Goal: Information Seeking & Learning: Understand process/instructions

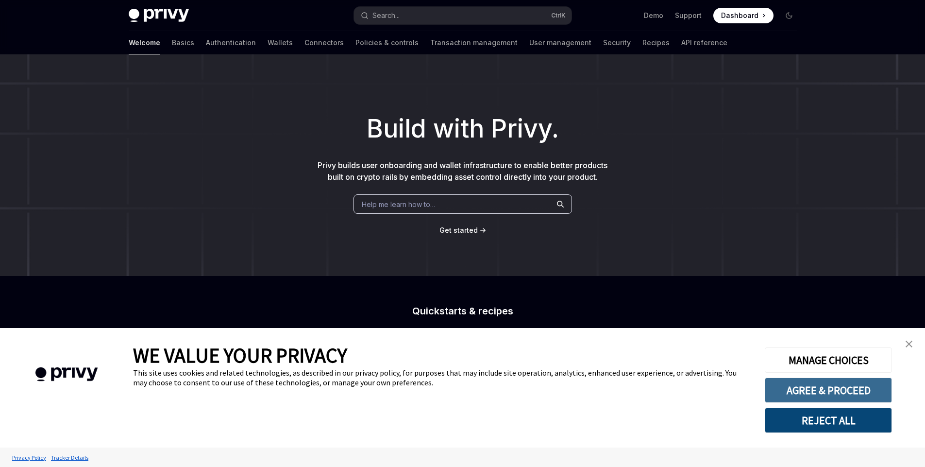
click at [850, 391] on button "AGREE & PROCEED" at bounding box center [828, 389] width 127 height 25
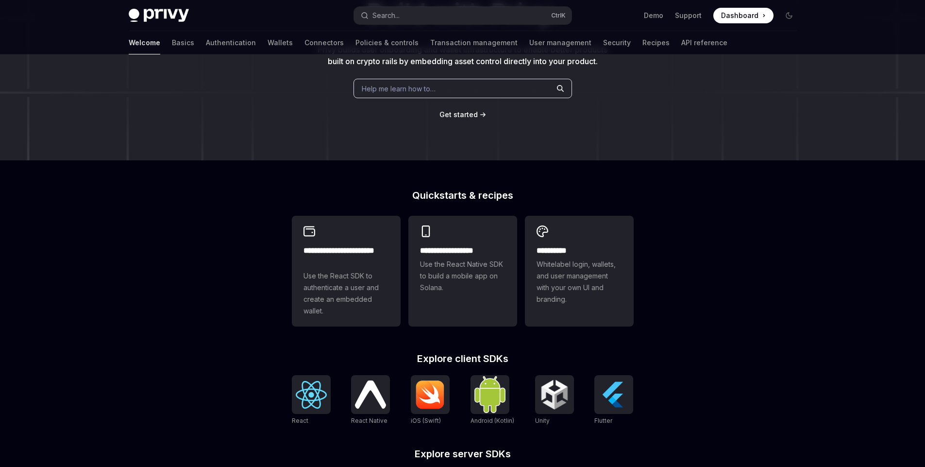
scroll to position [117, 0]
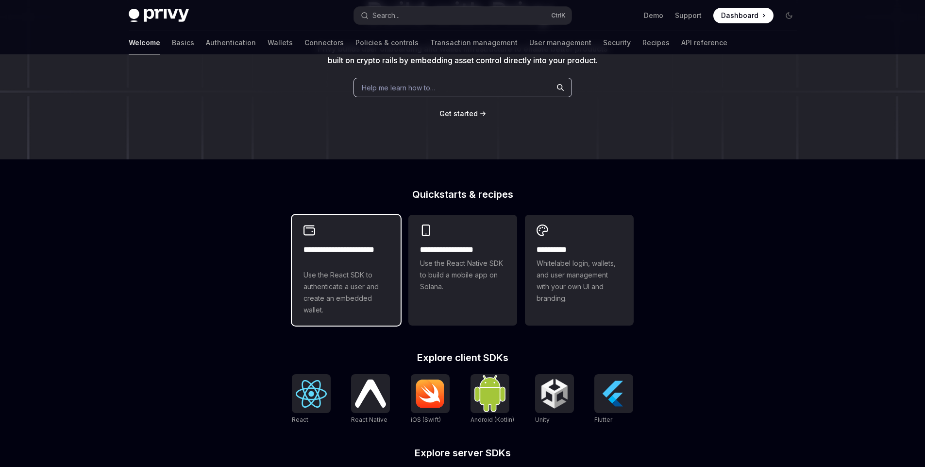
click at [366, 299] on span "Use the React SDK to authenticate a user and create an embedded wallet." at bounding box center [345, 292] width 85 height 47
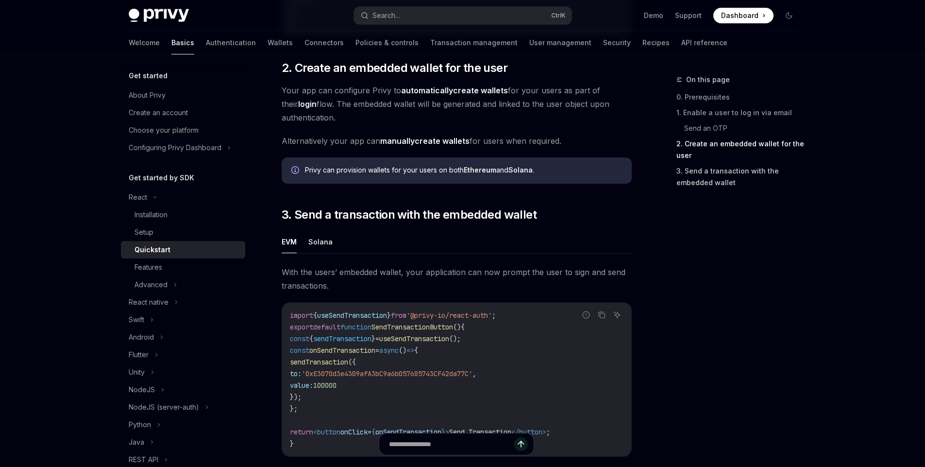
scroll to position [641, 0]
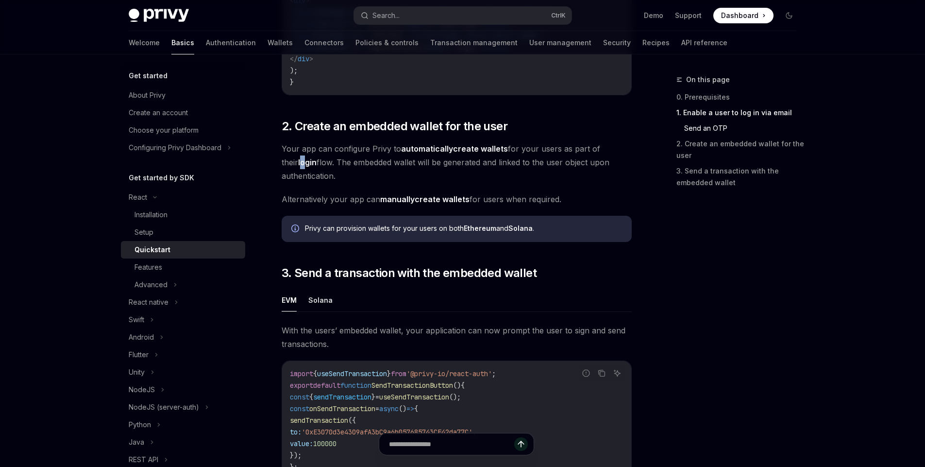
click at [298, 164] on strong "login" at bounding box center [307, 162] width 18 height 10
drag, startPoint x: 297, startPoint y: 167, endPoint x: 308, endPoint y: 168, distance: 11.2
click at [298, 167] on strong "login" at bounding box center [307, 162] width 18 height 10
click at [369, 166] on span "Your app can configure Privy to automatically create wallets for your users as …" at bounding box center [457, 162] width 350 height 41
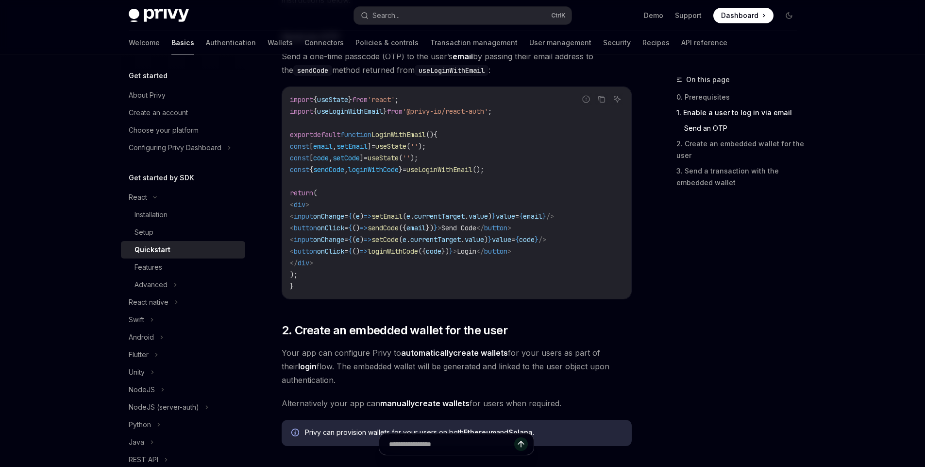
scroll to position [466, 0]
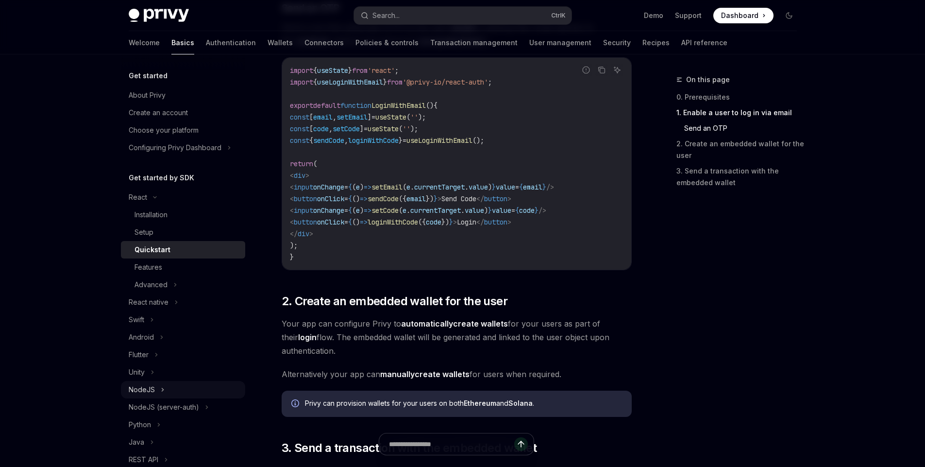
click at [154, 389] on div "NodeJS" at bounding box center [183, 389] width 124 height 17
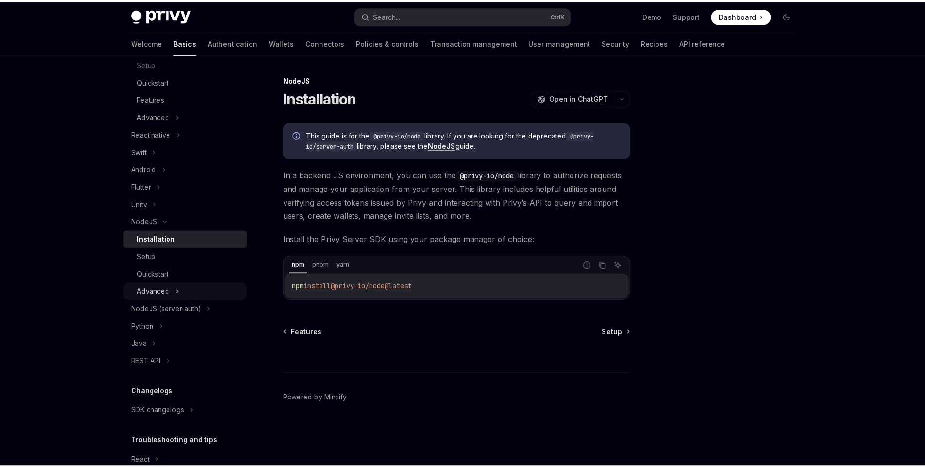
scroll to position [175, 0]
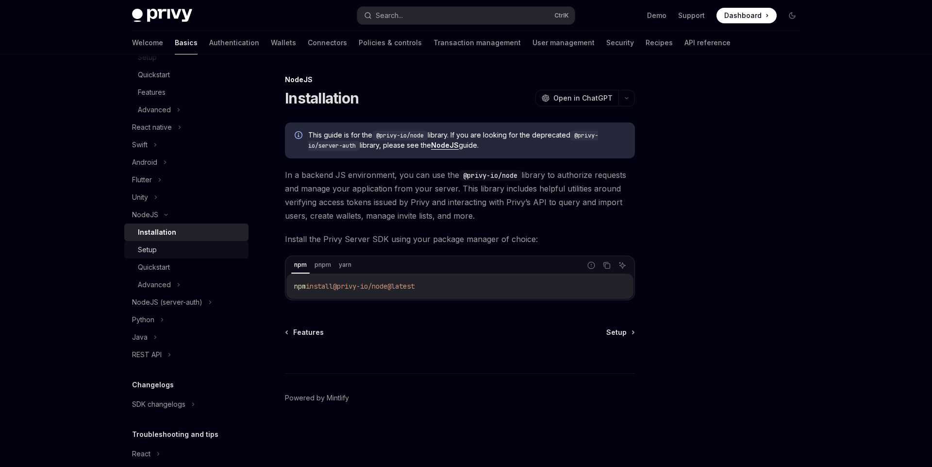
click at [159, 253] on div "Setup" at bounding box center [190, 250] width 105 height 12
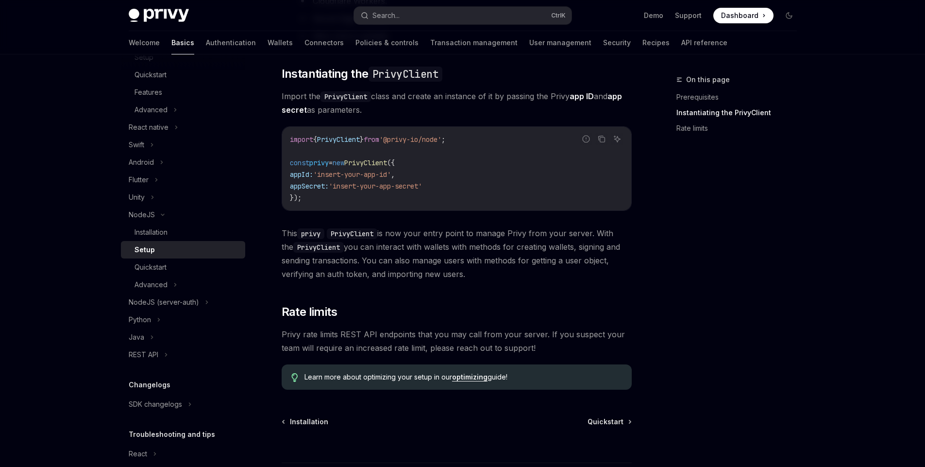
scroll to position [291, 0]
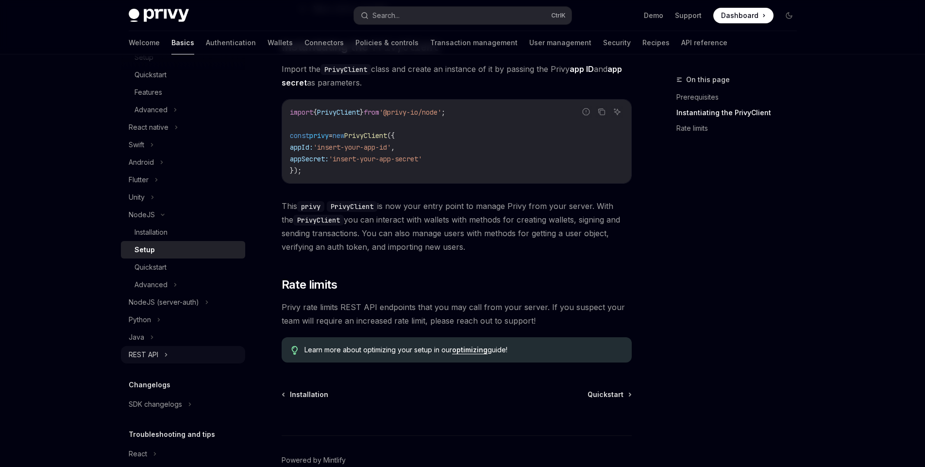
click at [150, 356] on div "REST API" at bounding box center [144, 355] width 30 height 12
type textarea "*"
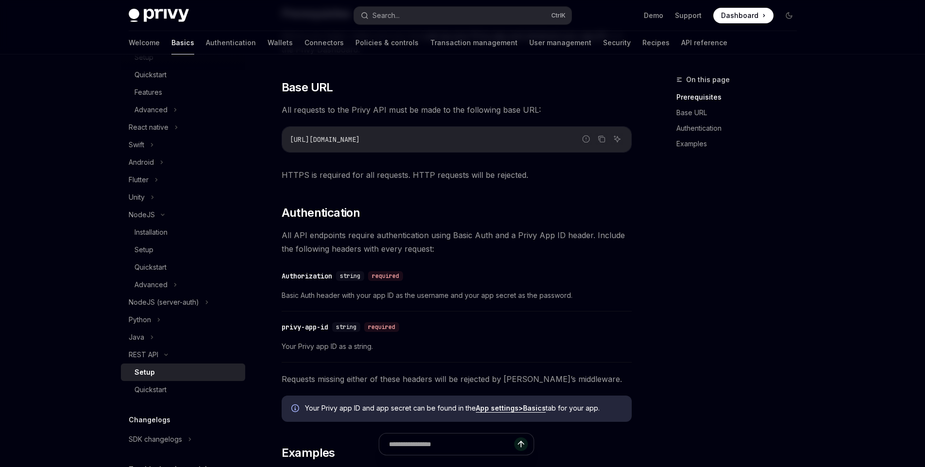
scroll to position [58, 0]
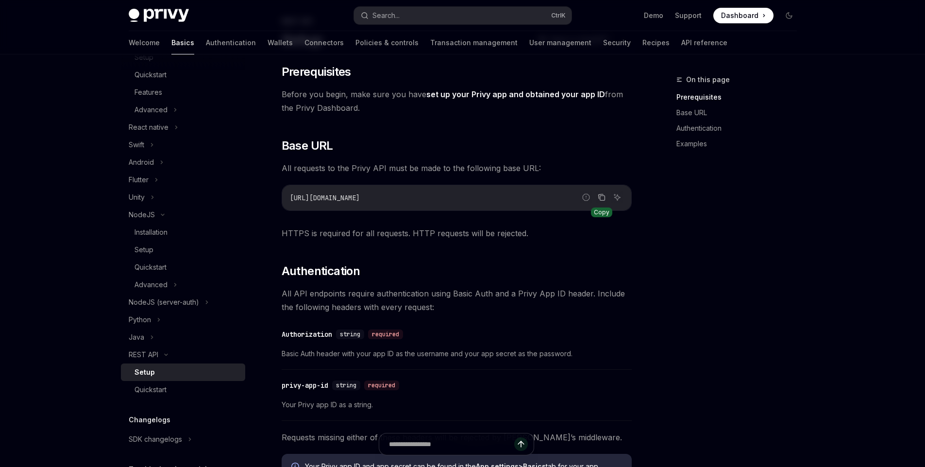
click at [600, 197] on icon "Copy the contents from the code block" at bounding box center [602, 198] width 5 height 5
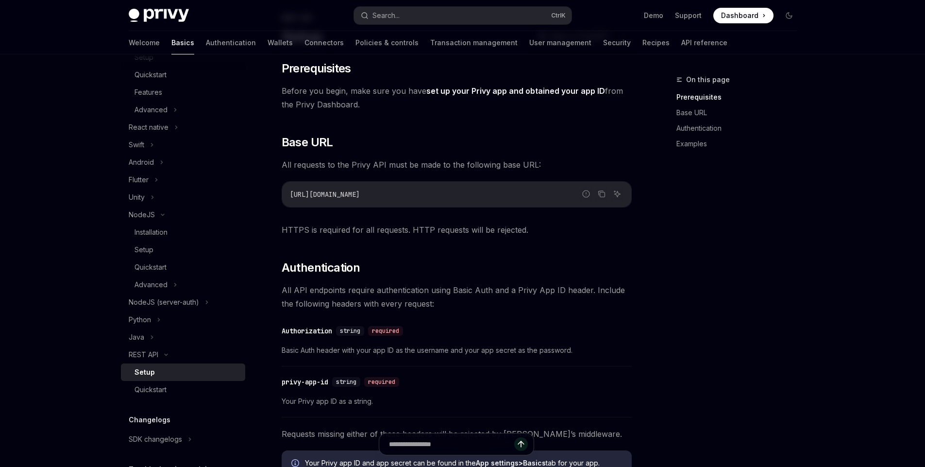
scroll to position [117, 0]
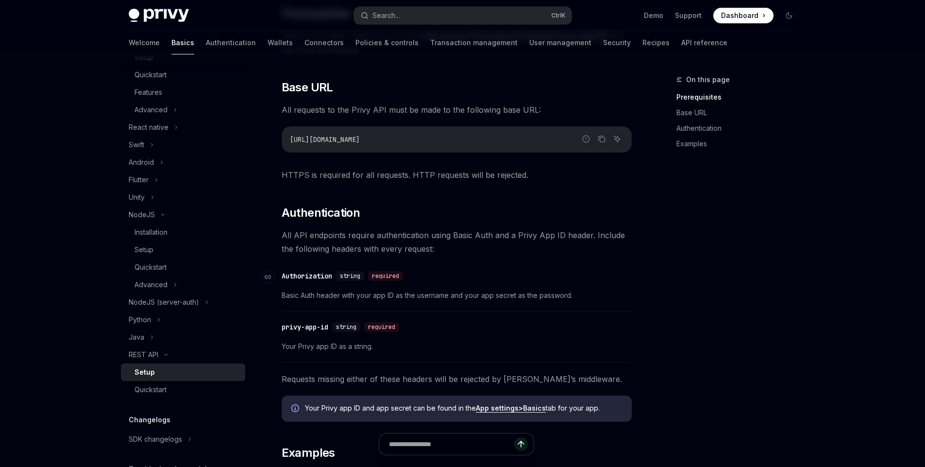
click at [311, 270] on div "​ Authorization string required" at bounding box center [452, 276] width 340 height 12
click at [311, 274] on div "Authorization" at bounding box center [307, 276] width 50 height 10
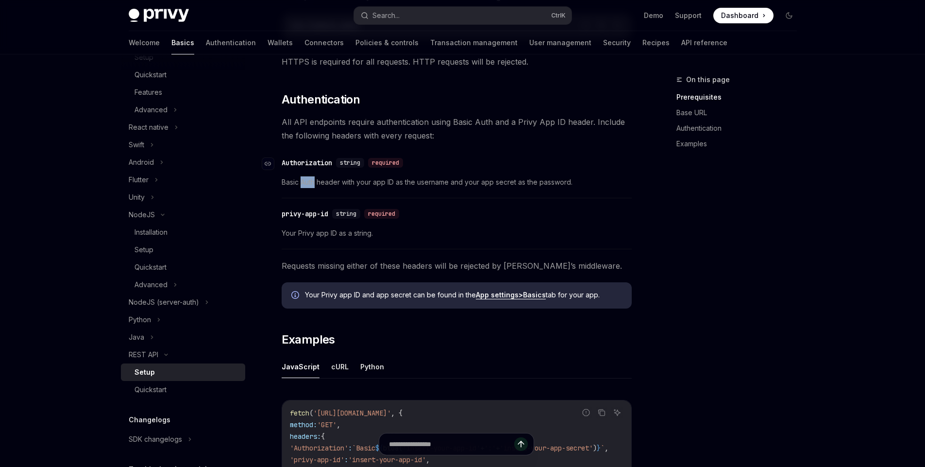
click at [311, 274] on div "​ Prerequisites Before you begin, make sure you have set up your Privy app and …" at bounding box center [457, 219] width 350 height 653
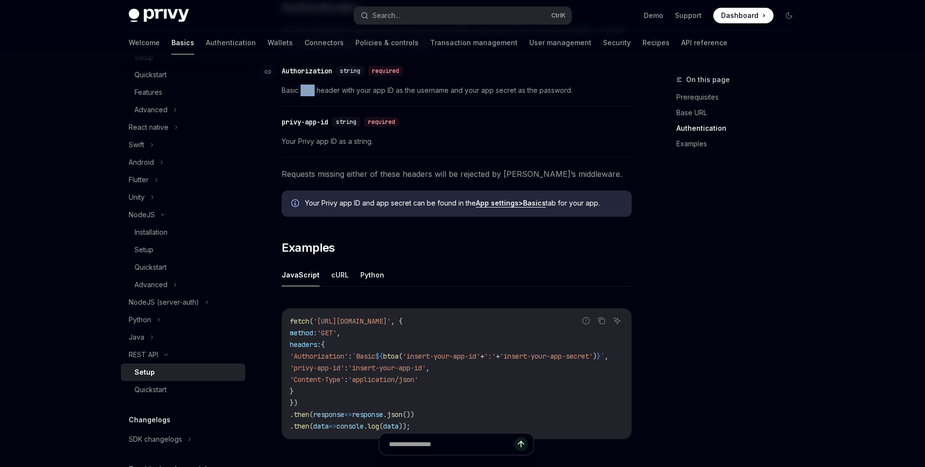
scroll to position [322, 0]
click at [498, 140] on span "Your Privy app ID as a string." at bounding box center [457, 140] width 350 height 12
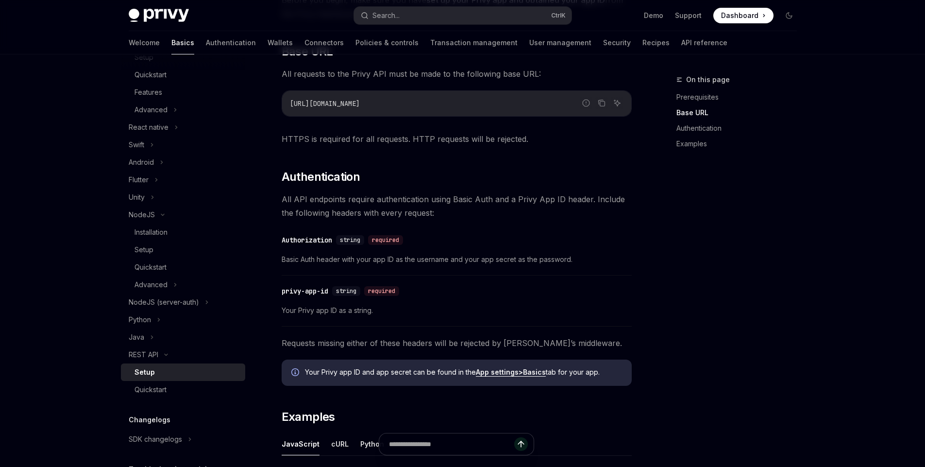
scroll to position [148, 0]
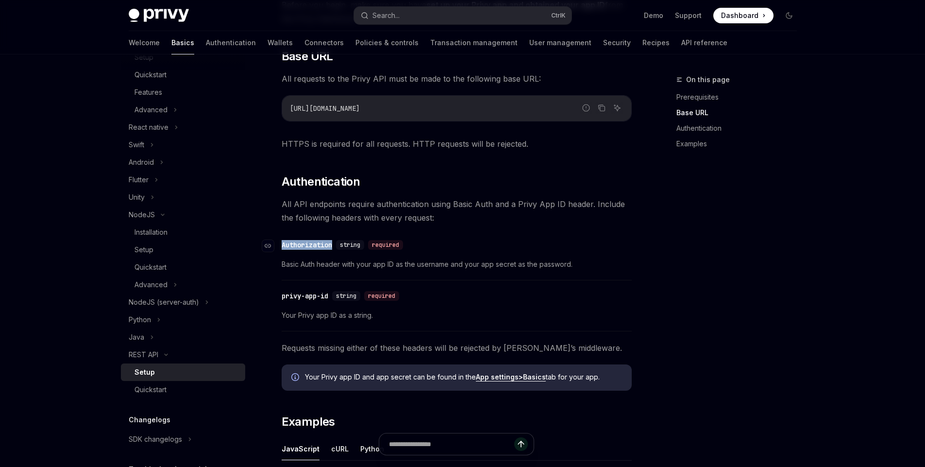
drag, startPoint x: 336, startPoint y: 245, endPoint x: 281, endPoint y: 246, distance: 55.8
click at [282, 246] on div "​ Authorization string required" at bounding box center [344, 245] width 125 height 10
copy div "​ Authorization"
drag, startPoint x: 330, startPoint y: 298, endPoint x: 281, endPoint y: 298, distance: 49.5
click at [282, 298] on div "​ privy-app-id string required" at bounding box center [342, 296] width 121 height 10
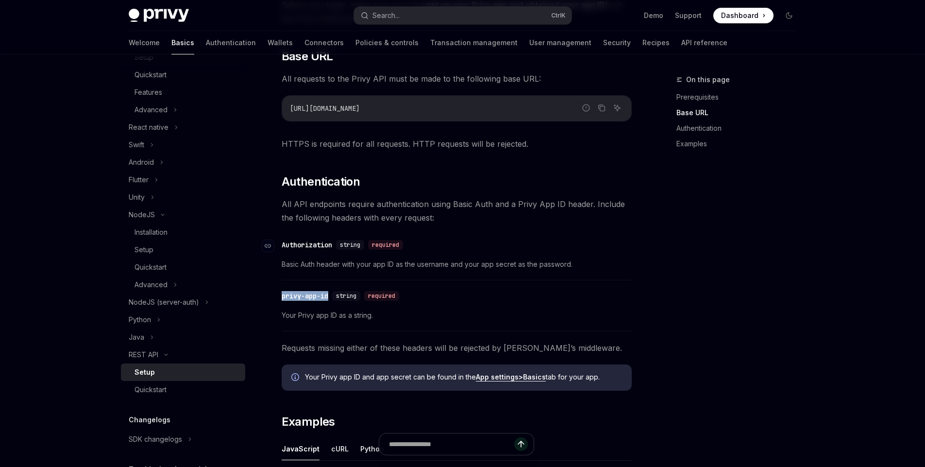
copy div "​ privy-app-id"
click at [675, 286] on div "On this page Prerequisites Base URL Authentication Examples" at bounding box center [731, 270] width 148 height 393
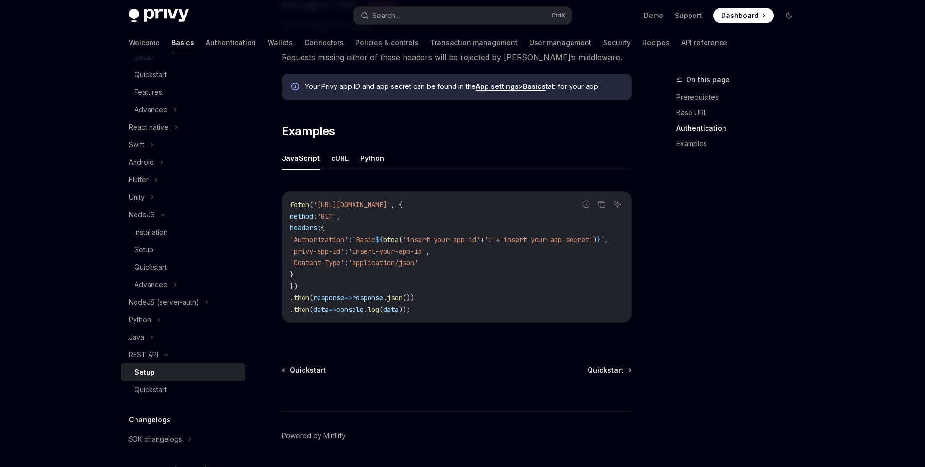
scroll to position [439, 0]
click at [337, 158] on button "cURL" at bounding box center [339, 157] width 17 height 23
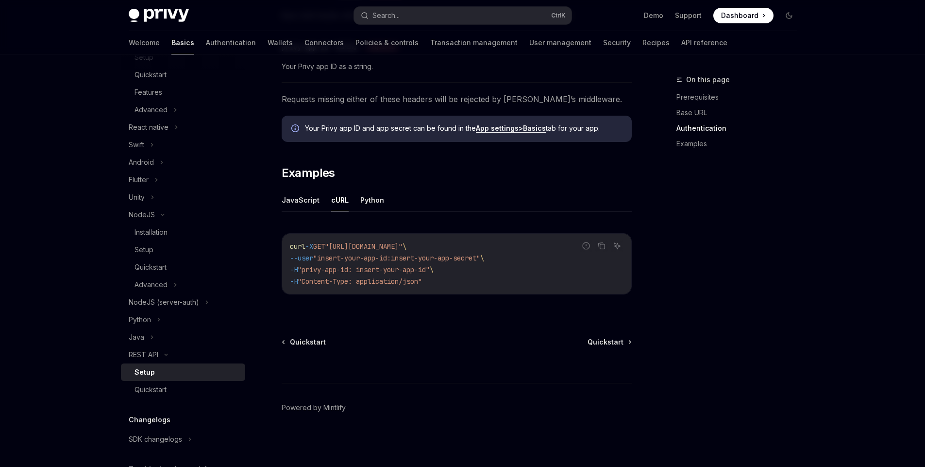
scroll to position [396, 0]
click at [287, 200] on button "JavaScript" at bounding box center [301, 199] width 38 height 23
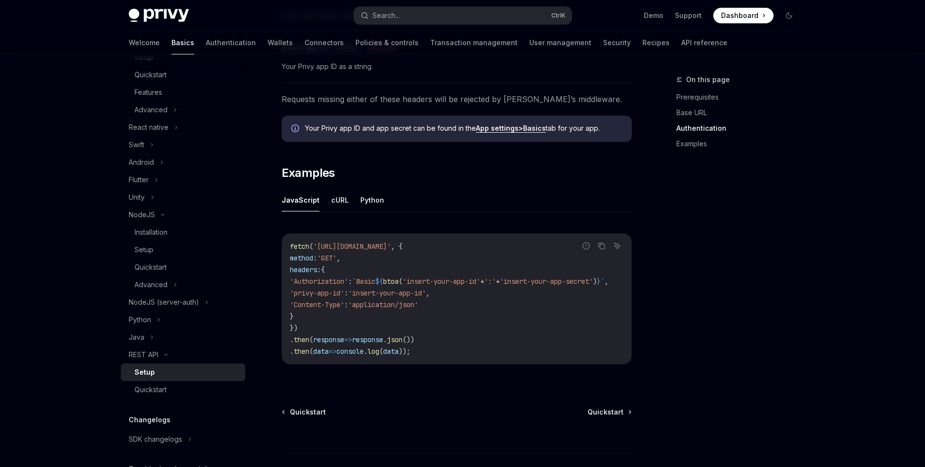
drag, startPoint x: 475, startPoint y: 363, endPoint x: 517, endPoint y: 366, distance: 42.3
click at [517, 364] on div "fetch ( 'https://api.privy.io/v1/wallets' , { method: 'GET' , headers: { 'Autho…" at bounding box center [456, 299] width 349 height 130
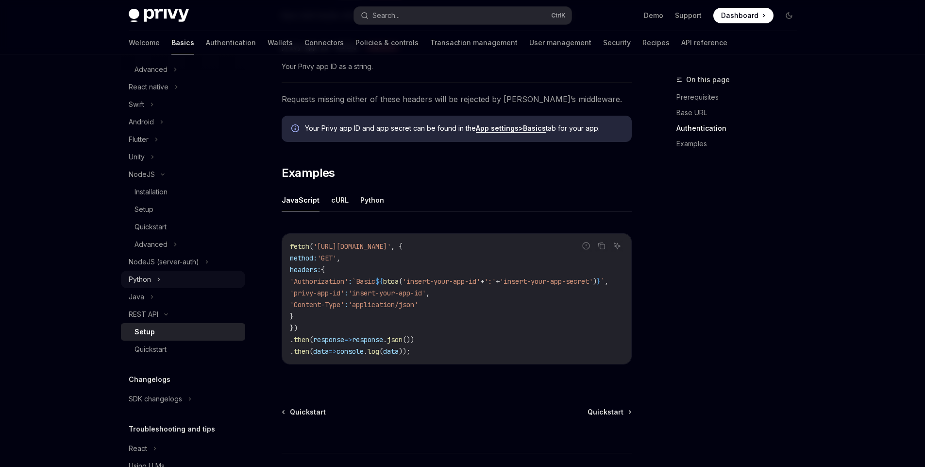
scroll to position [260, 0]
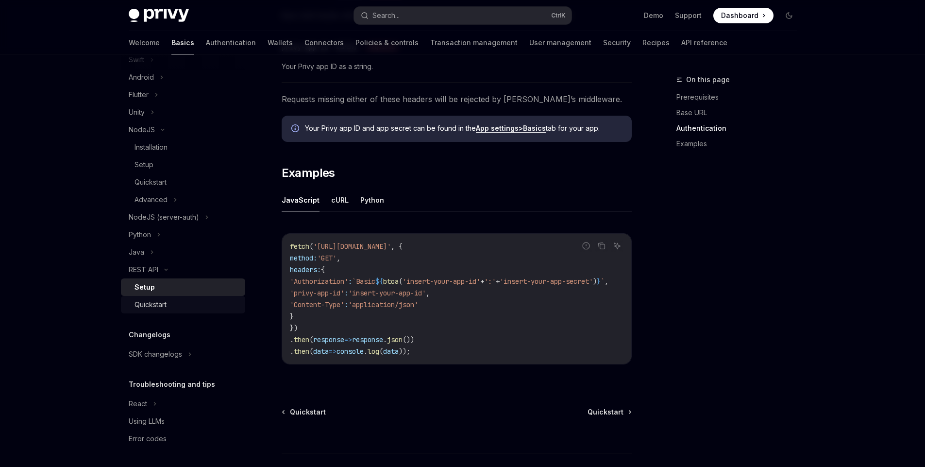
click at [168, 309] on div "Quickstart" at bounding box center [186, 305] width 105 height 12
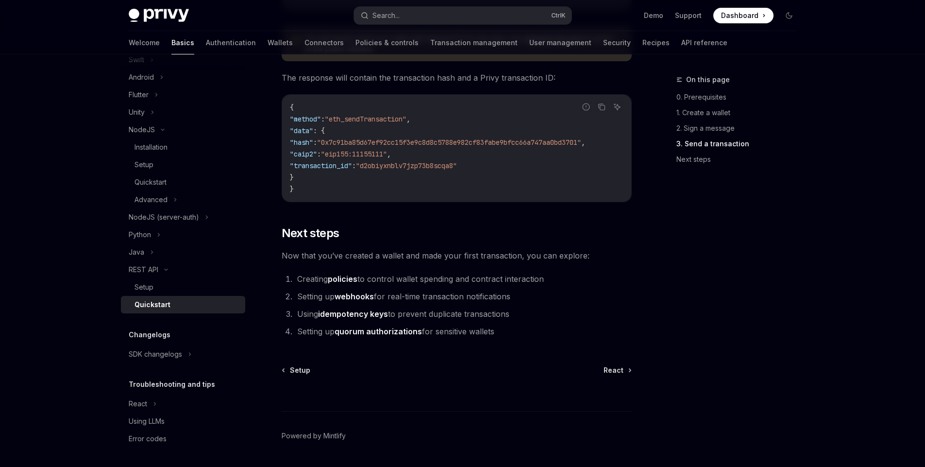
scroll to position [1259, 0]
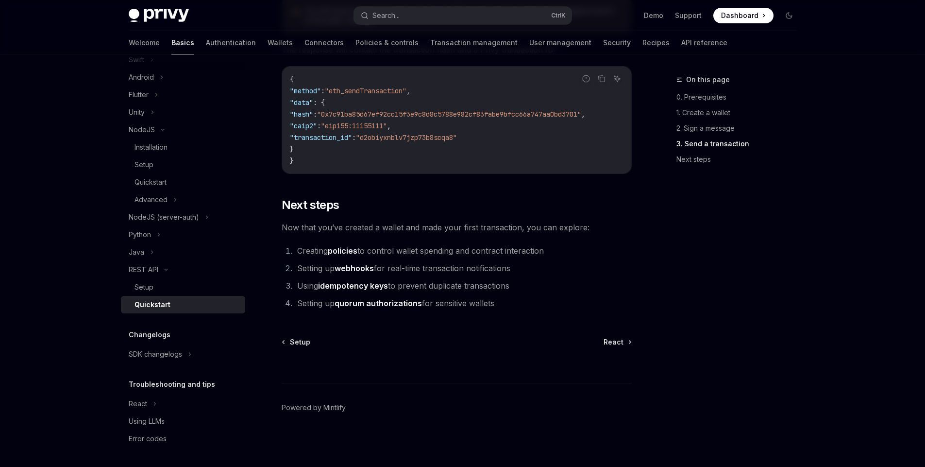
click at [353, 286] on link "idempotency keys" at bounding box center [353, 286] width 70 height 10
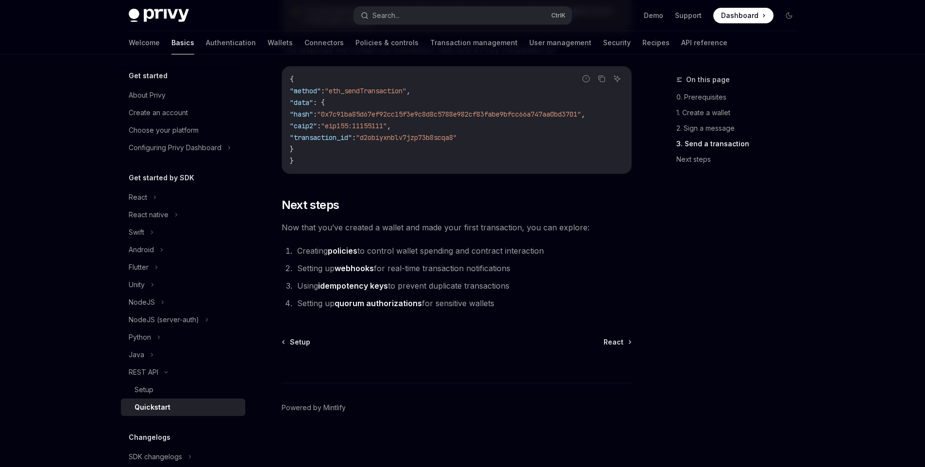
scroll to position [1259, 0]
click at [373, 300] on link "quorum authorizations" at bounding box center [377, 303] width 87 height 10
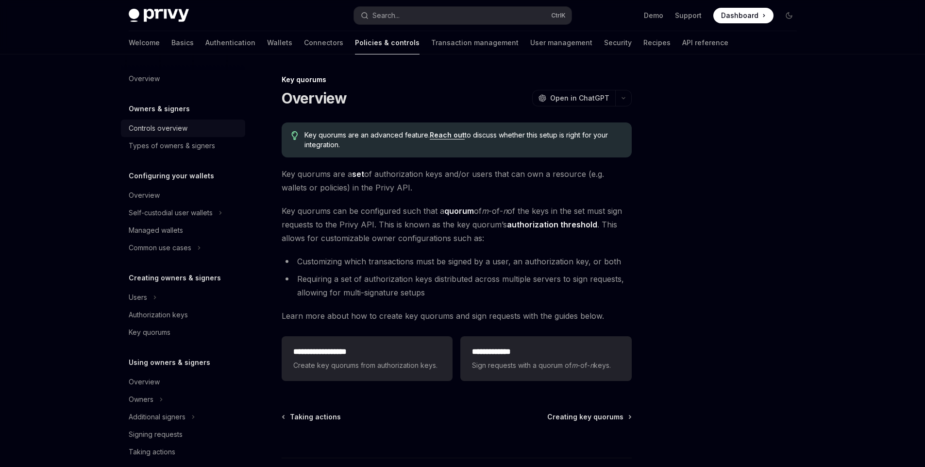
click at [199, 131] on div "Controls overview" at bounding box center [184, 128] width 111 height 12
type textarea "*"
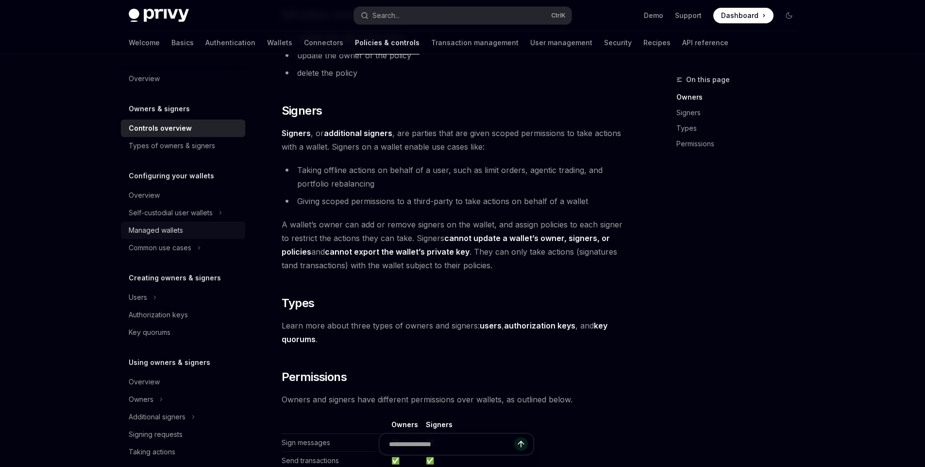
scroll to position [466, 0]
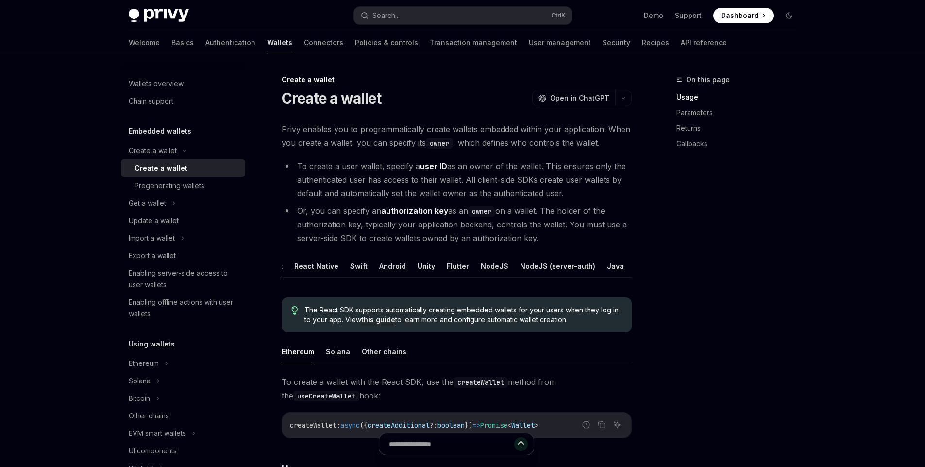
scroll to position [0, 43]
click at [362, 193] on li "To create a user wallet, specify a user ID as an owner of the wallet. This ensu…" at bounding box center [457, 179] width 350 height 41
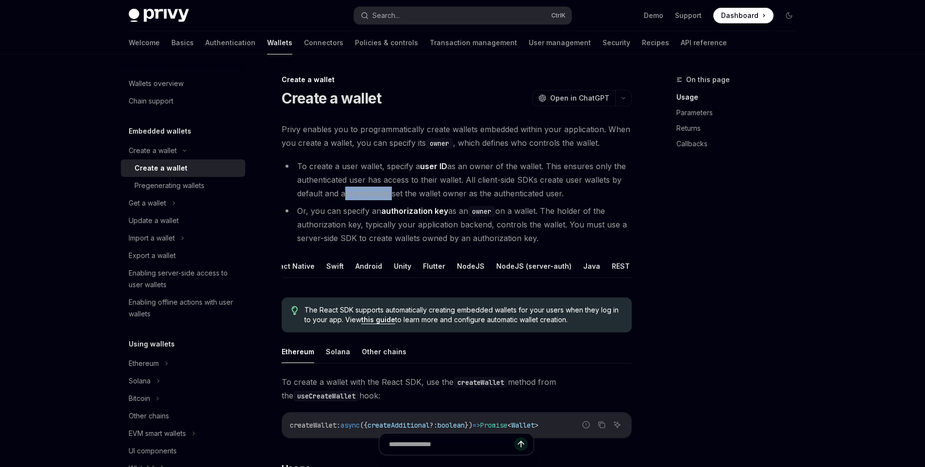
click at [504, 181] on li "To create a user wallet, specify a user ID as an owner of the wallet. This ensu…" at bounding box center [457, 179] width 350 height 41
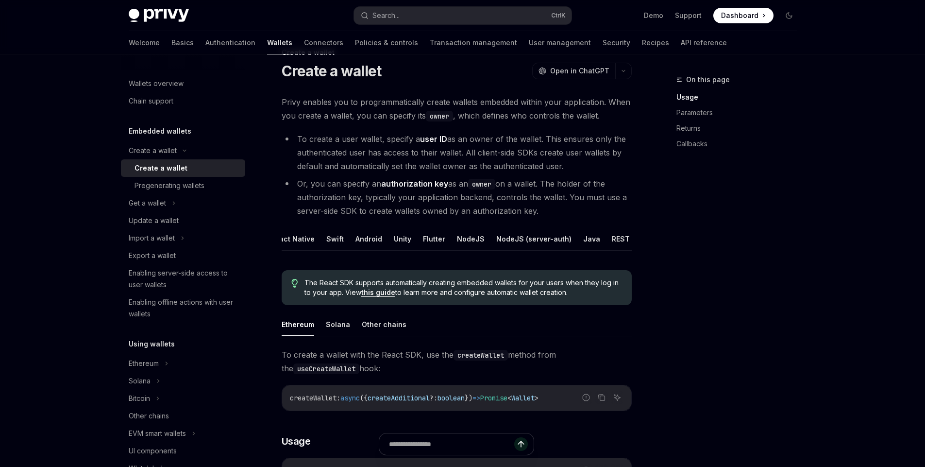
scroll to position [0, 0]
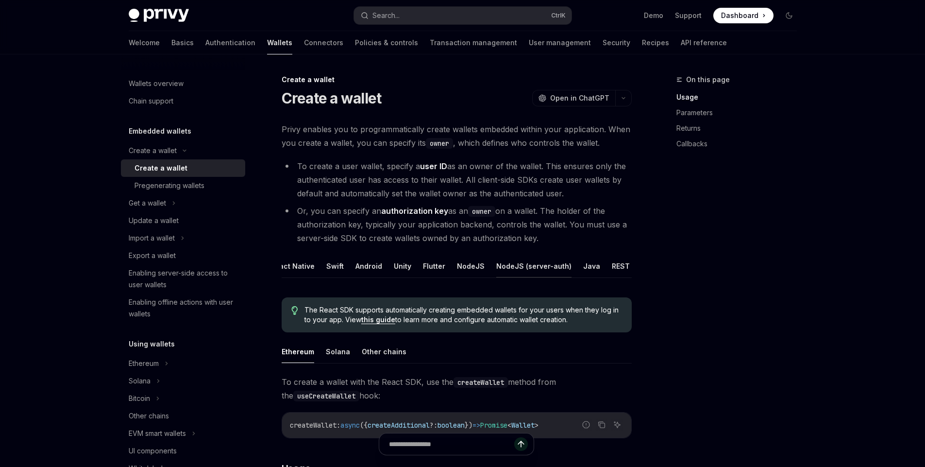
click at [530, 271] on button "NodeJS (server-auth)" at bounding box center [533, 265] width 75 height 23
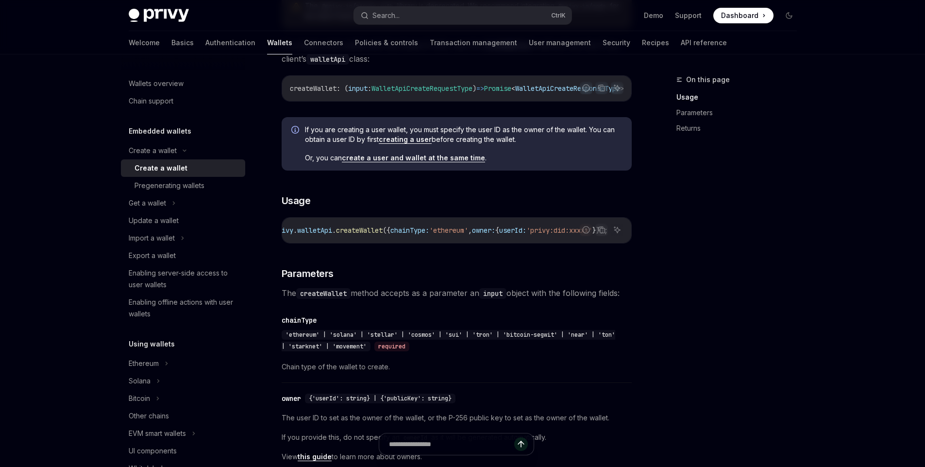
scroll to position [350, 0]
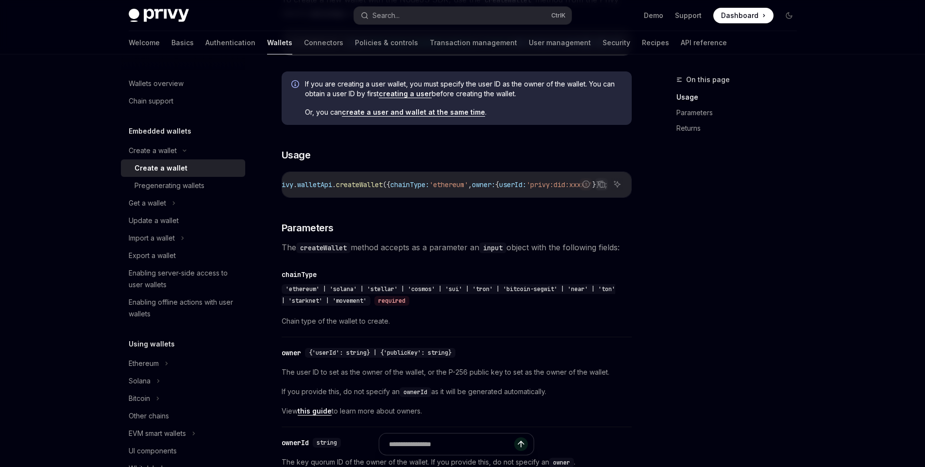
click at [682, 246] on div "On this page Usage Parameters Returns" at bounding box center [731, 270] width 148 height 393
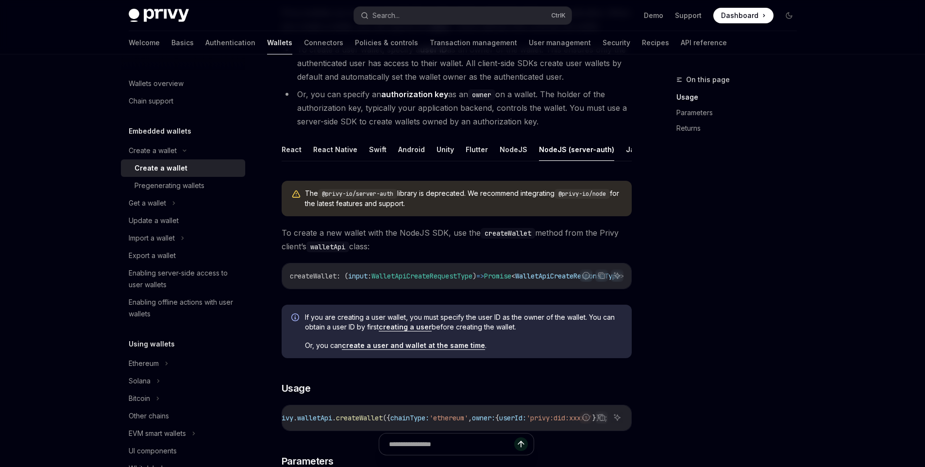
scroll to position [0, 0]
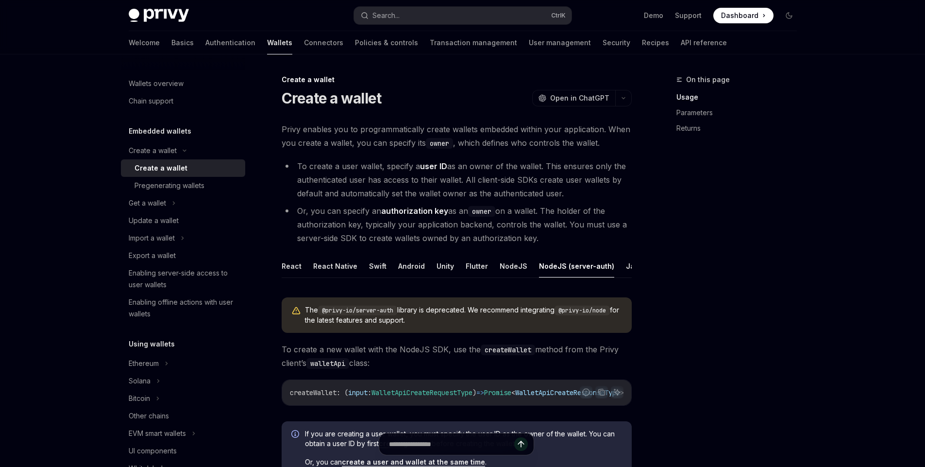
drag, startPoint x: 293, startPoint y: 162, endPoint x: 582, endPoint y: 195, distance: 290.2
click at [582, 195] on li "To create a user wallet, specify a user ID as an owner of the wallet. This ensu…" at bounding box center [457, 179] width 350 height 41
click at [517, 229] on li "Or, you can specify an authorization key as an owner on a wallet. The holder of…" at bounding box center [457, 224] width 350 height 41
drag, startPoint x: 544, startPoint y: 240, endPoint x: 299, endPoint y: 213, distance: 247.2
click at [299, 213] on li "Or, you can specify an authorization key as an owner on a wallet. The holder of…" at bounding box center [457, 224] width 350 height 41
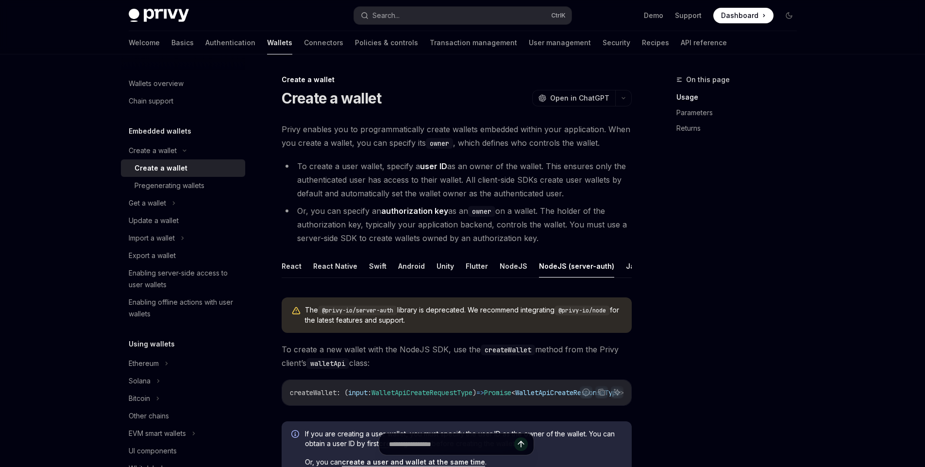
click at [681, 233] on div "On this page Usage Parameters Returns" at bounding box center [731, 270] width 148 height 393
click at [508, 262] on button "NodeJS" at bounding box center [514, 265] width 28 height 23
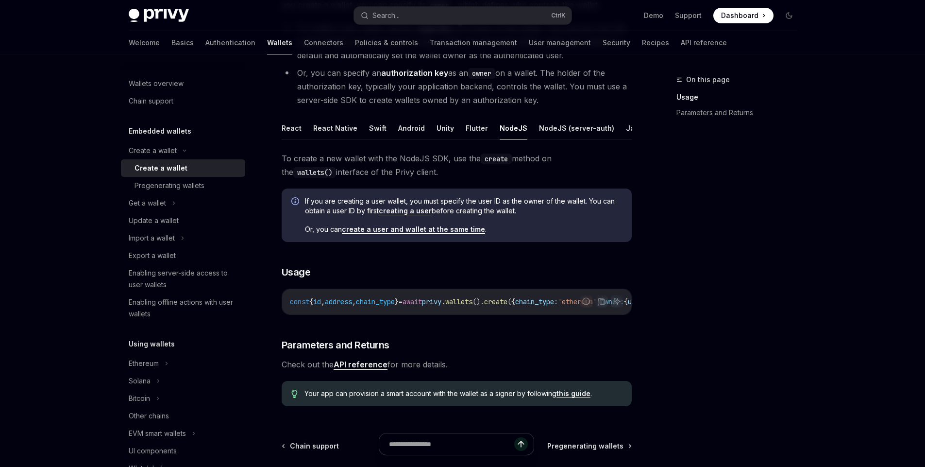
scroll to position [136, 0]
click at [558, 134] on button "NodeJS (server-auth)" at bounding box center [576, 129] width 75 height 23
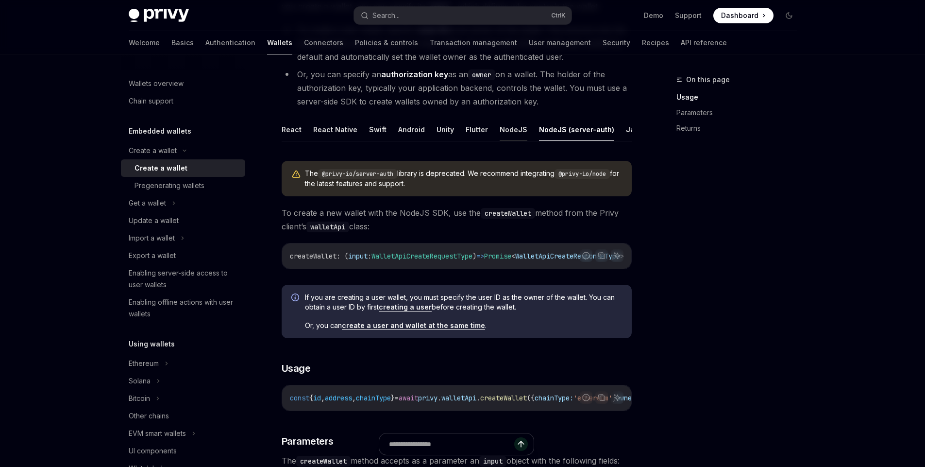
click at [511, 128] on button "NodeJS" at bounding box center [514, 129] width 28 height 23
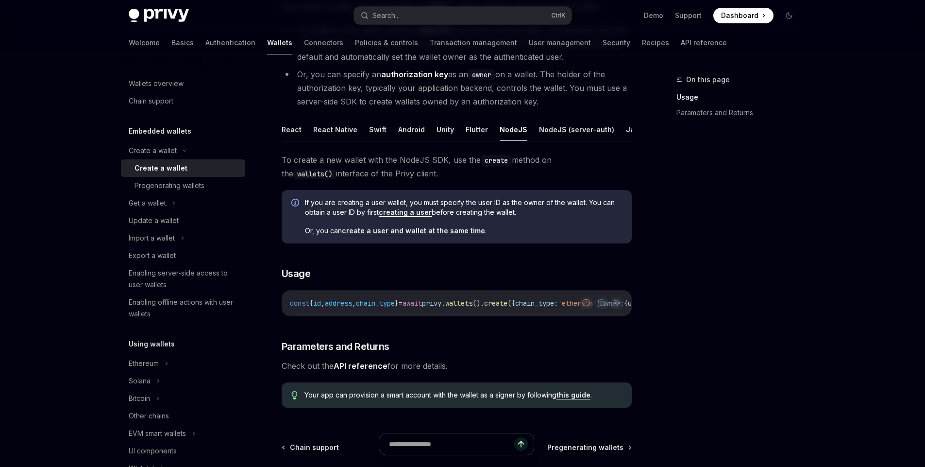
drag, startPoint x: 469, startPoint y: 321, endPoint x: 446, endPoint y: 321, distance: 22.8
click at [446, 316] on div "const { id , address , chain_type } = await privy . wallets (). create ({ chain…" at bounding box center [456, 302] width 349 height 25
click at [435, 235] on link "create a user and wallet at the same time" at bounding box center [413, 230] width 143 height 9
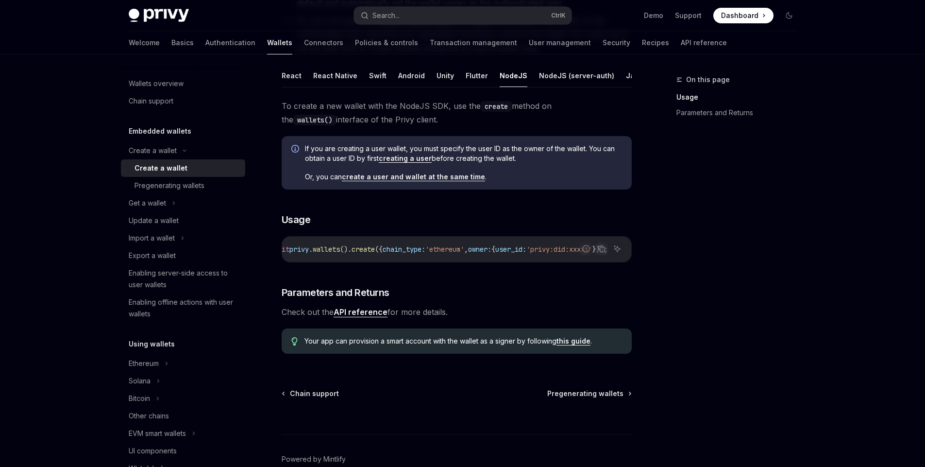
scroll to position [0, 196]
click at [565, 74] on button "NodeJS (server-auth)" at bounding box center [576, 75] width 75 height 23
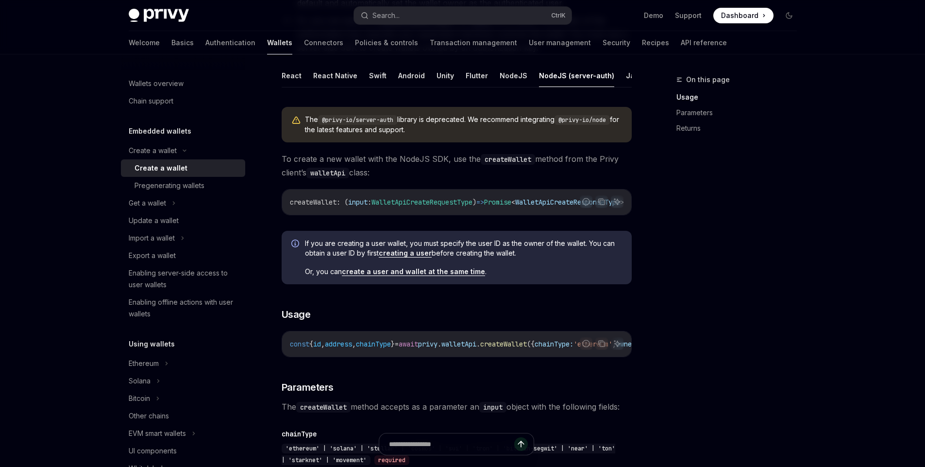
scroll to position [0, 43]
click at [612, 77] on button "REST API" at bounding box center [627, 75] width 31 height 23
type textarea "*"
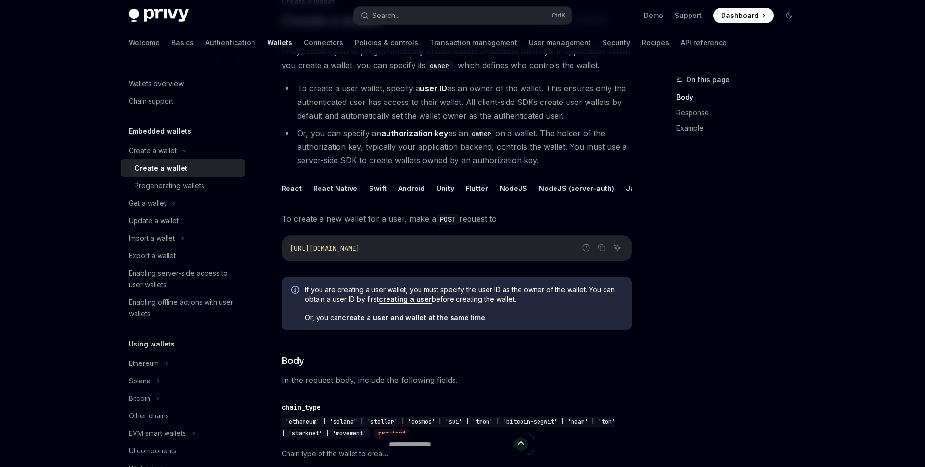
scroll to position [74, 0]
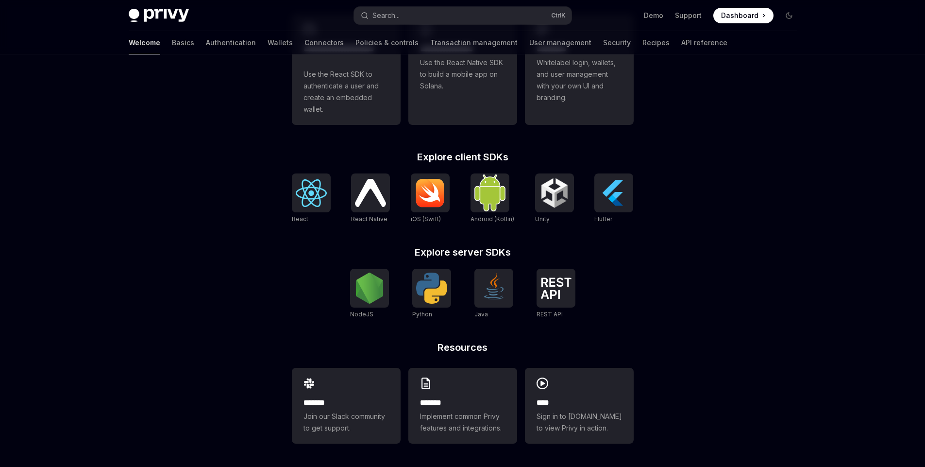
scroll to position [329, 0]
click at [579, 390] on div "**** Sign in to demo.privy.io to view Privy in action." at bounding box center [579, 405] width 109 height 76
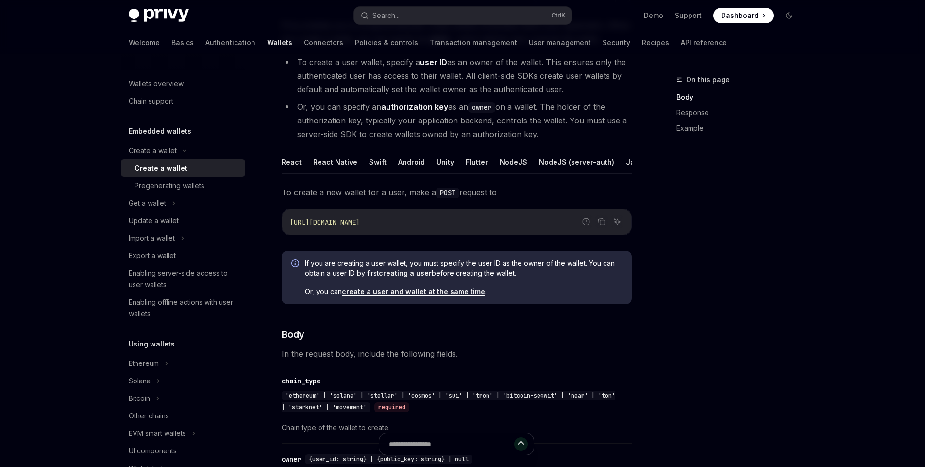
scroll to position [132, 0]
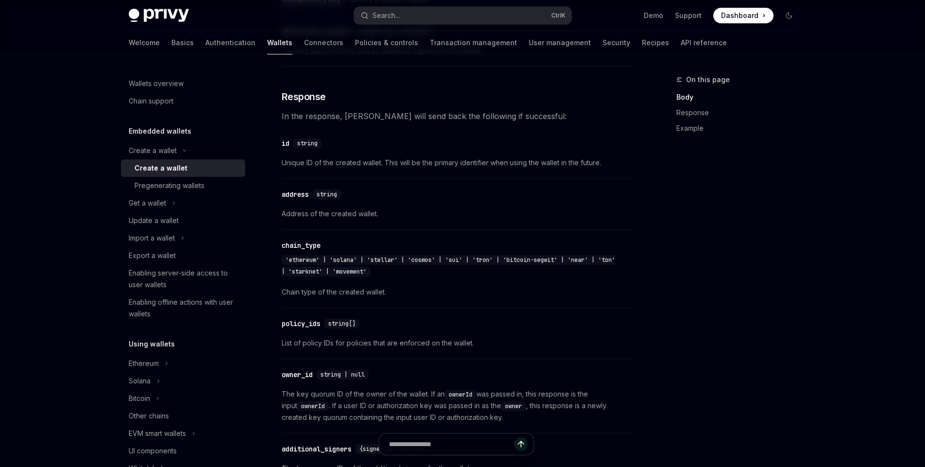
scroll to position [831, 0]
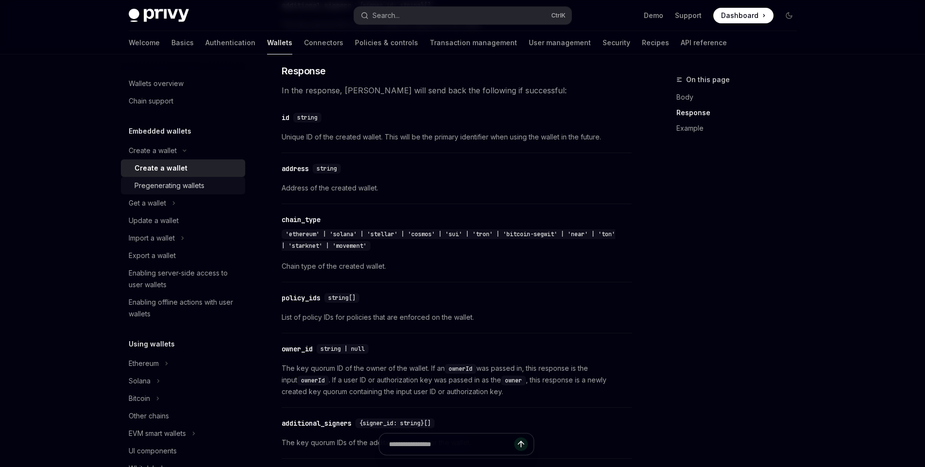
click at [170, 190] on div "Pregenerating wallets" at bounding box center [169, 186] width 70 height 12
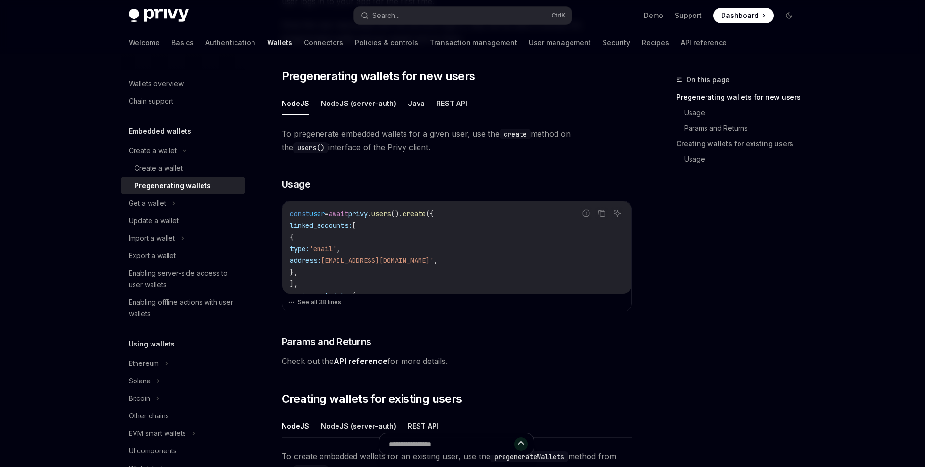
scroll to position [175, 0]
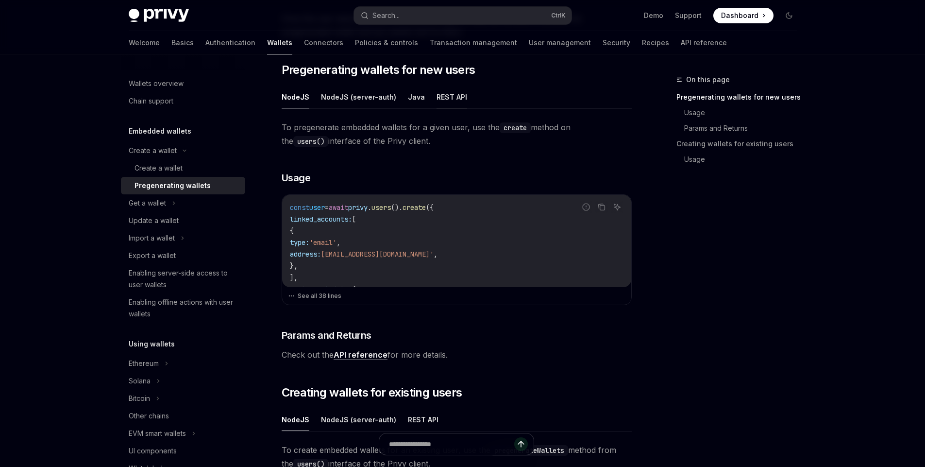
click at [437, 97] on button "REST API" at bounding box center [451, 96] width 31 height 23
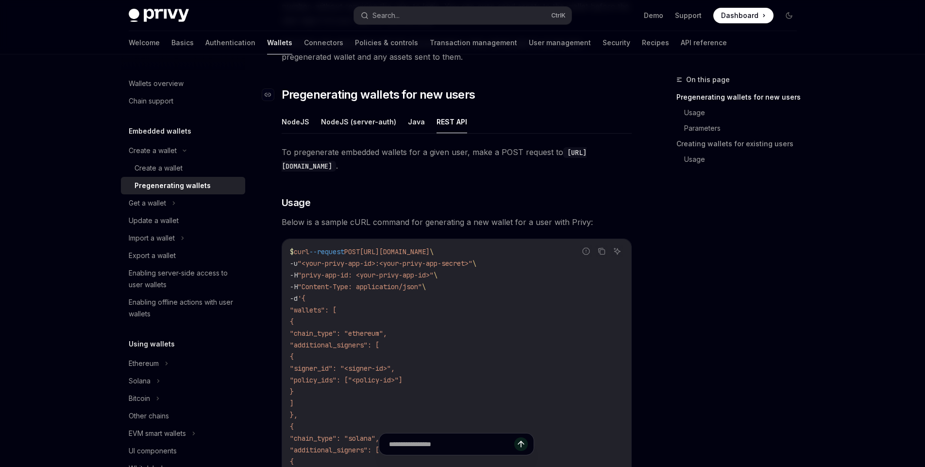
scroll to position [117, 0]
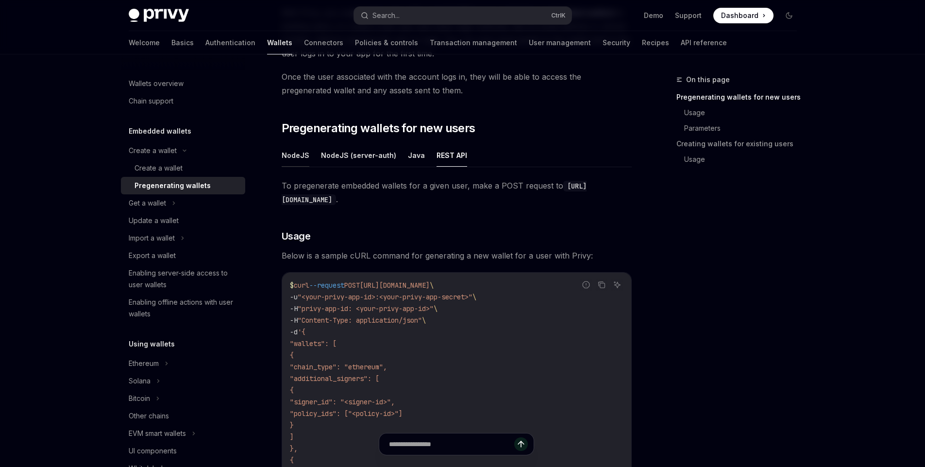
click at [301, 153] on button "NodeJS" at bounding box center [296, 155] width 28 height 23
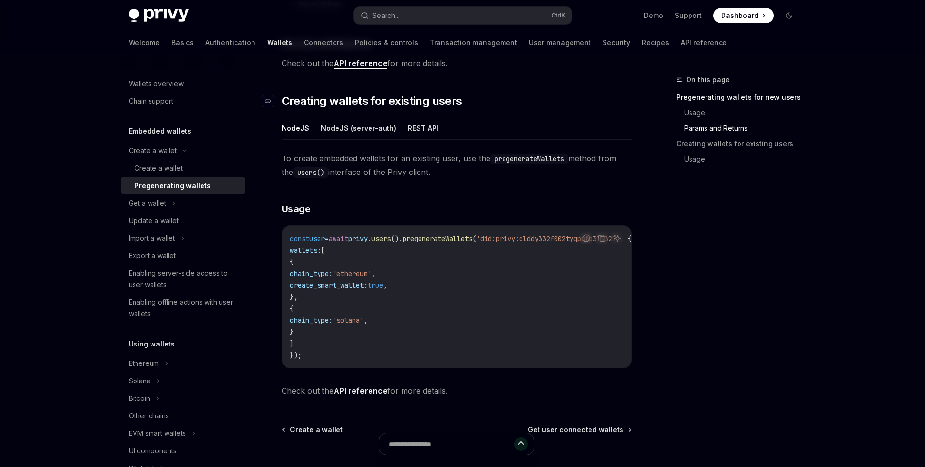
scroll to position [524, 0]
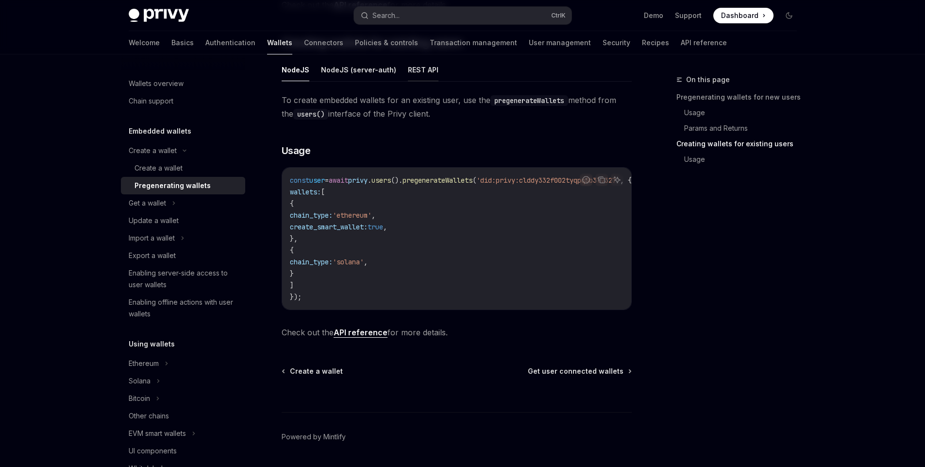
click at [414, 71] on button "REST API" at bounding box center [423, 69] width 31 height 23
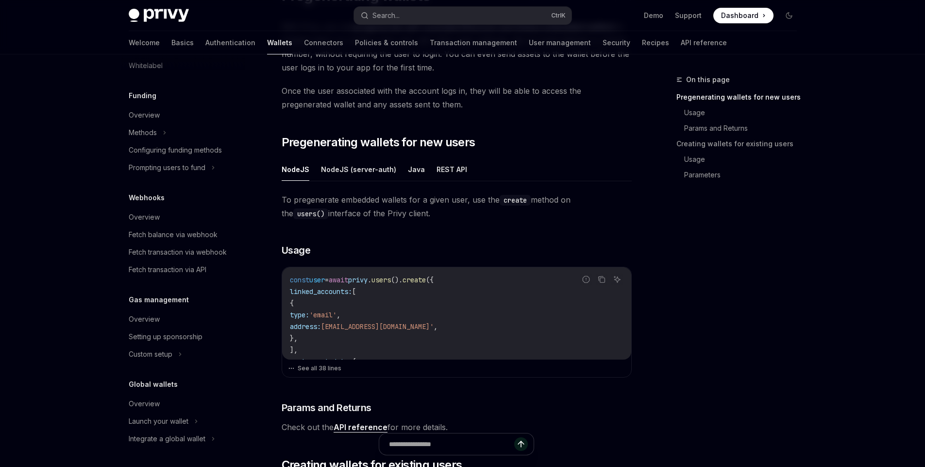
scroll to position [117, 0]
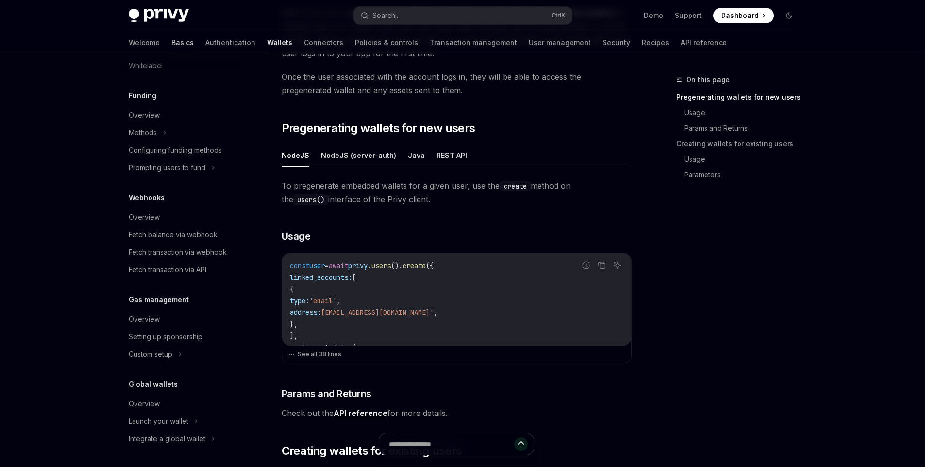
click at [171, 42] on link "Basics" at bounding box center [182, 42] width 22 height 23
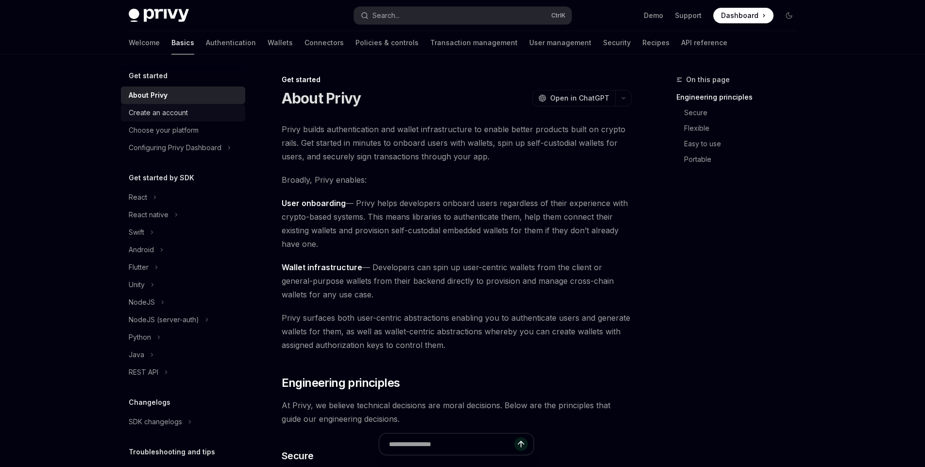
click at [181, 110] on div "Create an account" at bounding box center [158, 113] width 59 height 12
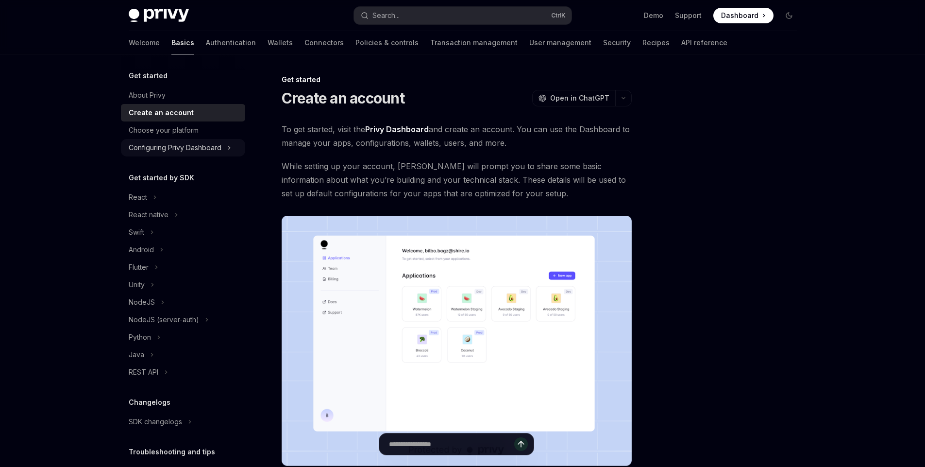
click at [219, 144] on div "Configuring Privy Dashboard" at bounding box center [175, 148] width 93 height 12
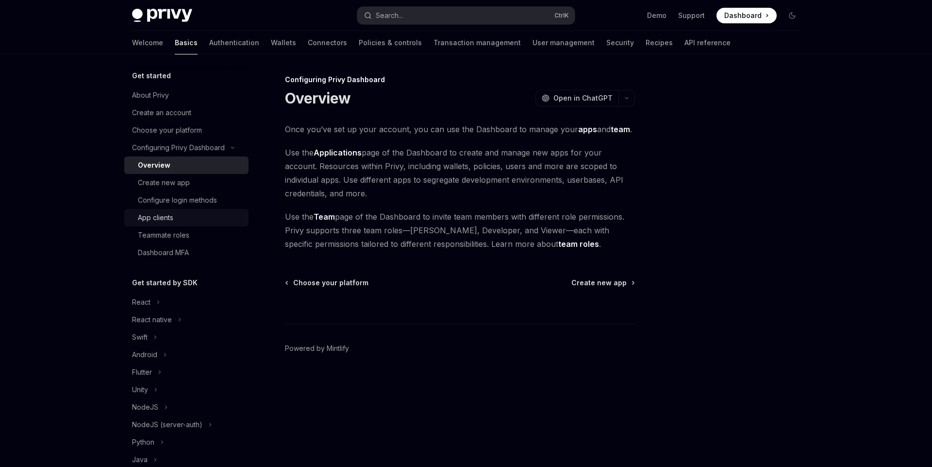
click at [204, 220] on div "App clients" at bounding box center [190, 218] width 105 height 12
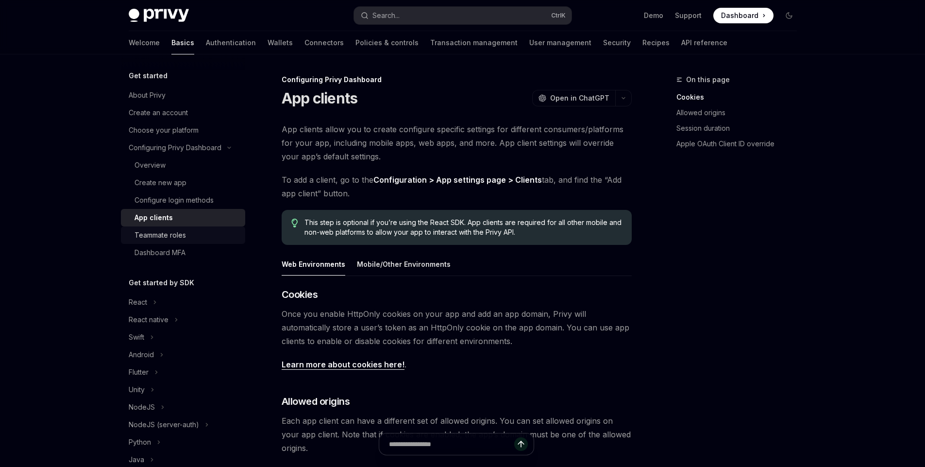
click at [195, 234] on div "Teammate roles" at bounding box center [186, 235] width 105 height 12
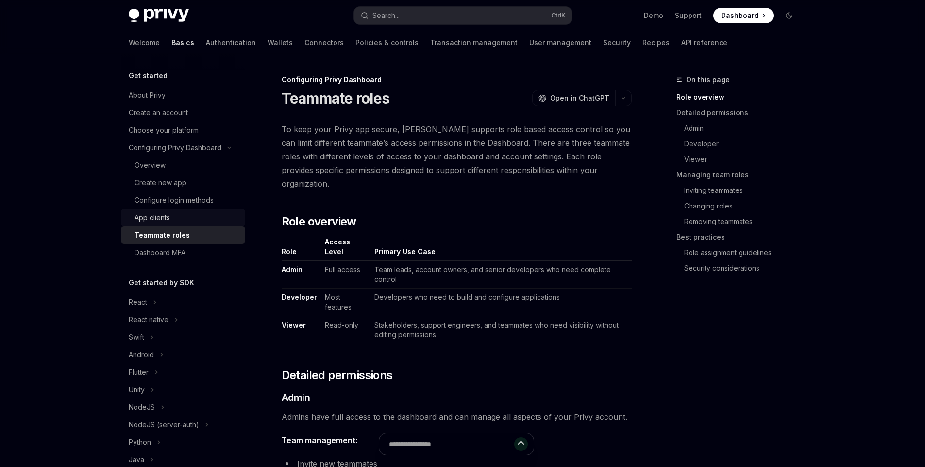
click at [189, 225] on link "App clients" at bounding box center [183, 217] width 124 height 17
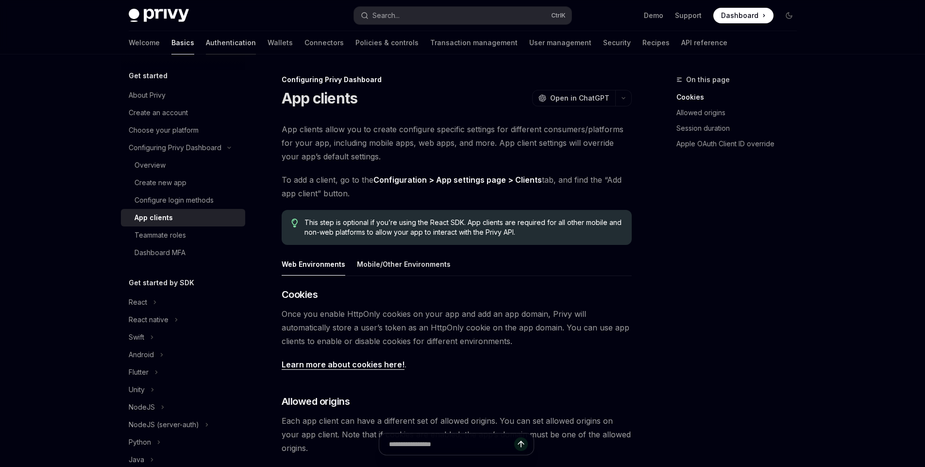
click at [206, 48] on link "Authentication" at bounding box center [231, 42] width 50 height 23
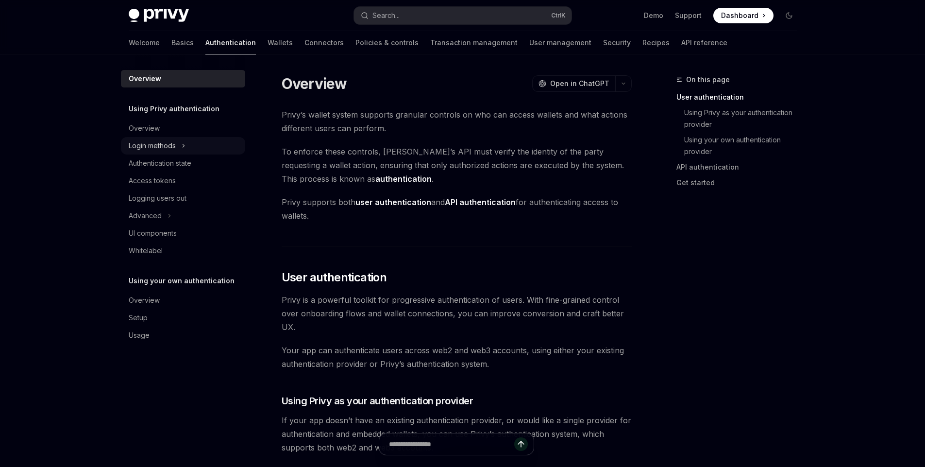
click at [182, 145] on icon at bounding box center [184, 146] width 4 height 12
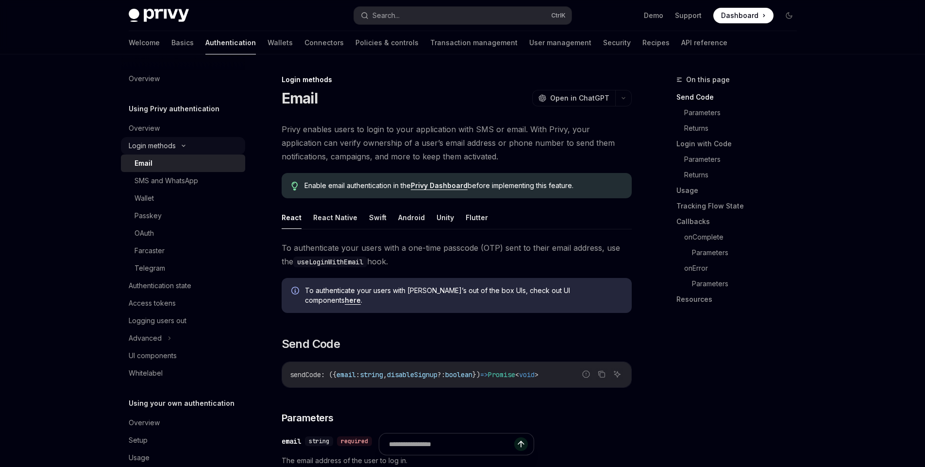
click at [187, 146] on icon at bounding box center [184, 146] width 12 height 4
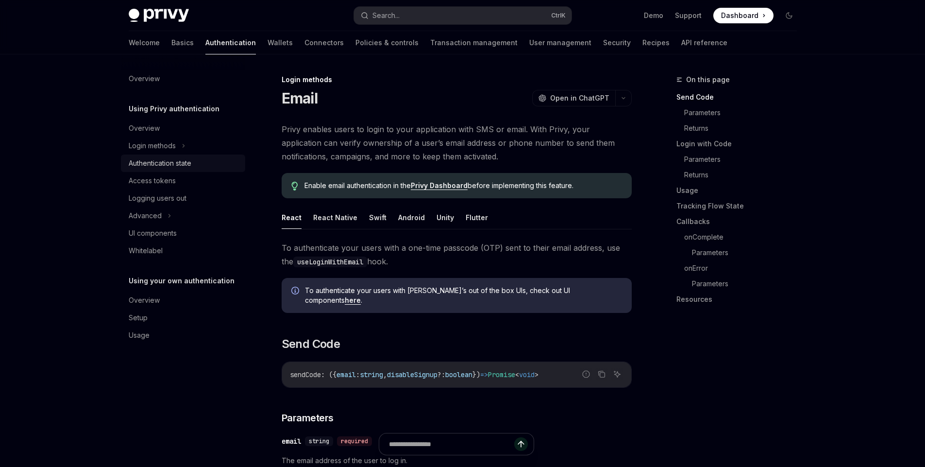
click at [214, 158] on div "Authentication state" at bounding box center [184, 163] width 111 height 12
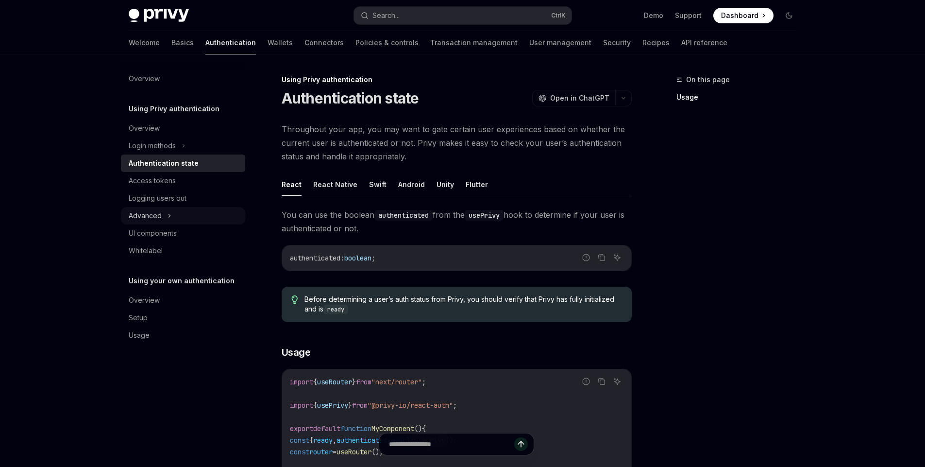
click at [165, 212] on div "Advanced" at bounding box center [183, 215] width 124 height 17
click at [176, 236] on div "UI components" at bounding box center [153, 233] width 48 height 12
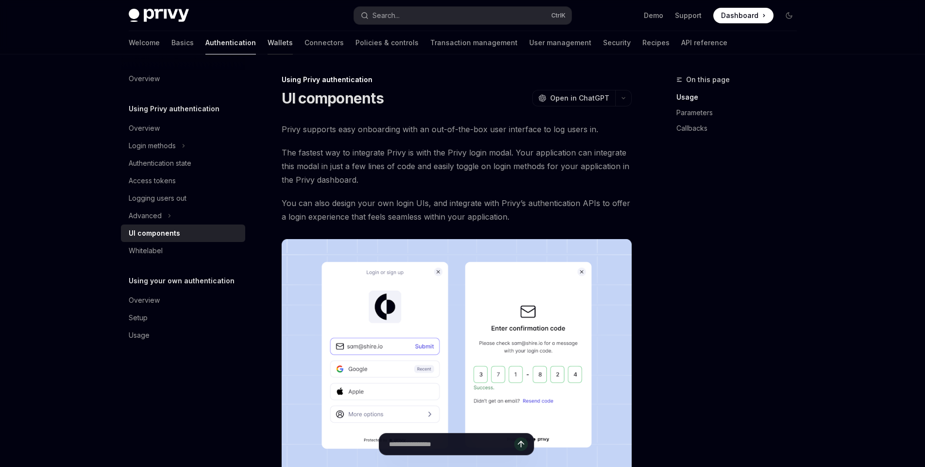
click at [267, 44] on link "Wallets" at bounding box center [279, 42] width 25 height 23
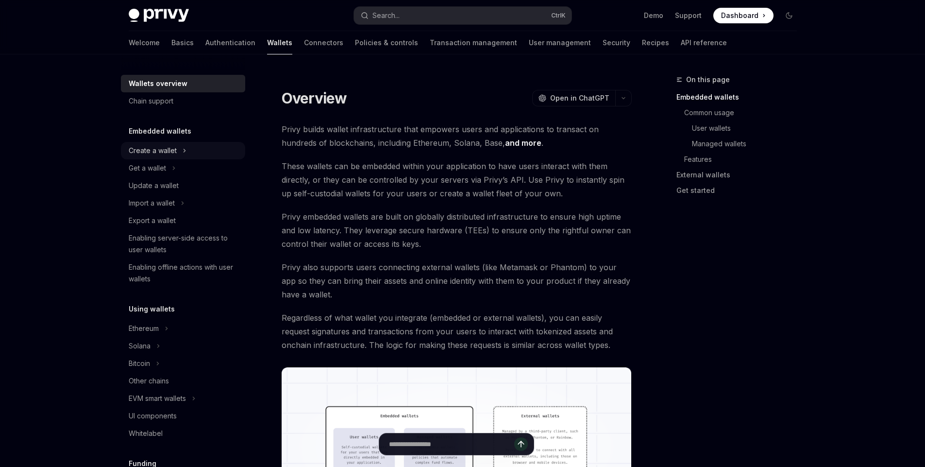
click at [164, 149] on div "Create a wallet" at bounding box center [153, 151] width 48 height 12
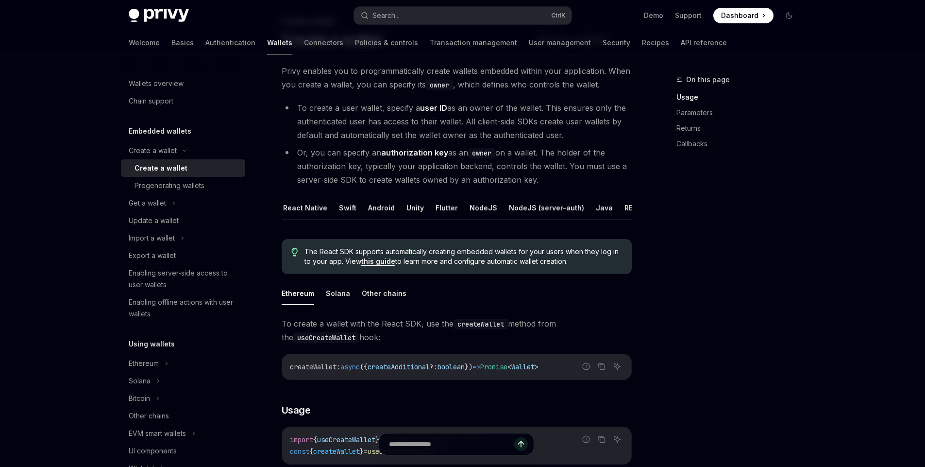
scroll to position [0, 43]
click at [616, 206] on button "REST API" at bounding box center [627, 207] width 31 height 23
type textarea "*"
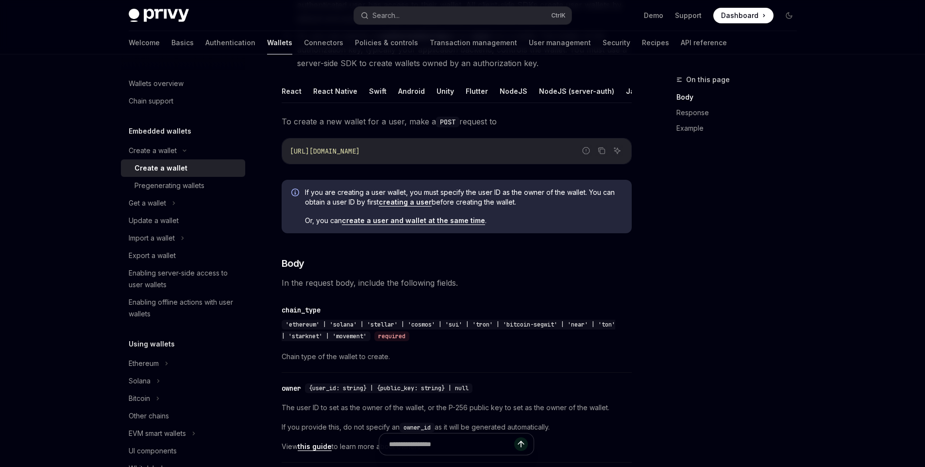
scroll to position [233, 0]
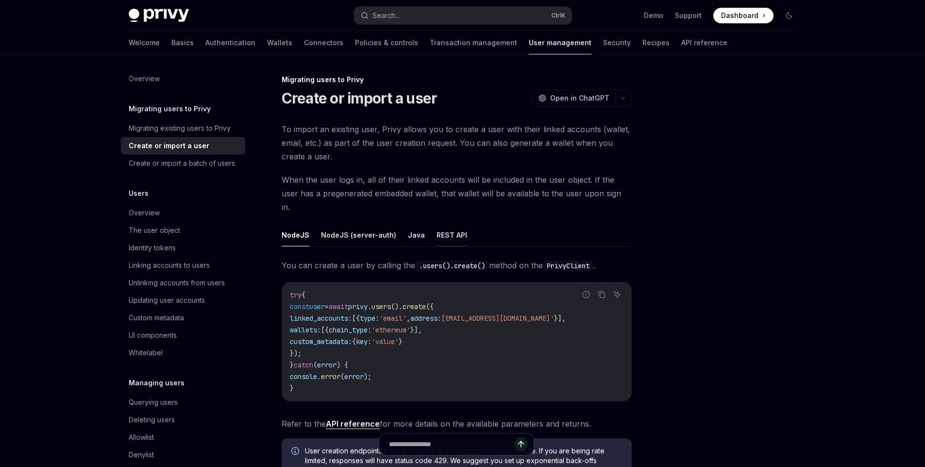
click at [440, 223] on button "REST API" at bounding box center [451, 234] width 31 height 23
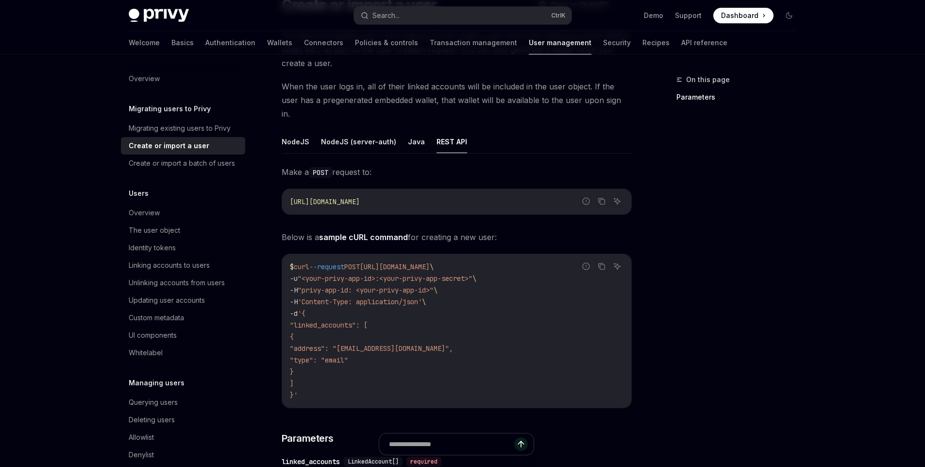
scroll to position [58, 0]
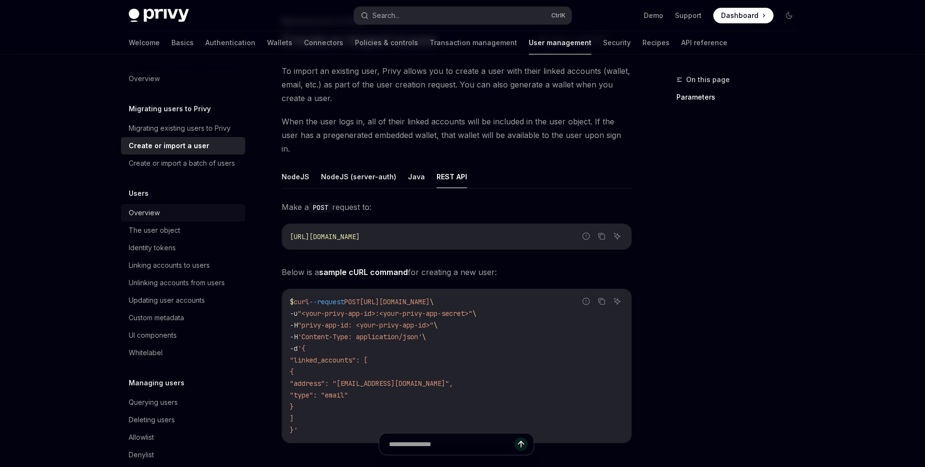
click at [185, 218] on div "Overview" at bounding box center [184, 213] width 111 height 12
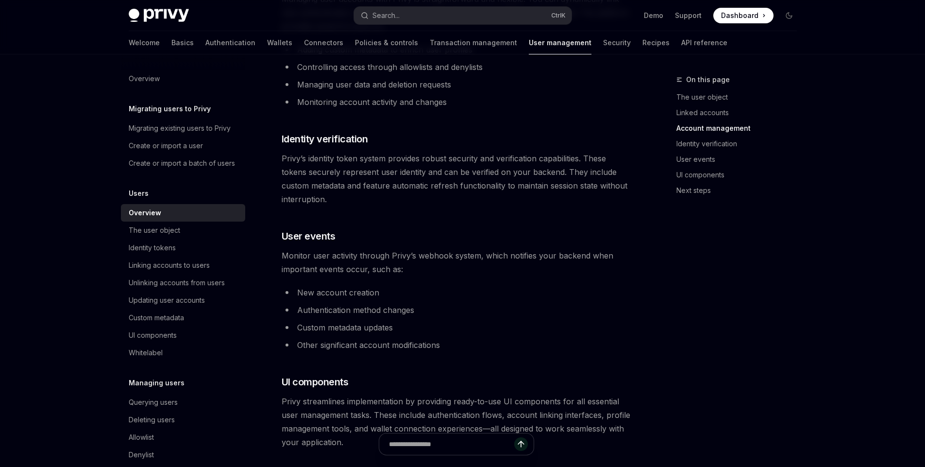
scroll to position [757, 0]
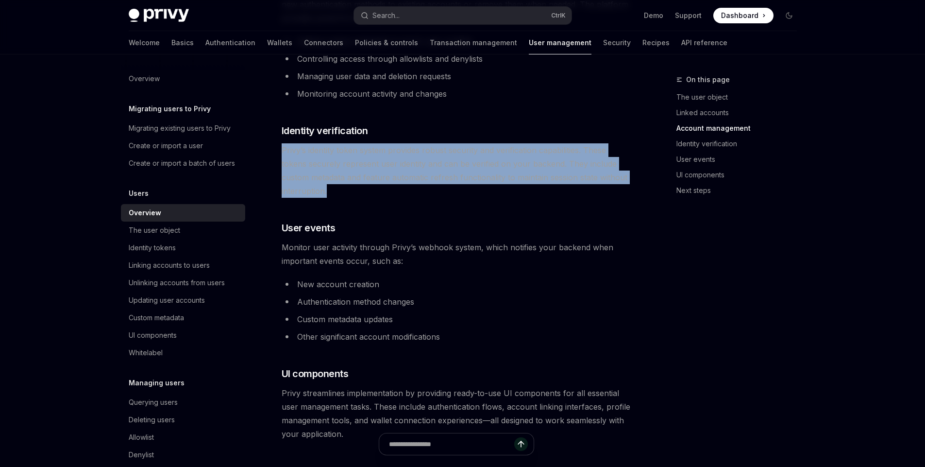
drag, startPoint x: 336, startPoint y: 195, endPoint x: 281, endPoint y: 150, distance: 71.7
click at [282, 150] on span "Privy’s identity token system provides robust security and verification capabil…" at bounding box center [457, 170] width 350 height 54
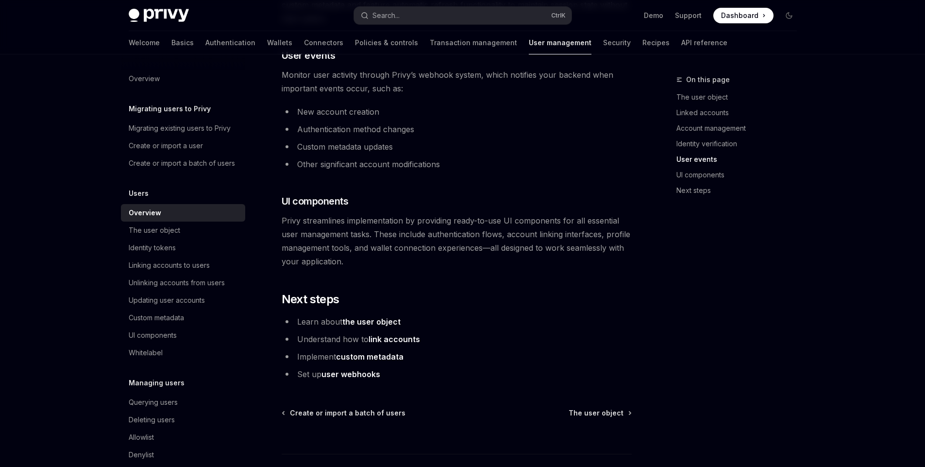
scroll to position [932, 0]
click at [177, 236] on div "The user object" at bounding box center [154, 230] width 51 height 12
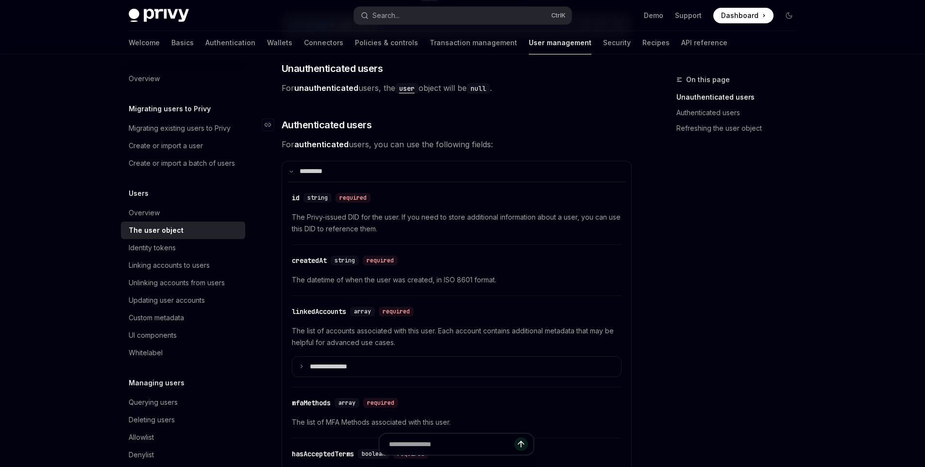
scroll to position [233, 0]
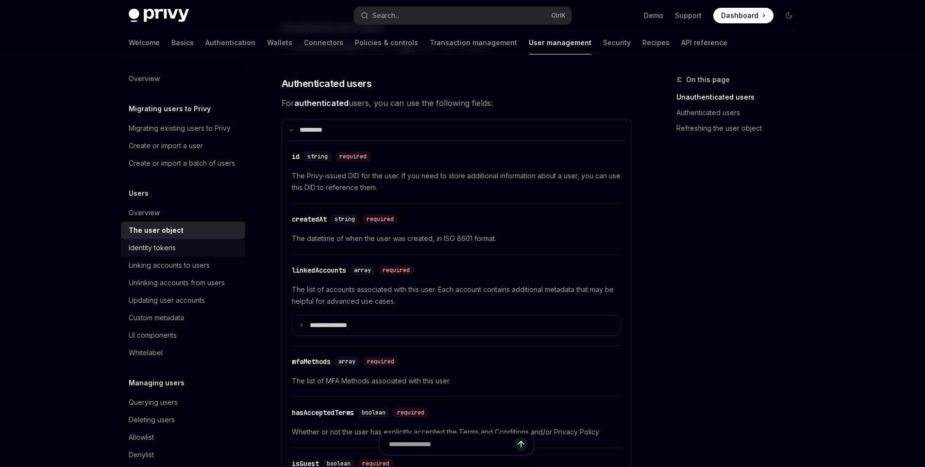
click at [177, 253] on div "Identity tokens" at bounding box center [184, 248] width 111 height 12
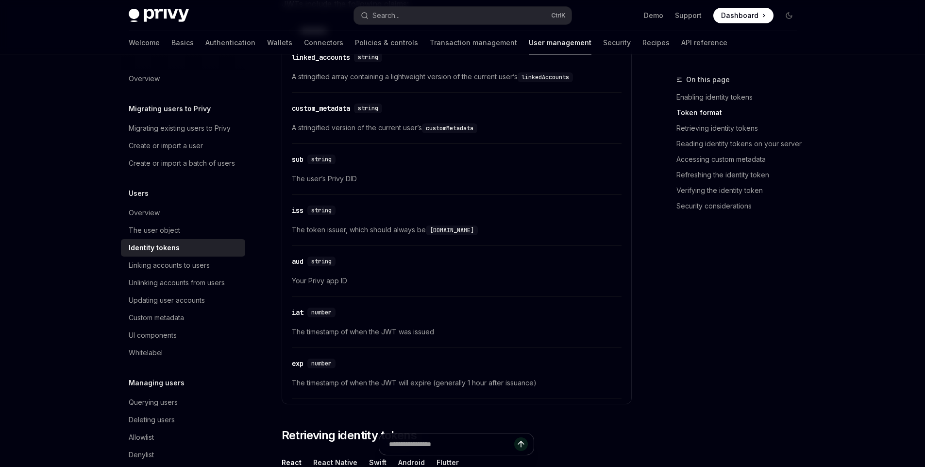
scroll to position [524, 0]
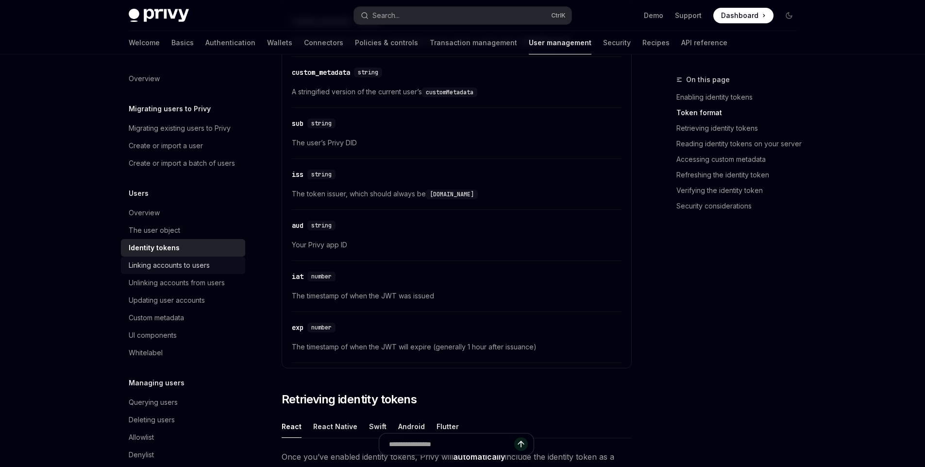
click at [196, 271] on div "Linking accounts to users" at bounding box center [169, 265] width 81 height 12
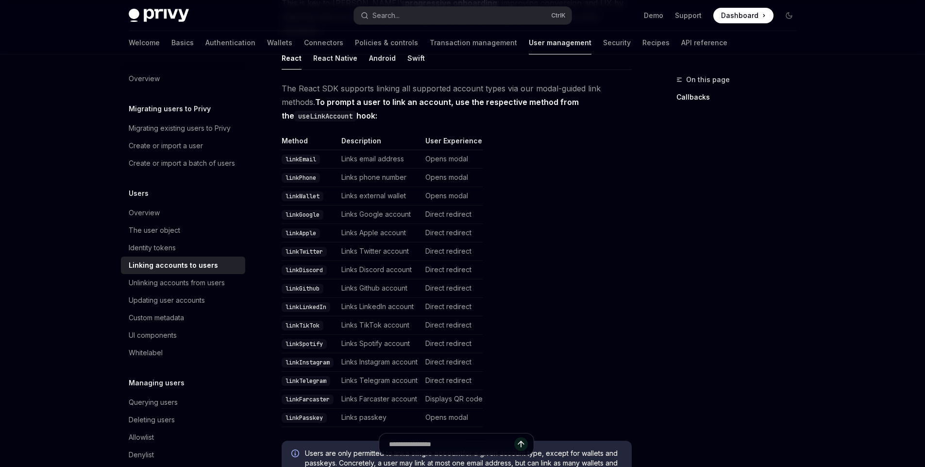
scroll to position [175, 0]
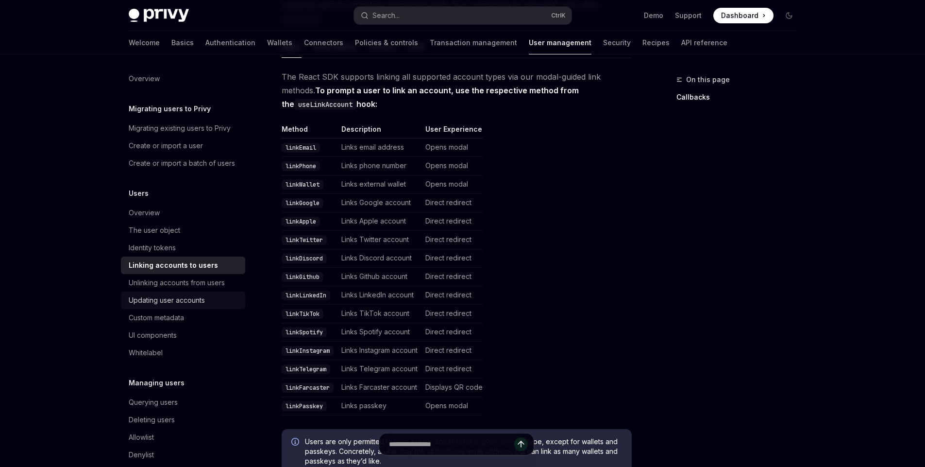
click at [169, 306] on div "Updating user accounts" at bounding box center [167, 300] width 76 height 12
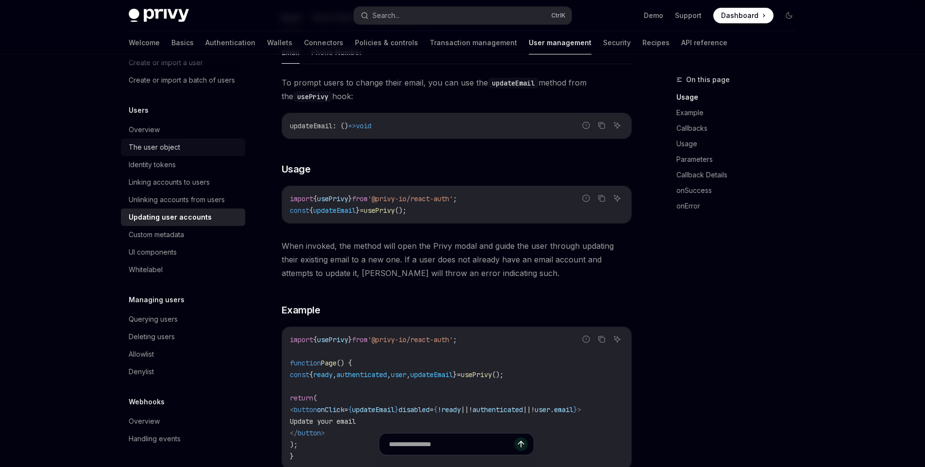
scroll to position [95, 0]
click at [181, 317] on div "Querying users" at bounding box center [184, 319] width 111 height 12
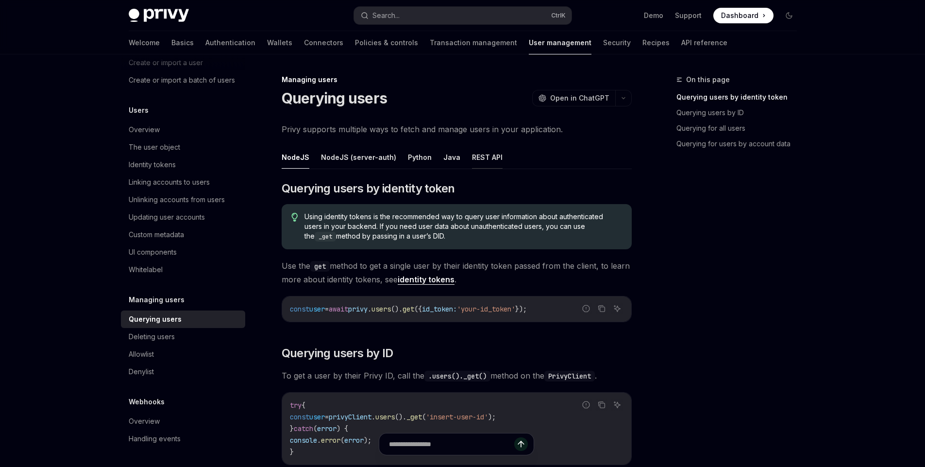
click at [476, 154] on button "REST API" at bounding box center [487, 157] width 31 height 23
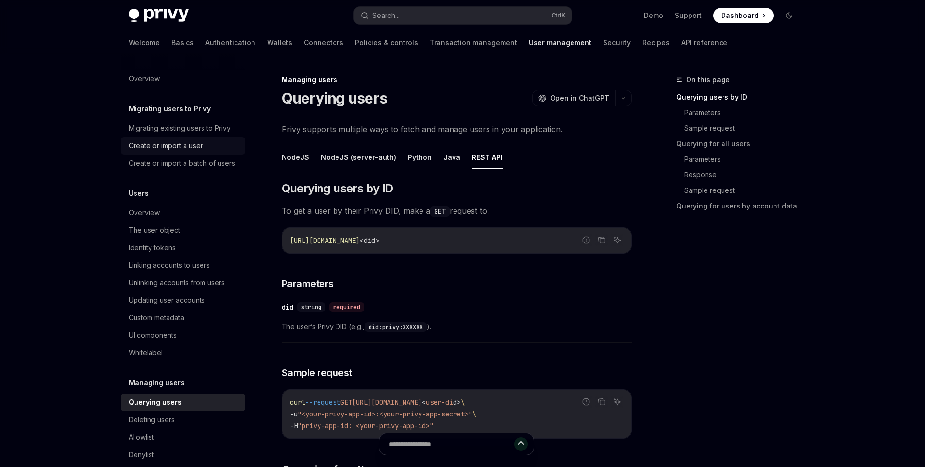
click at [186, 147] on div "Create or import a user" at bounding box center [166, 146] width 74 height 12
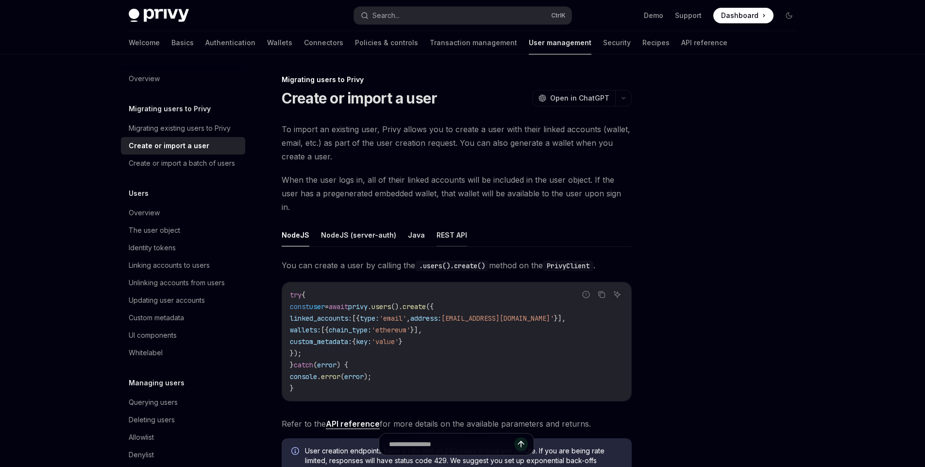
click at [451, 225] on button "REST API" at bounding box center [451, 234] width 31 height 23
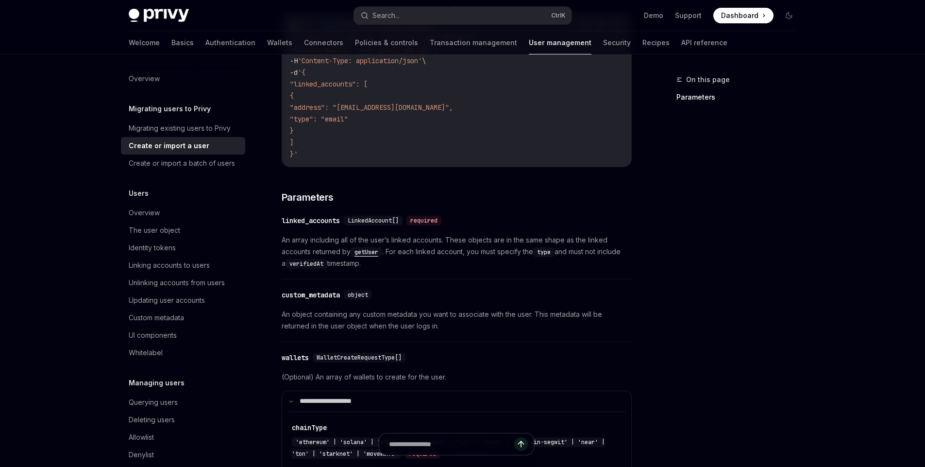
scroll to position [408, 0]
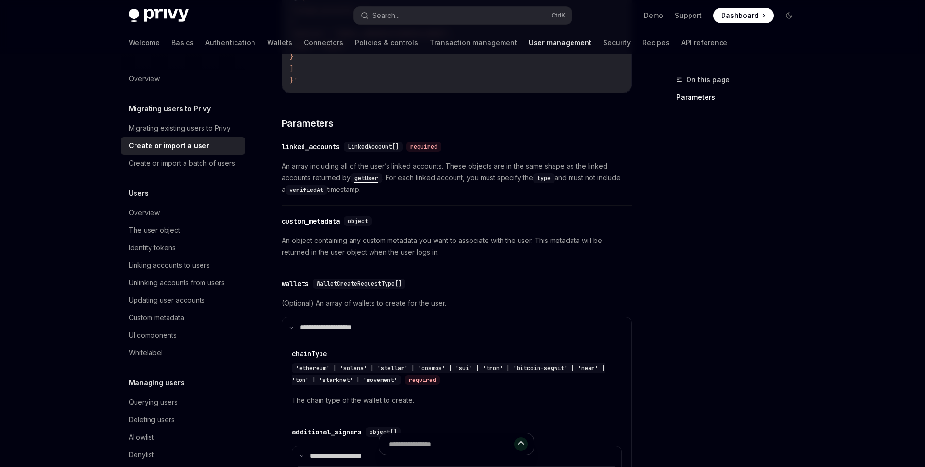
click at [776, 267] on div "On this page Parameters" at bounding box center [731, 270] width 148 height 393
click at [887, 327] on div "Privy Docs home page Search... Ctrl K Demo Support Dashboard Dashboard Search..…" at bounding box center [462, 364] width 925 height 1544
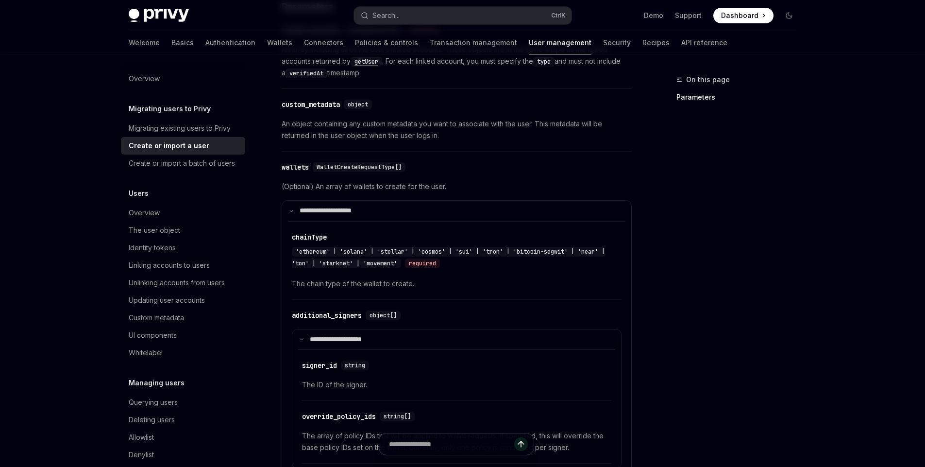
scroll to position [466, 0]
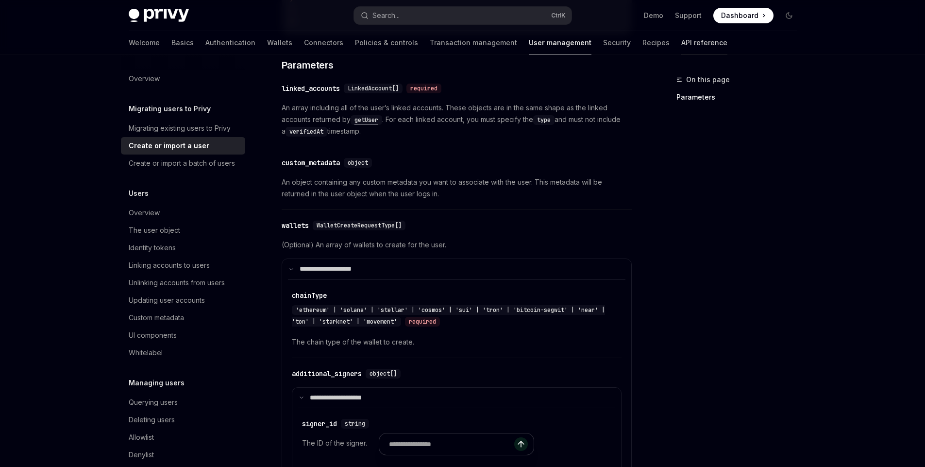
click at [681, 44] on link "API reference" at bounding box center [704, 42] width 46 height 23
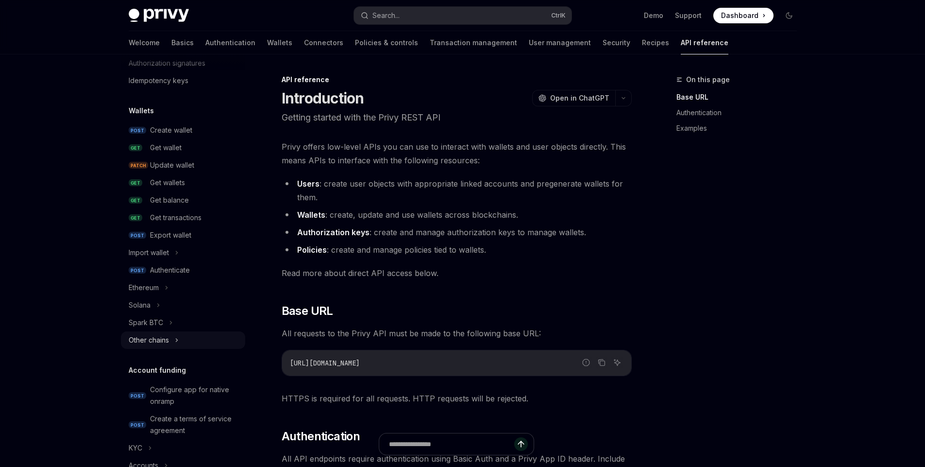
scroll to position [30, 0]
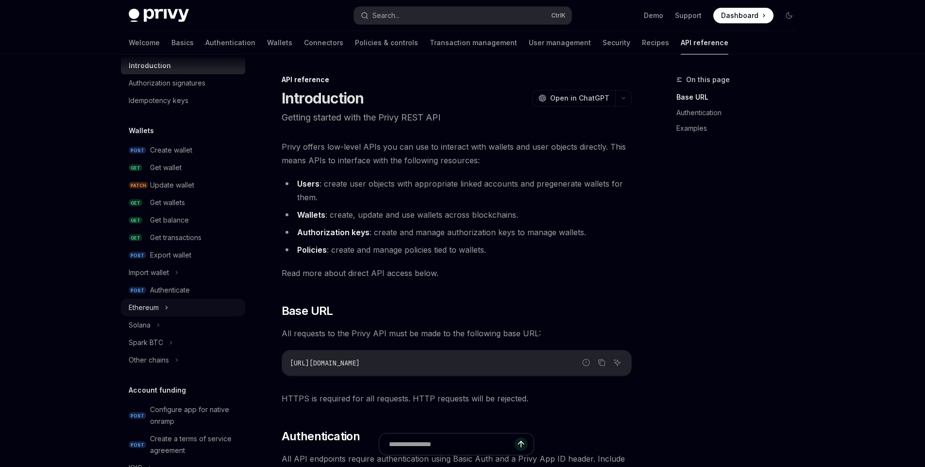
click at [200, 310] on div "Ethereum" at bounding box center [183, 307] width 124 height 17
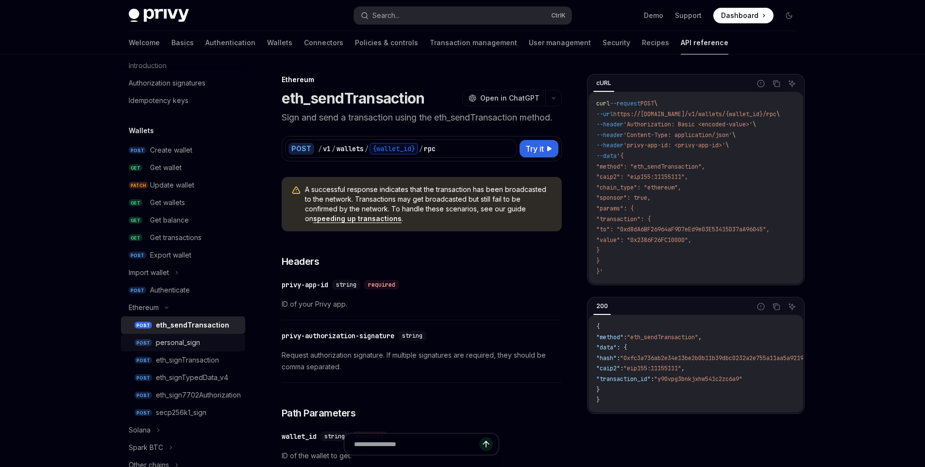
click at [205, 340] on div "personal_sign" at bounding box center [197, 342] width 83 height 12
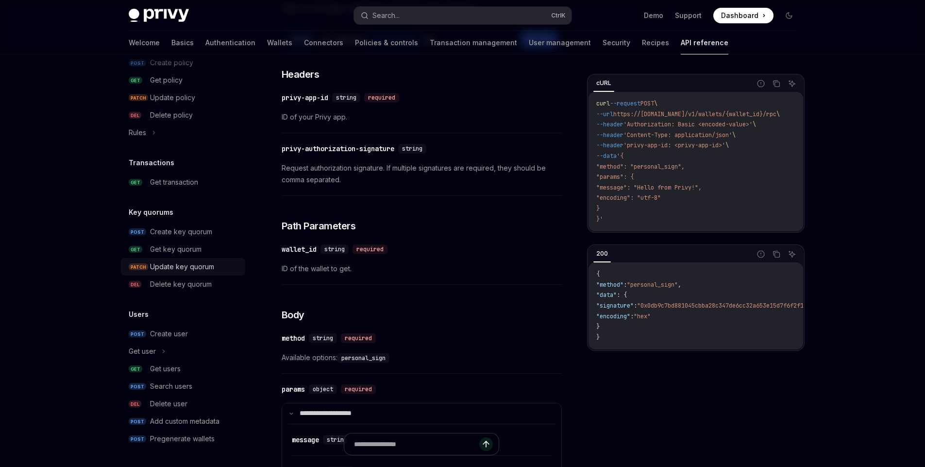
scroll to position [117, 0]
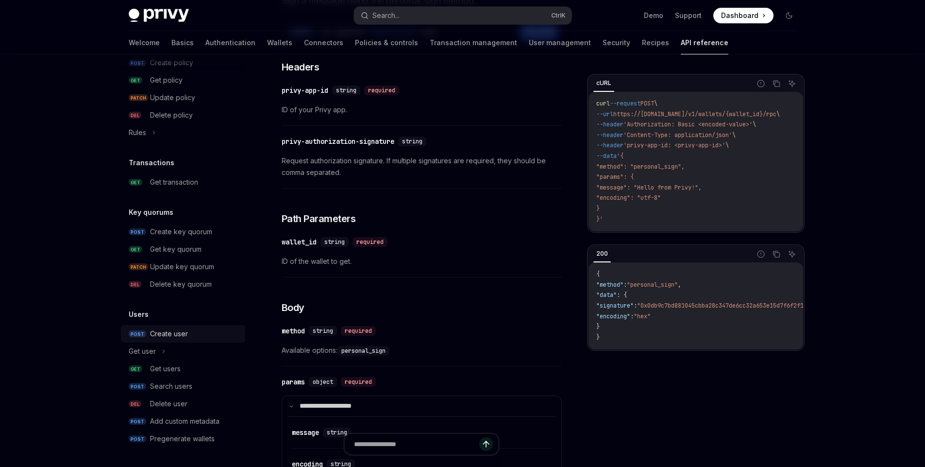
click at [185, 334] on div "Create user" at bounding box center [169, 334] width 38 height 12
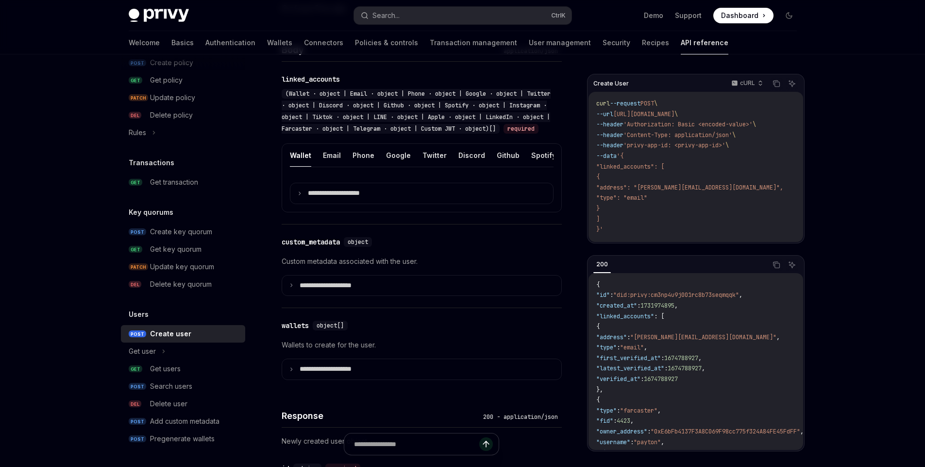
scroll to position [350, 0]
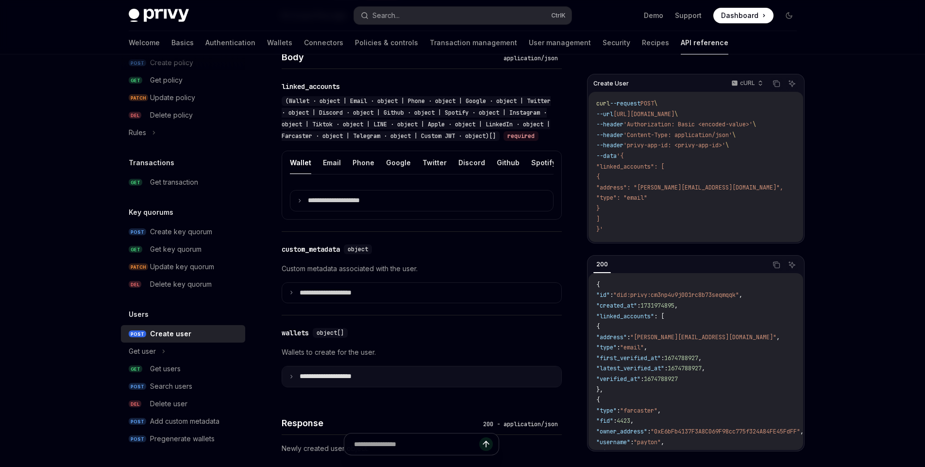
click at [292, 379] on icon at bounding box center [291, 376] width 5 height 5
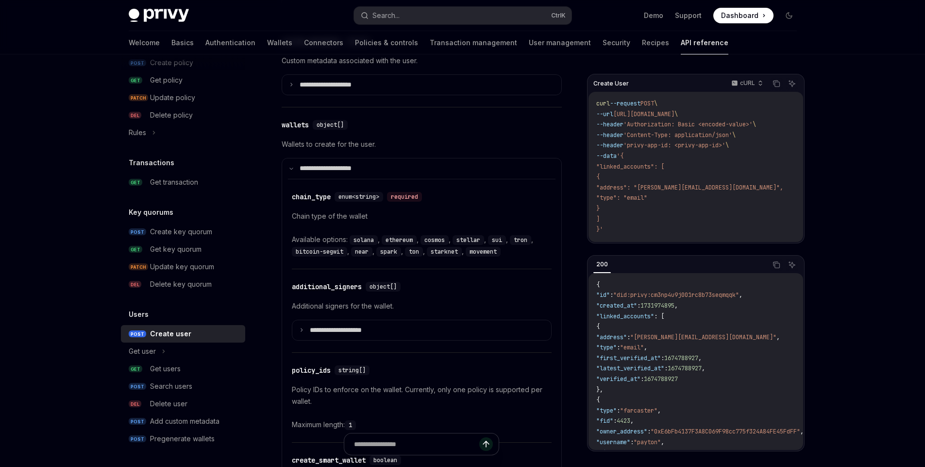
scroll to position [583, 0]
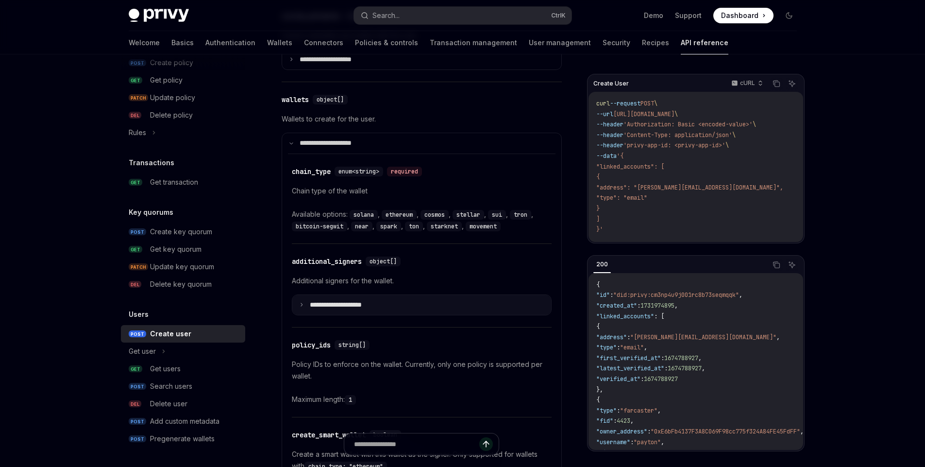
click at [324, 309] on p "**********" at bounding box center [343, 304] width 67 height 9
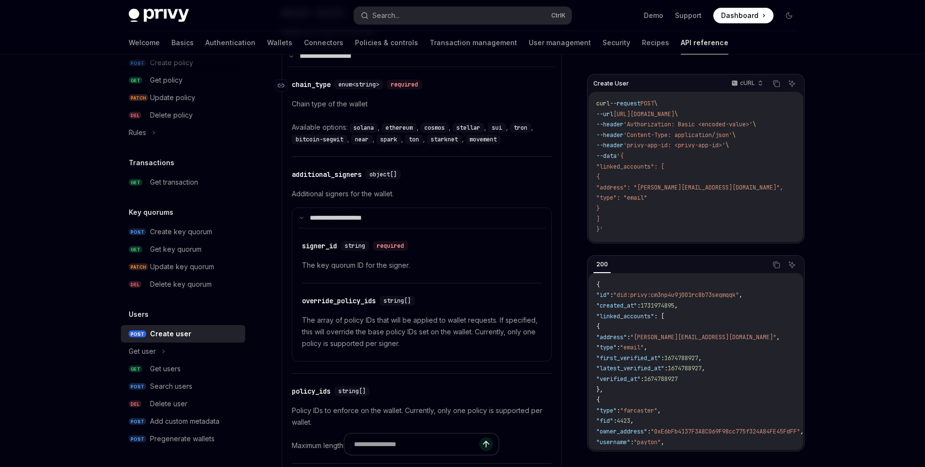
scroll to position [699, 0]
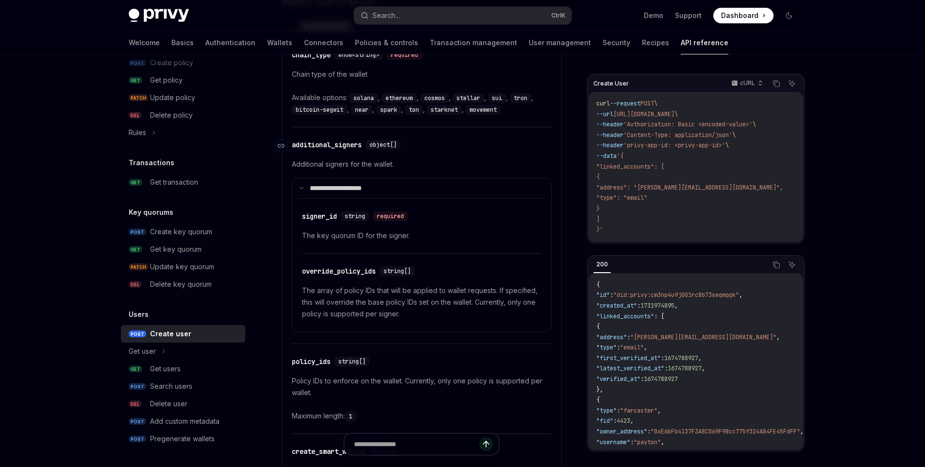
click at [322, 150] on div "additional_signers" at bounding box center [327, 145] width 70 height 10
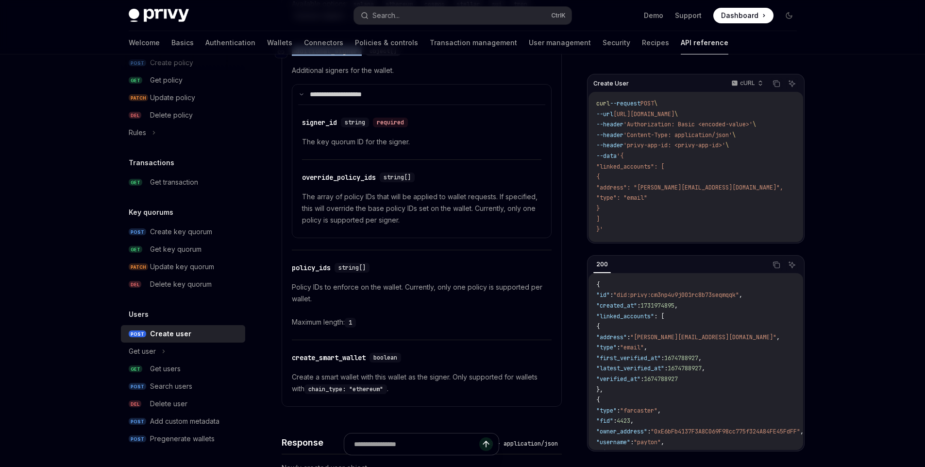
drag, startPoint x: 366, startPoint y: 70, endPoint x: 292, endPoint y: 71, distance: 73.3
click at [292, 56] on div "​ additional_signers object[]" at bounding box center [348, 51] width 113 height 10
copy div "additional_signers"
click at [480, 76] on p "Additional signers for the wallet." at bounding box center [422, 71] width 260 height 12
drag, startPoint x: 339, startPoint y: 143, endPoint x: 301, endPoint y: 140, distance: 37.9
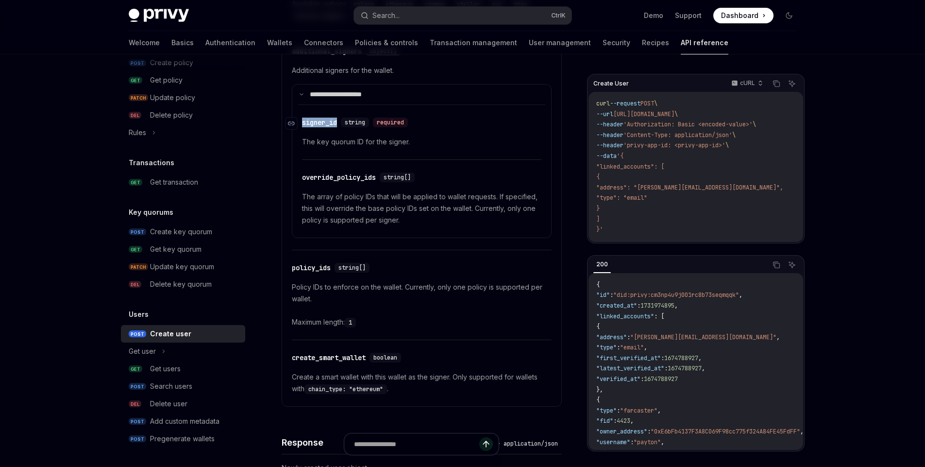
click at [302, 127] on div "​ signer_id string required" at bounding box center [357, 122] width 110 height 10
copy div "​ signer_id"
click at [505, 152] on div "​ signer_id string required The key quorum ID for the signer." at bounding box center [421, 132] width 239 height 54
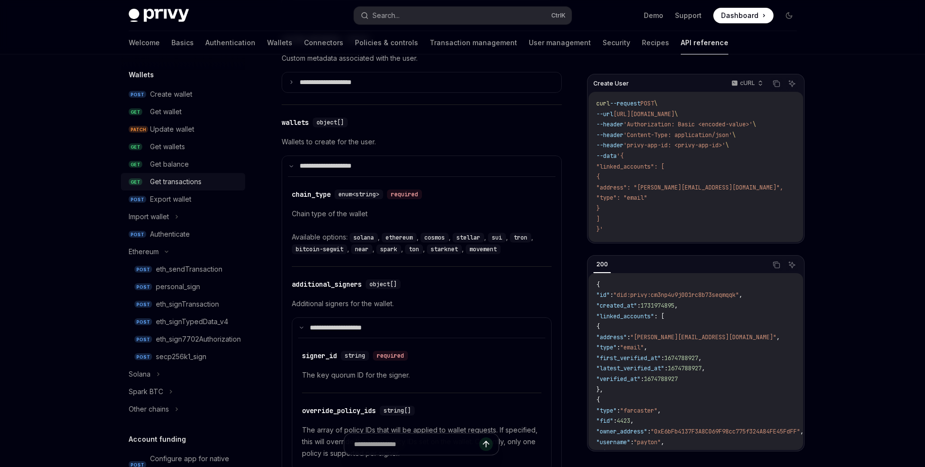
scroll to position [18, 0]
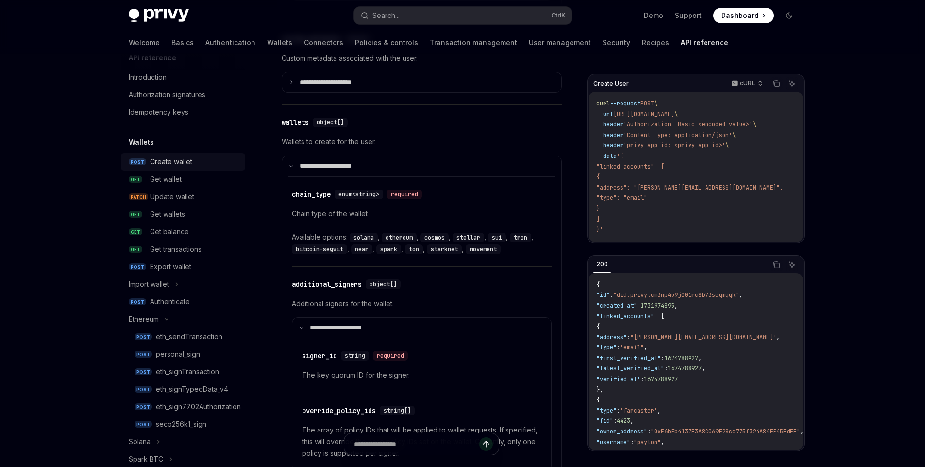
click at [205, 162] on div "Create wallet" at bounding box center [194, 162] width 89 height 12
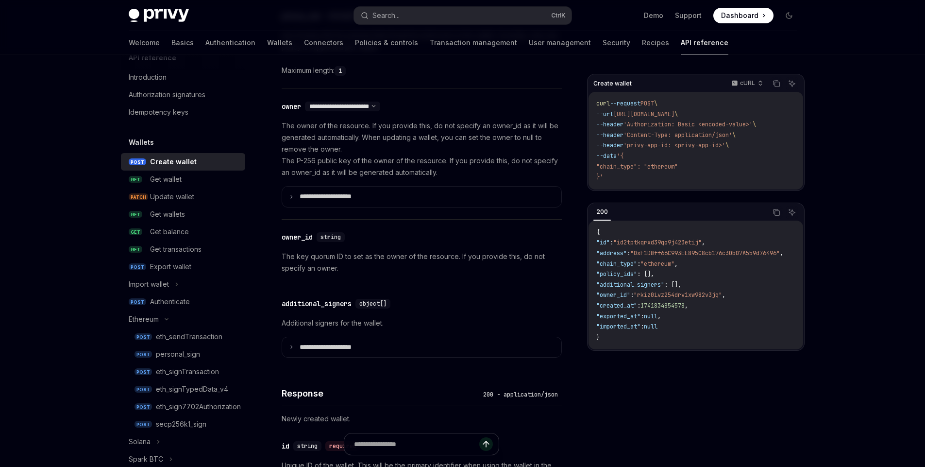
scroll to position [583, 0]
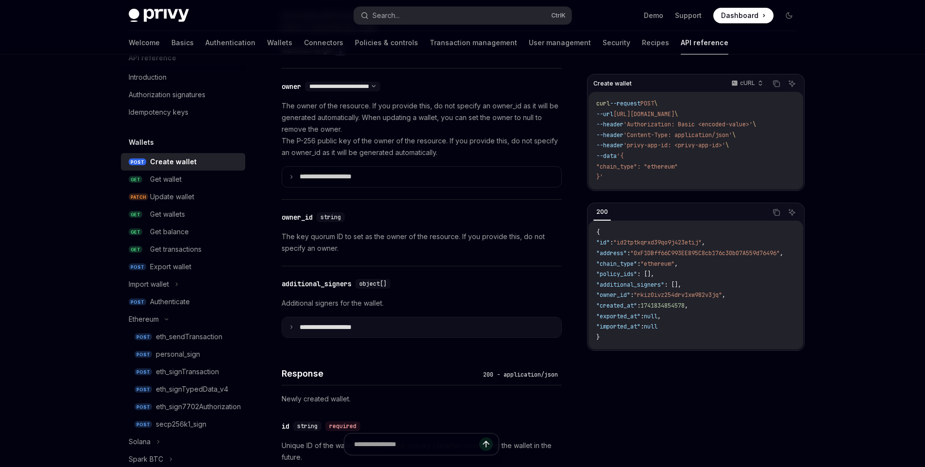
click at [309, 330] on p "**********" at bounding box center [333, 327] width 67 height 9
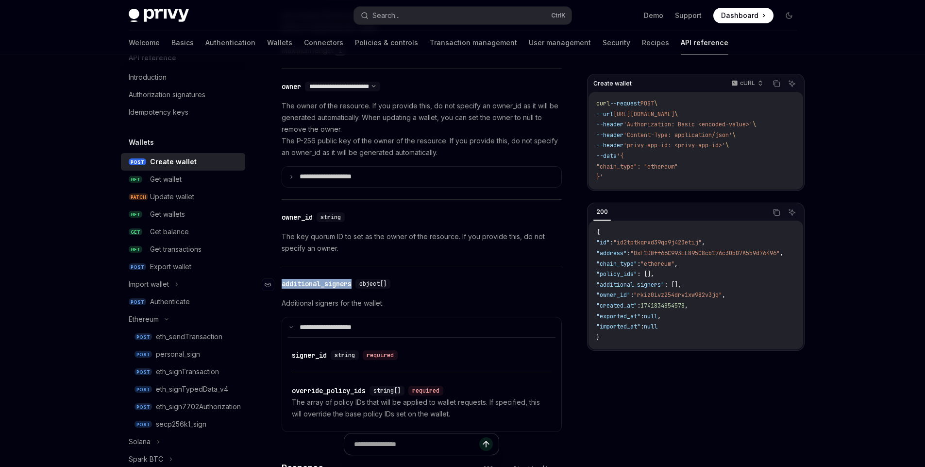
drag, startPoint x: 357, startPoint y: 284, endPoint x: 281, endPoint y: 287, distance: 75.8
click at [282, 287] on div "​ additional_signers object[]" at bounding box center [338, 284] width 113 height 10
copy div "​ additional_signers"
drag, startPoint x: 328, startPoint y: 356, endPoint x: 292, endPoint y: 356, distance: 35.9
click at [292, 356] on div "signer_id" at bounding box center [309, 355] width 35 height 10
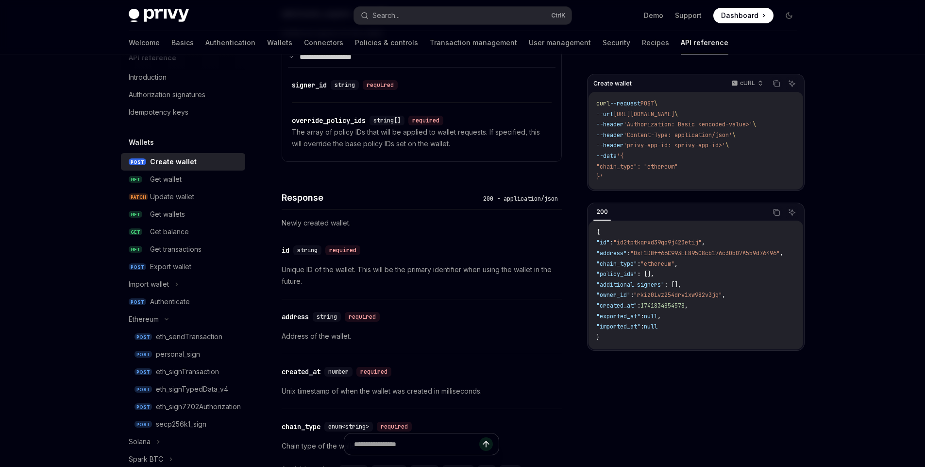
scroll to position [867, 0]
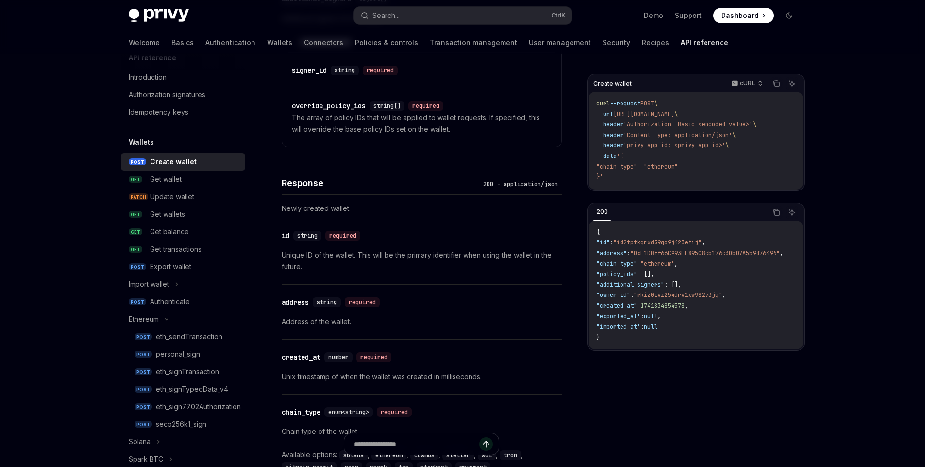
click at [432, 187] on h4 "Response" at bounding box center [381, 182] width 198 height 13
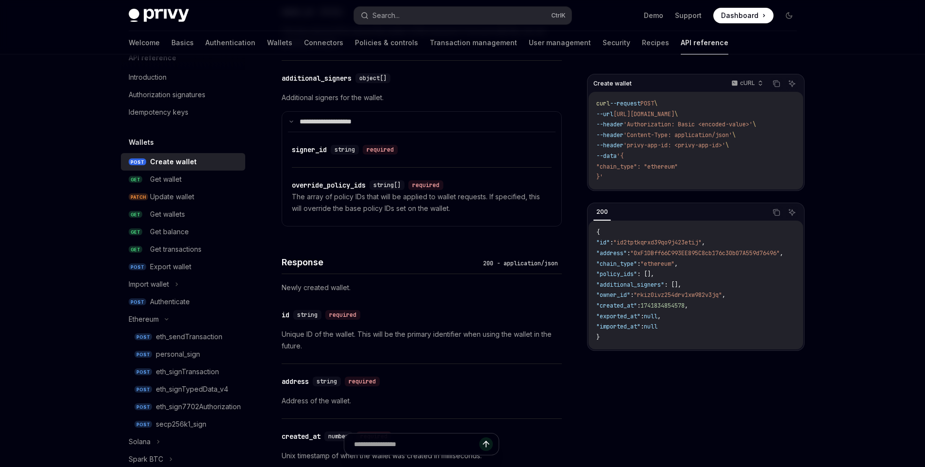
scroll to position [751, 0]
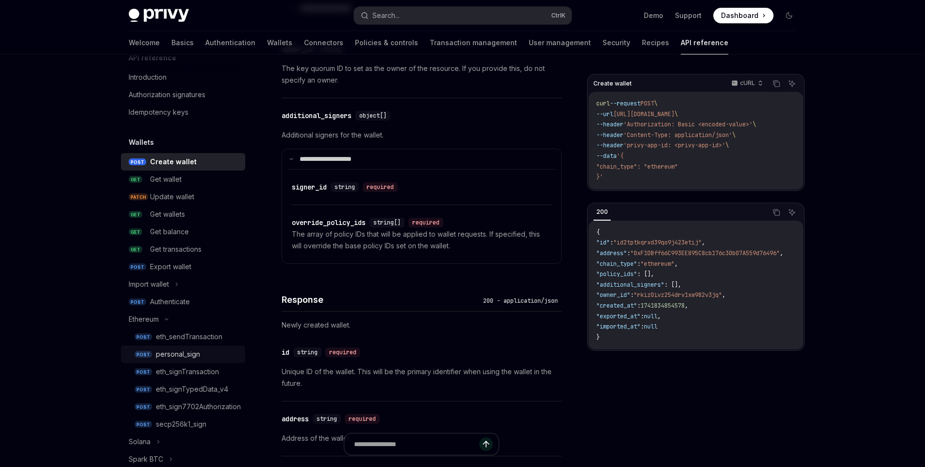
click at [174, 351] on div "personal_sign" at bounding box center [178, 354] width 44 height 12
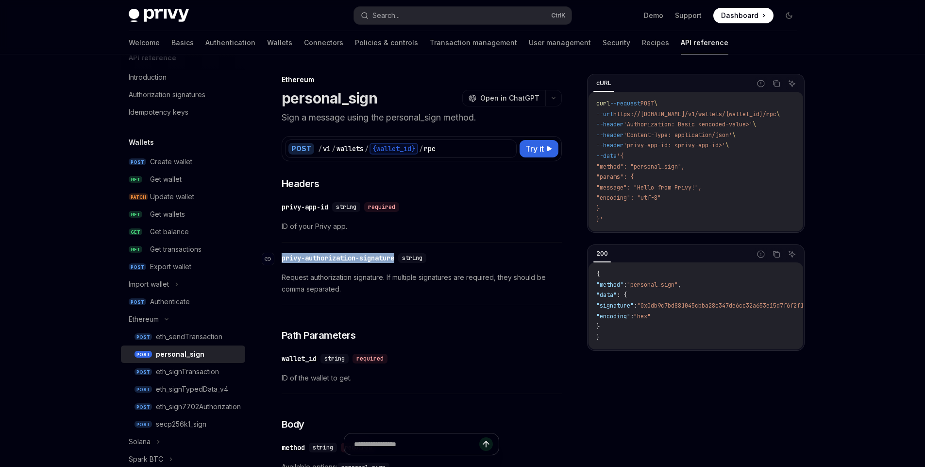
drag, startPoint x: 399, startPoint y: 258, endPoint x: 282, endPoint y: 260, distance: 117.5
click at [282, 260] on div "privy-authorization-signature" at bounding box center [338, 258] width 113 height 10
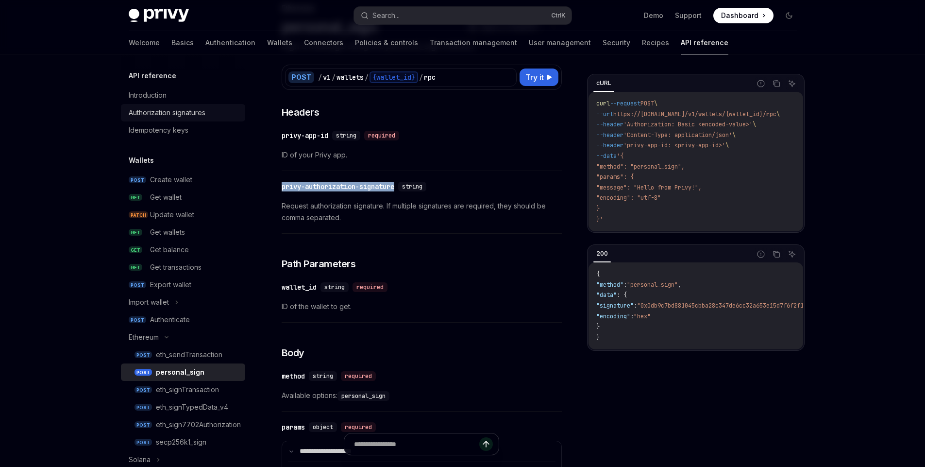
click at [200, 105] on link "Authorization signatures" at bounding box center [183, 112] width 124 height 17
type textarea "*"
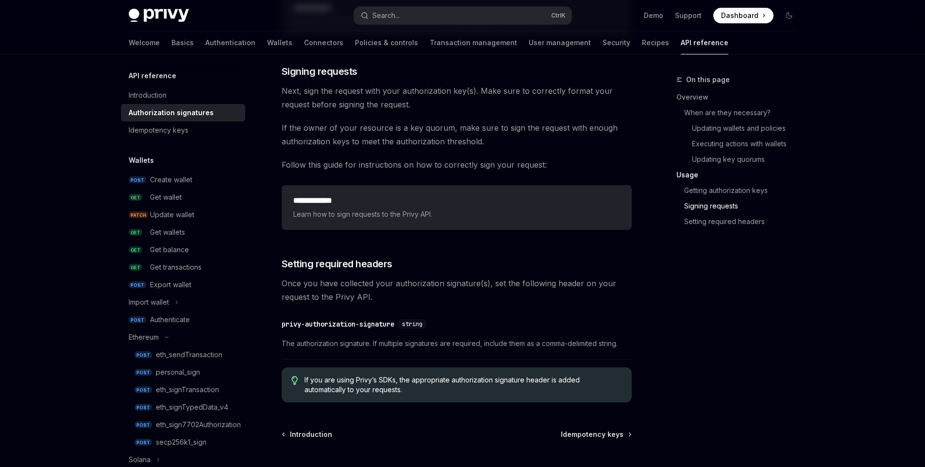
scroll to position [1456, 0]
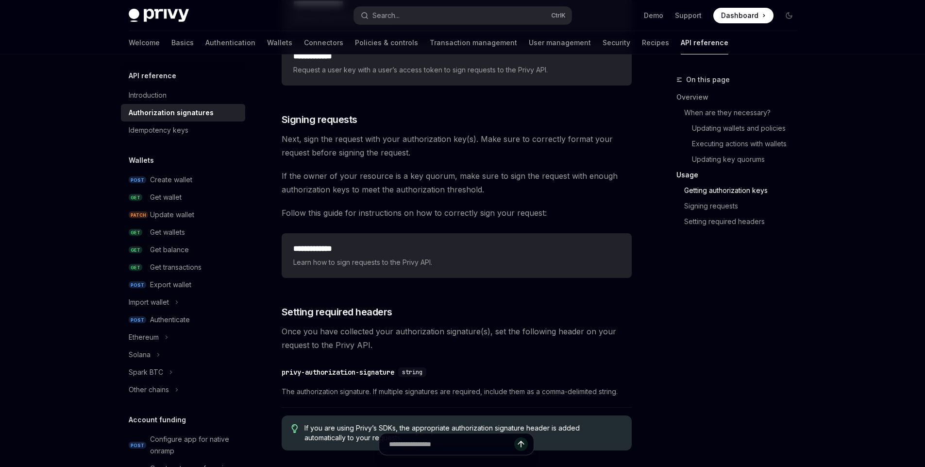
scroll to position [1456, 0]
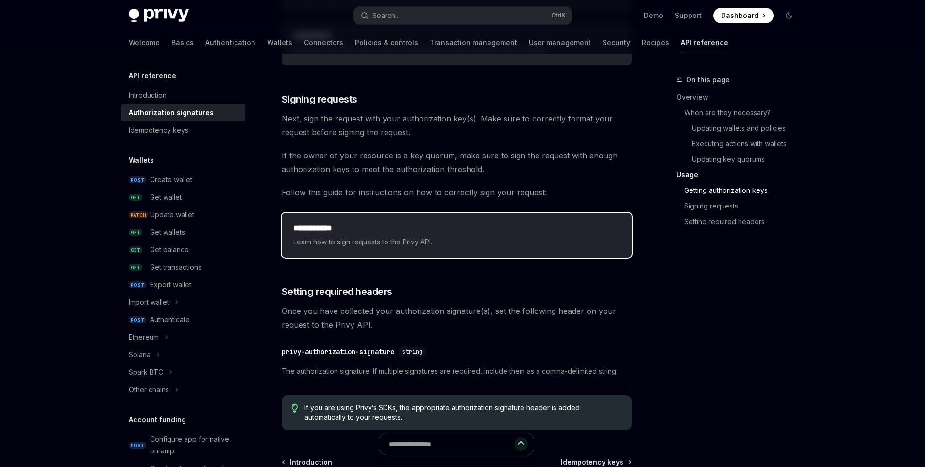
click at [368, 235] on div "**********" at bounding box center [456, 234] width 327 height 25
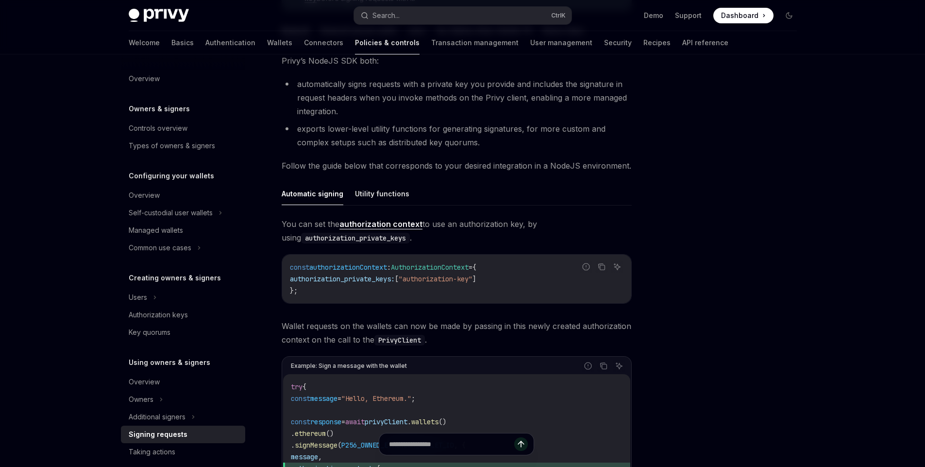
scroll to position [173, 0]
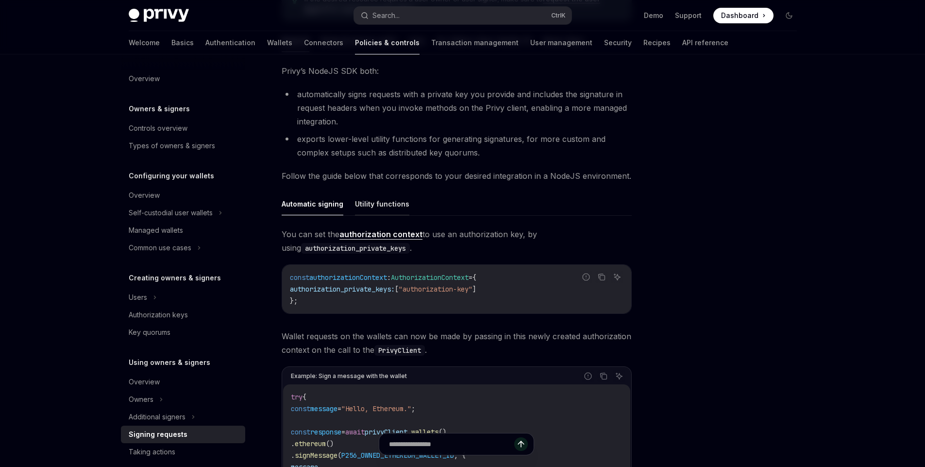
click at [380, 204] on button "Utility functions" at bounding box center [382, 203] width 54 height 23
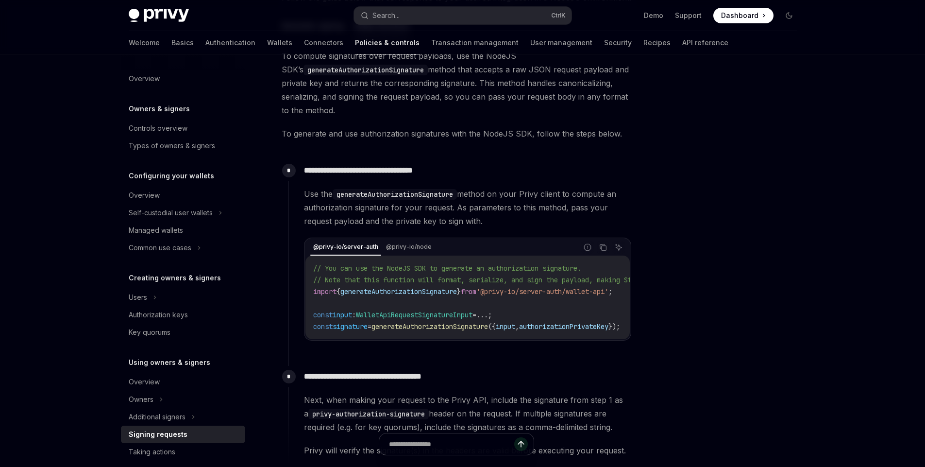
scroll to position [231, 0]
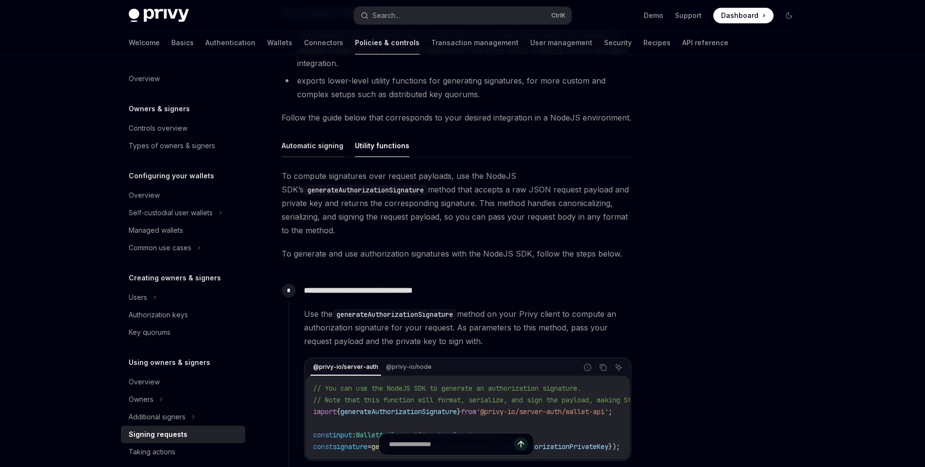
click at [318, 150] on button "Automatic signing" at bounding box center [313, 145] width 62 height 23
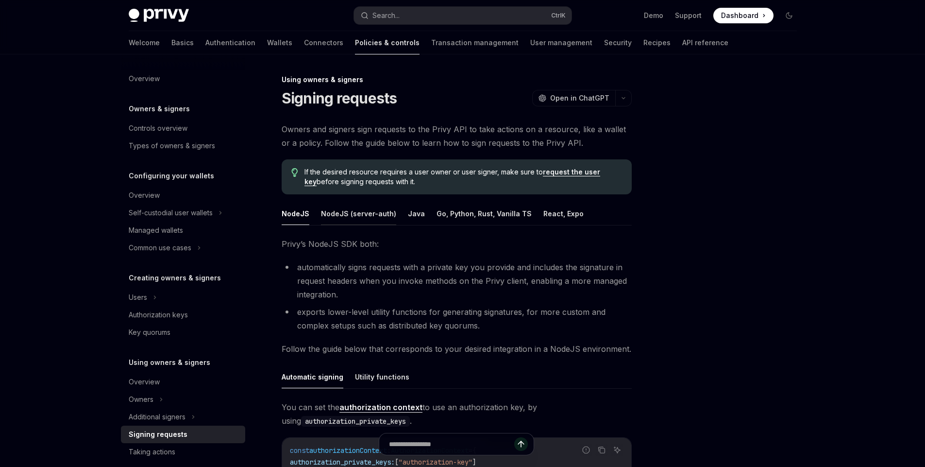
click at [349, 214] on button "NodeJS (server-auth)" at bounding box center [358, 213] width 75 height 23
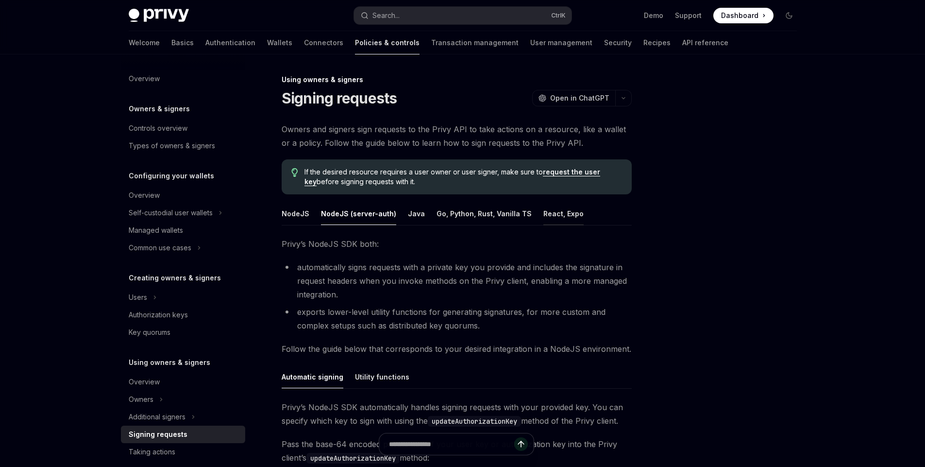
click at [550, 213] on button "React, Expo" at bounding box center [563, 213] width 40 height 23
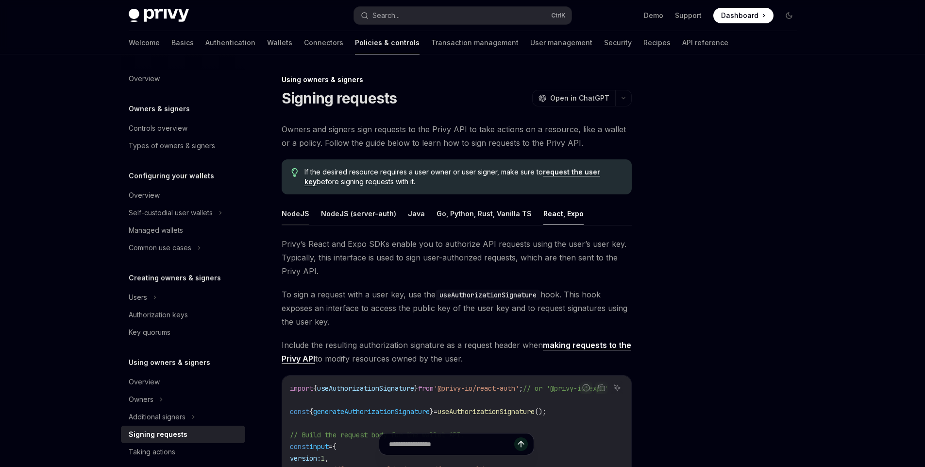
click at [291, 213] on button "NodeJS" at bounding box center [296, 213] width 28 height 23
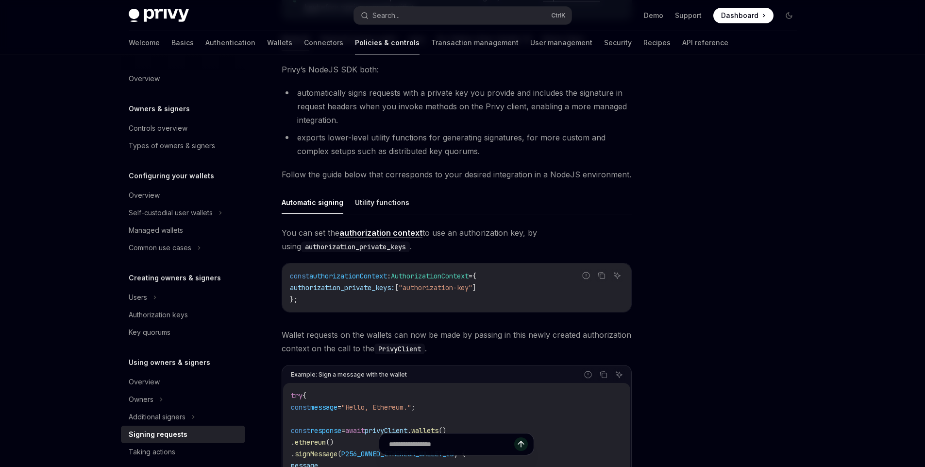
scroll to position [117, 0]
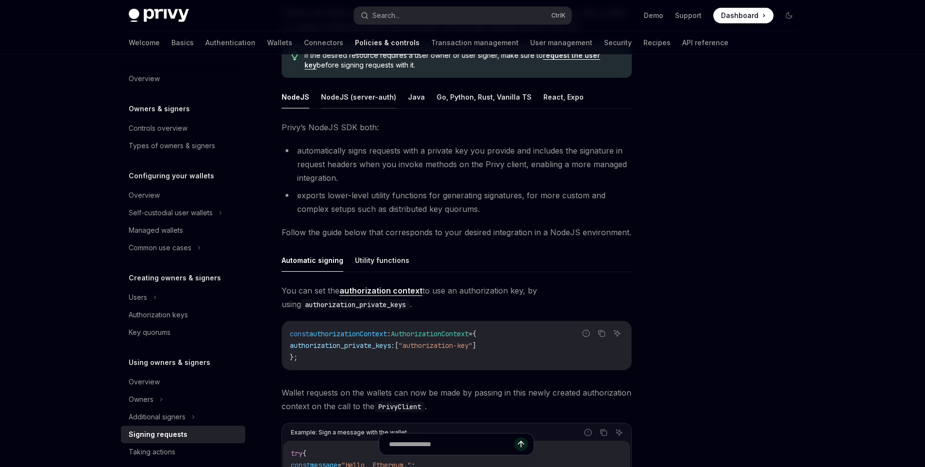
click at [356, 92] on button "NodeJS (server-auth)" at bounding box center [358, 96] width 75 height 23
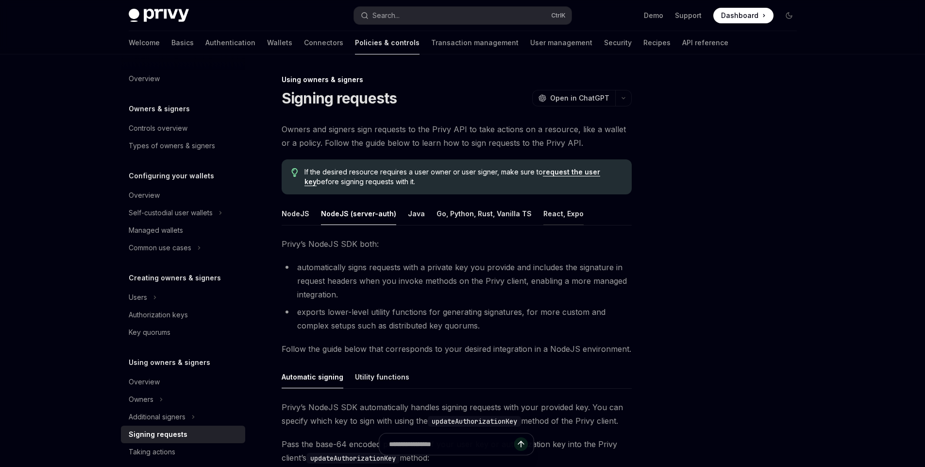
click at [543, 216] on button "React, Expo" at bounding box center [563, 213] width 40 height 23
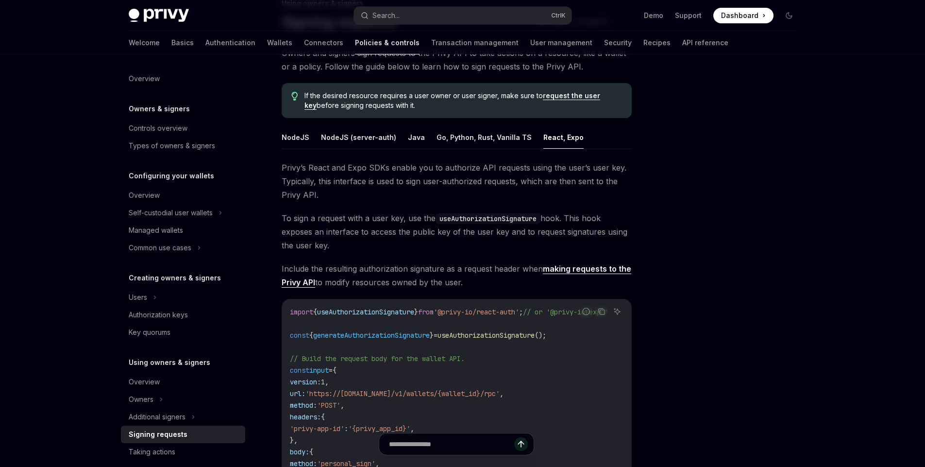
scroll to position [58, 0]
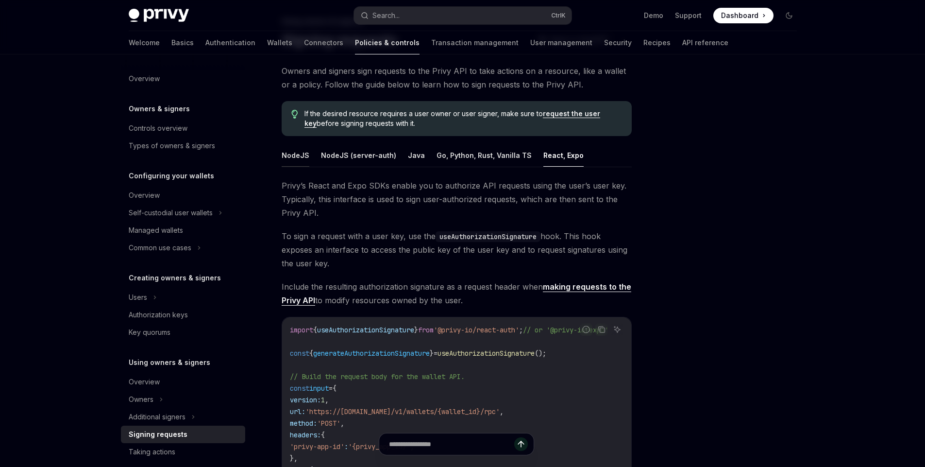
click at [284, 160] on button "NodeJS" at bounding box center [296, 155] width 28 height 23
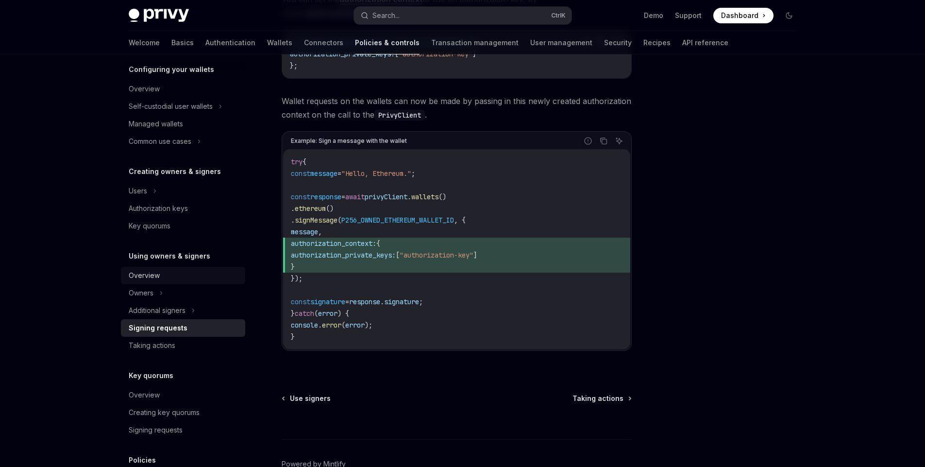
scroll to position [117, 0]
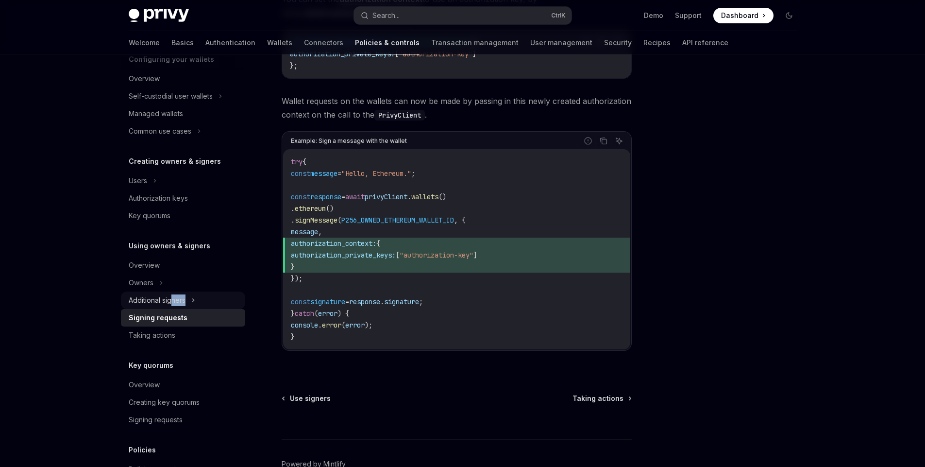
click at [170, 304] on div "Additional signers" at bounding box center [183, 299] width 124 height 17
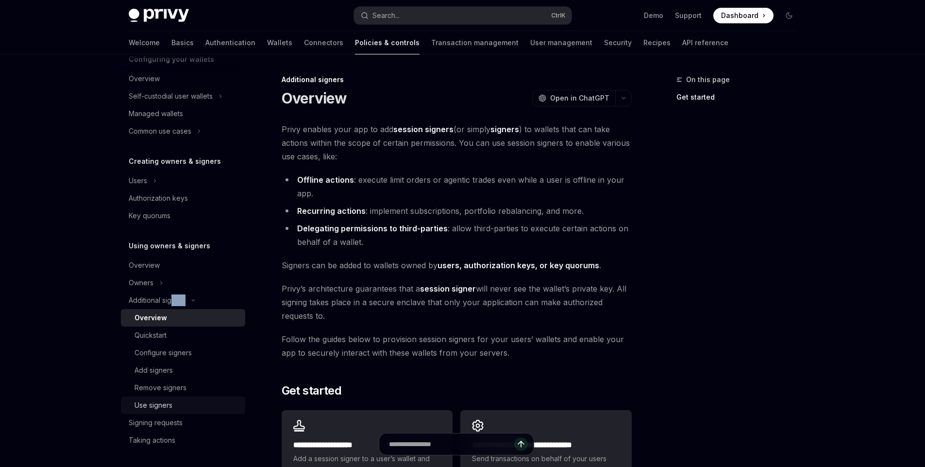
click at [167, 409] on div "Use signers" at bounding box center [153, 405] width 38 height 12
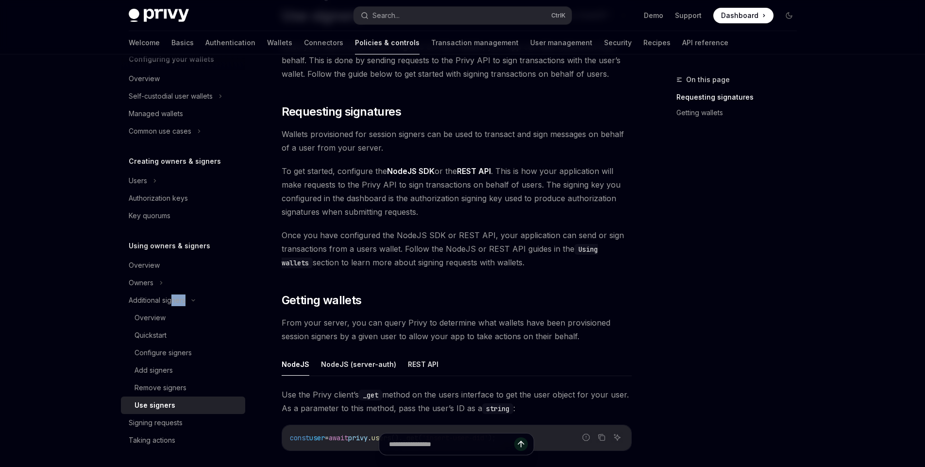
scroll to position [117, 0]
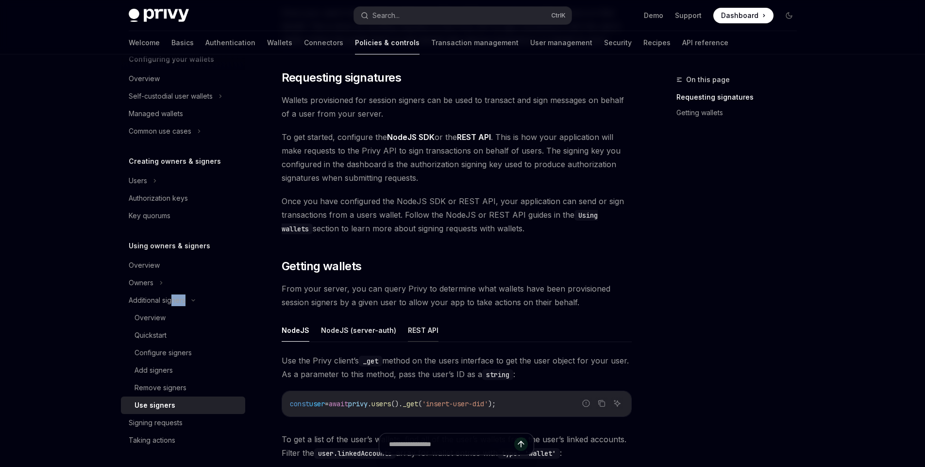
click at [425, 329] on button "REST API" at bounding box center [423, 329] width 31 height 23
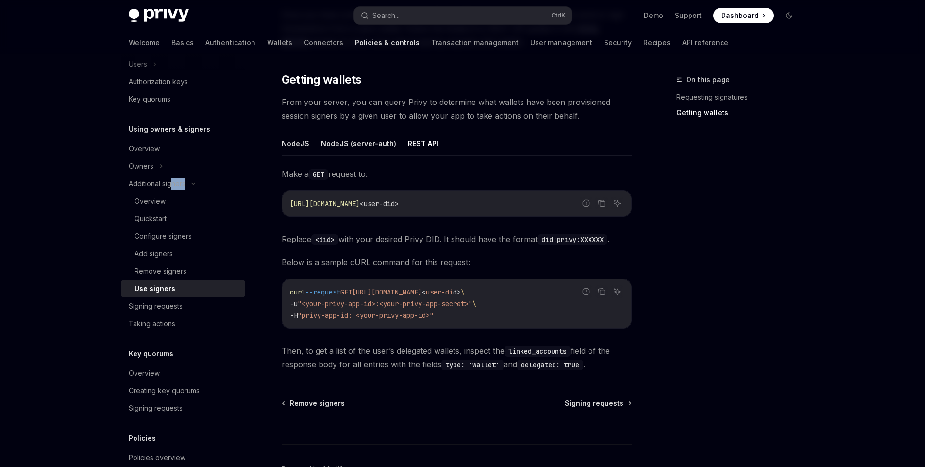
scroll to position [350, 0]
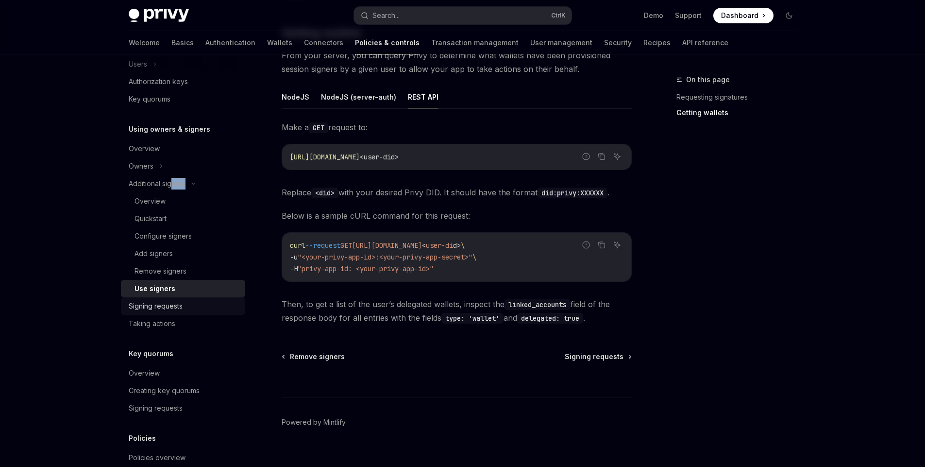
click at [179, 306] on div "Signing requests" at bounding box center [156, 306] width 54 height 12
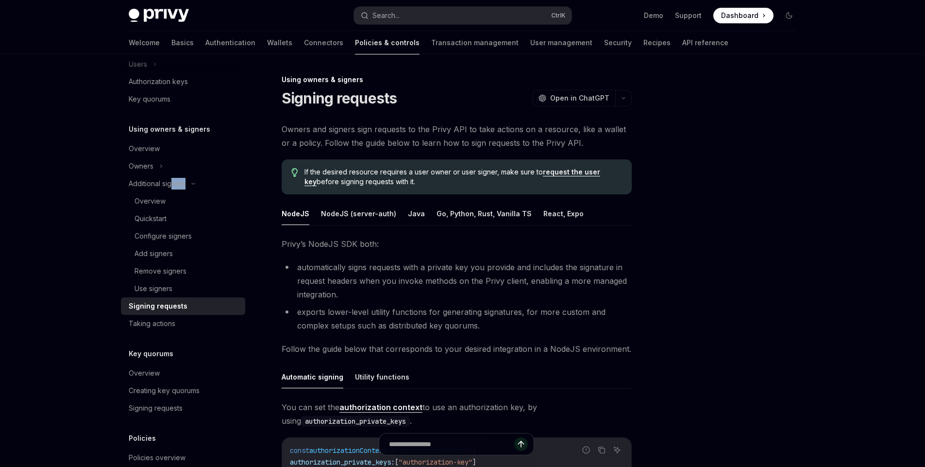
type textarea "*"
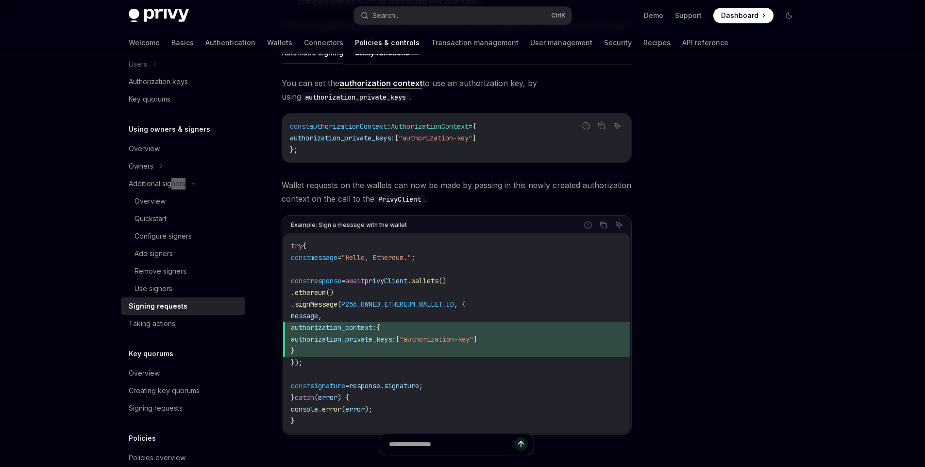
scroll to position [350, 0]
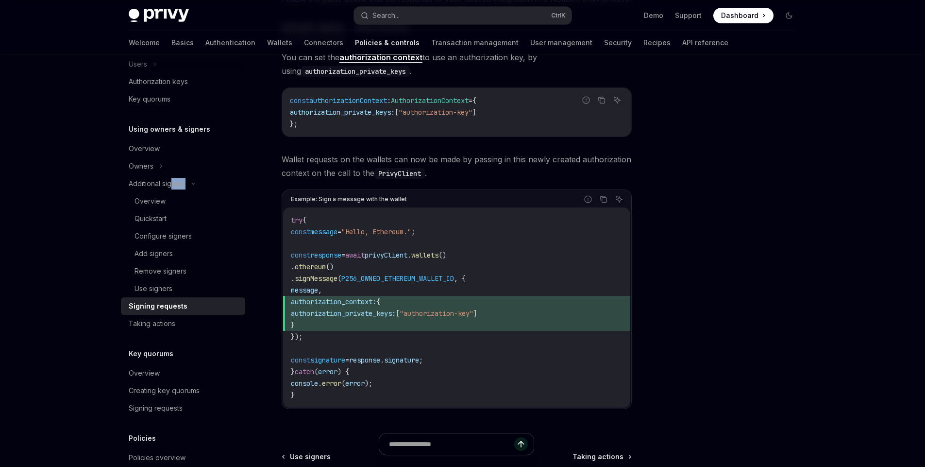
drag, startPoint x: 321, startPoint y: 323, endPoint x: 316, endPoint y: 304, distance: 19.7
click at [316, 304] on code "try { const message = "Hello, Ethereum." ; const response = await privyClient .…" at bounding box center [457, 307] width 332 height 186
copy code "authorization_context: { authorization_private_keys: [ "authorization-key" ] }"
click at [632, 285] on div "Using owners & signers Signing requests OpenAI Open in ChatGPT OpenAI Open in C…" at bounding box center [366, 152] width 536 height 857
drag, startPoint x: 445, startPoint y: 314, endPoint x: 515, endPoint y: 313, distance: 69.9
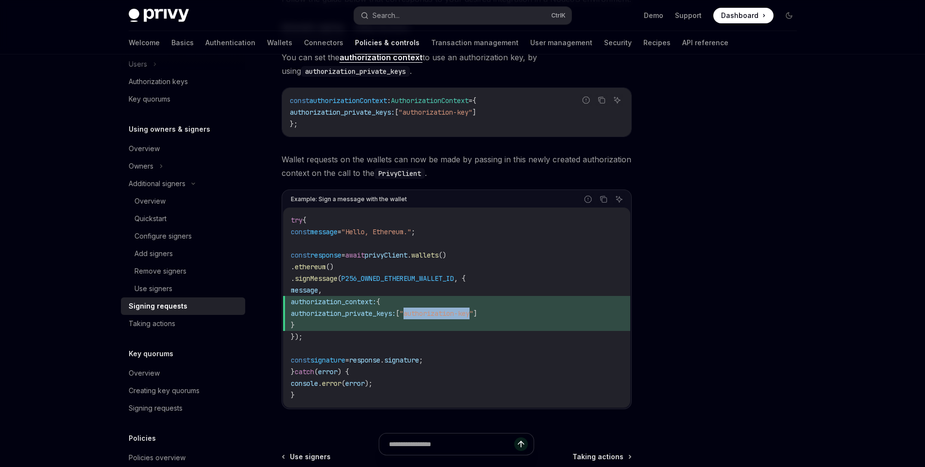
click at [473, 313] on span ""authorization-key"" at bounding box center [437, 313] width 74 height 9
copy span "authorization-key"
click at [592, 269] on code "try { const message = "Hello, Ethereum." ; const response = await privyClient .…" at bounding box center [457, 307] width 332 height 186
click at [701, 296] on div at bounding box center [731, 270] width 148 height 393
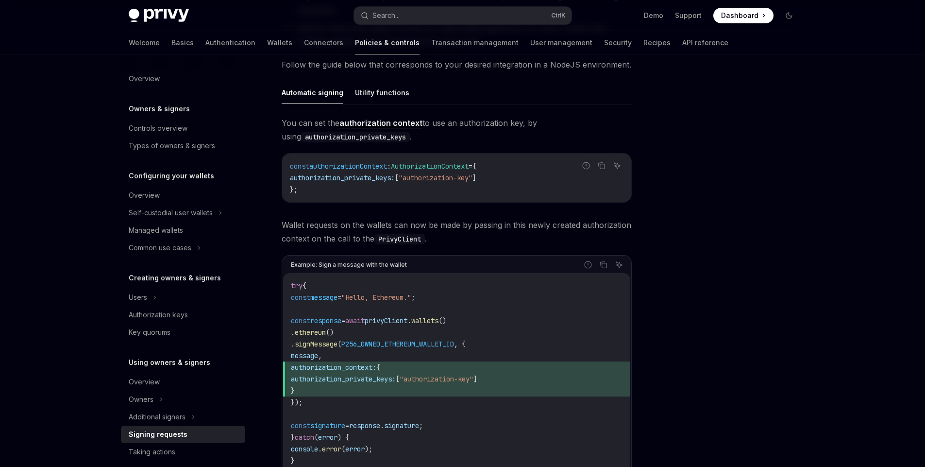
scroll to position [233, 0]
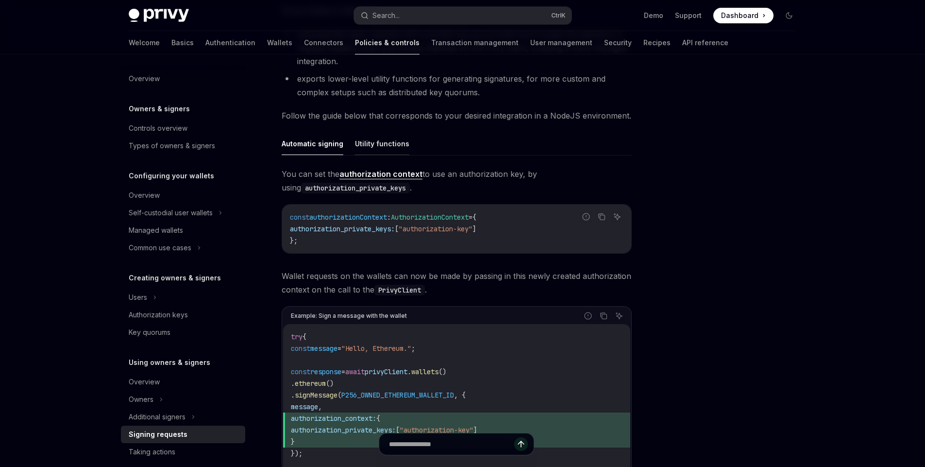
click at [358, 142] on button "Utility functions" at bounding box center [382, 143] width 54 height 23
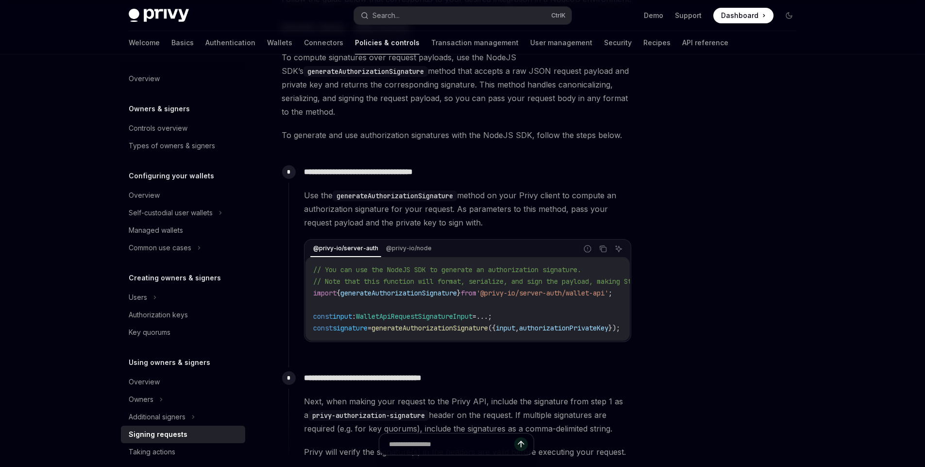
click at [339, 340] on div "// You can use the NodeJS SDK to generate an authorization signature. // Note t…" at bounding box center [467, 298] width 324 height 83
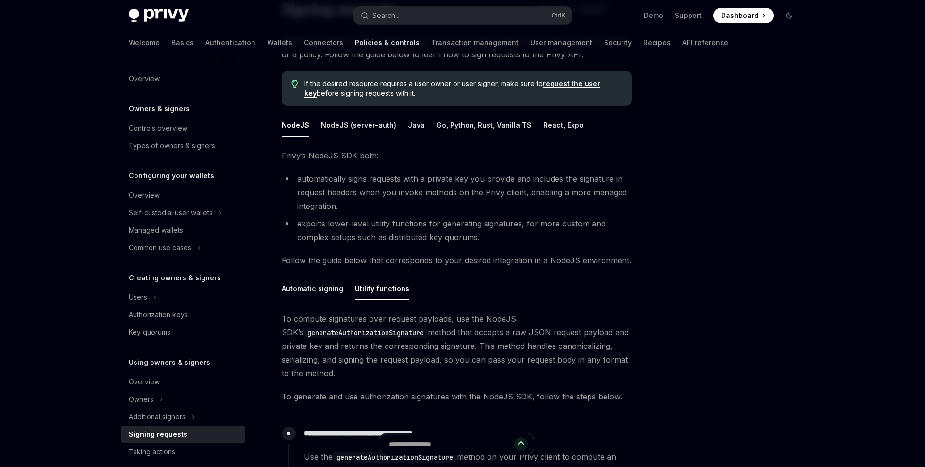
scroll to position [117, 0]
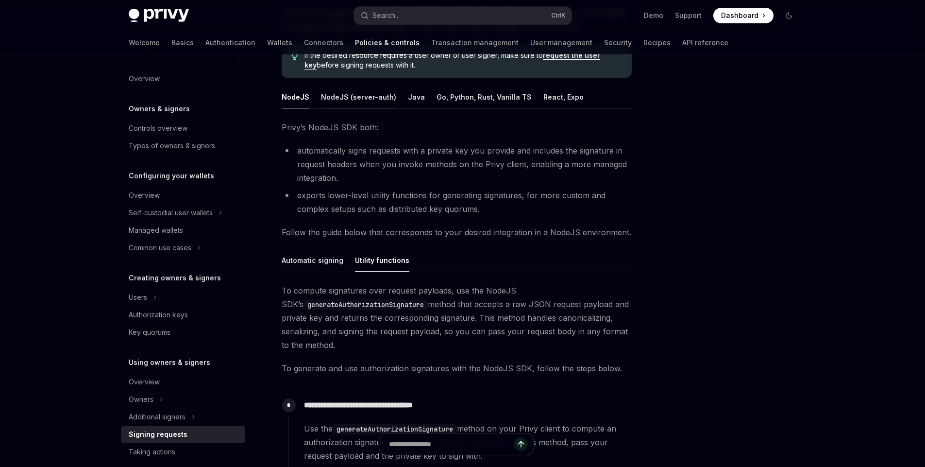
click at [353, 92] on button "NodeJS (server-auth)" at bounding box center [358, 96] width 75 height 23
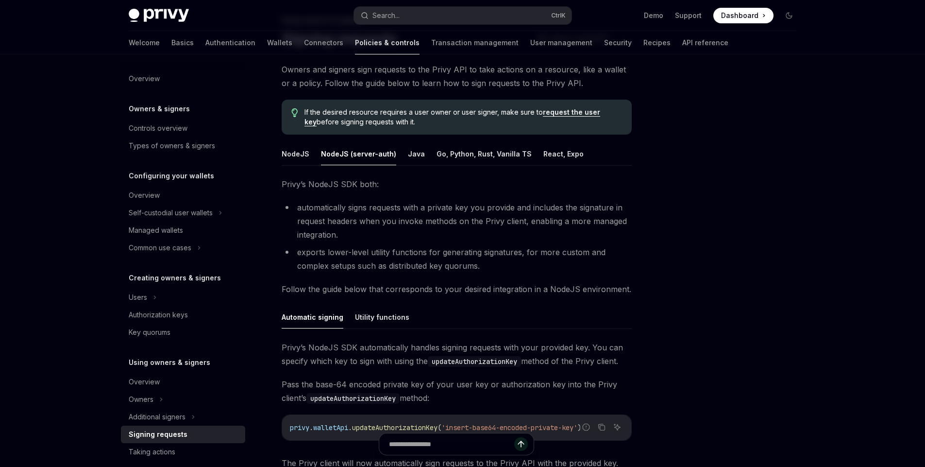
scroll to position [58, 0]
click at [296, 155] on button "NodeJS" at bounding box center [296, 155] width 28 height 23
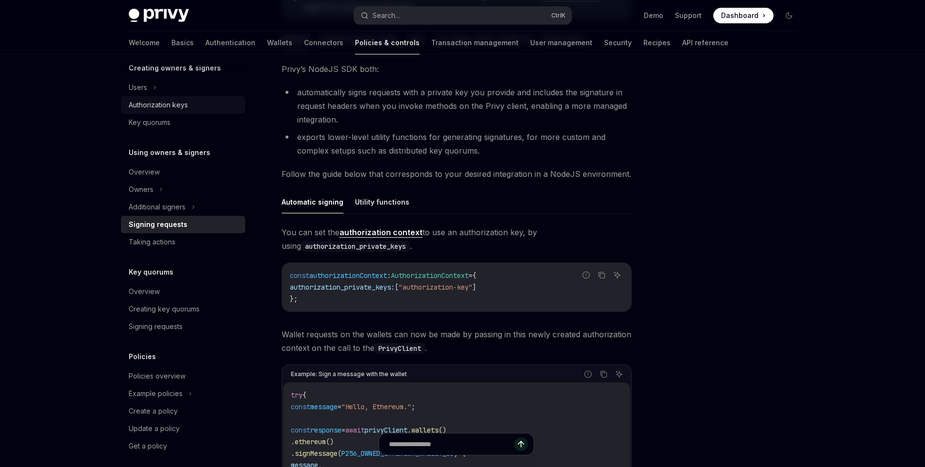
scroll to position [217, 0]
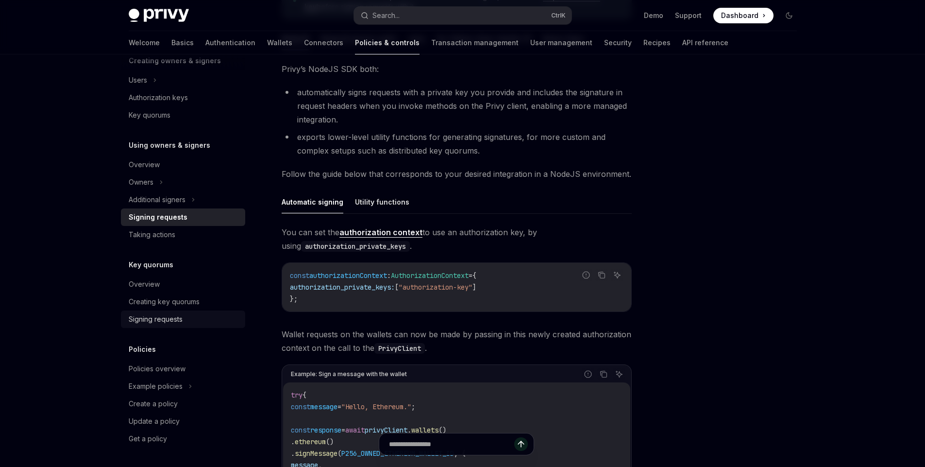
click at [190, 322] on div "Signing requests" at bounding box center [184, 319] width 111 height 12
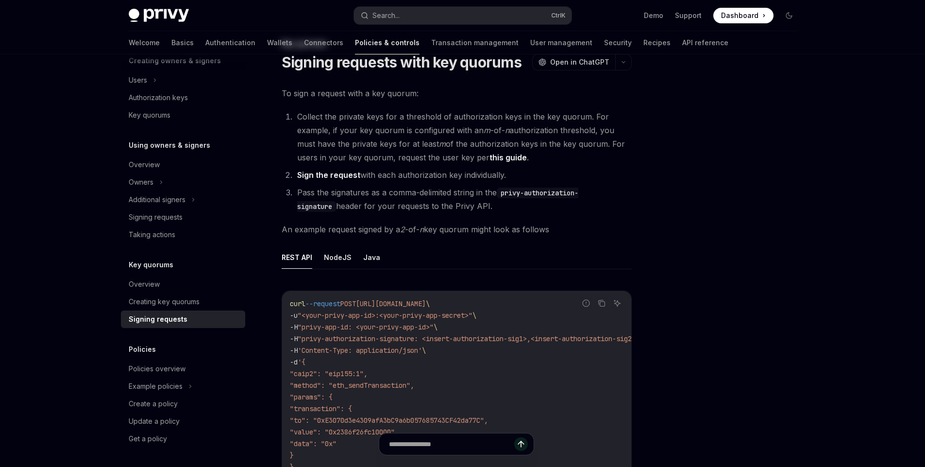
scroll to position [58, 0]
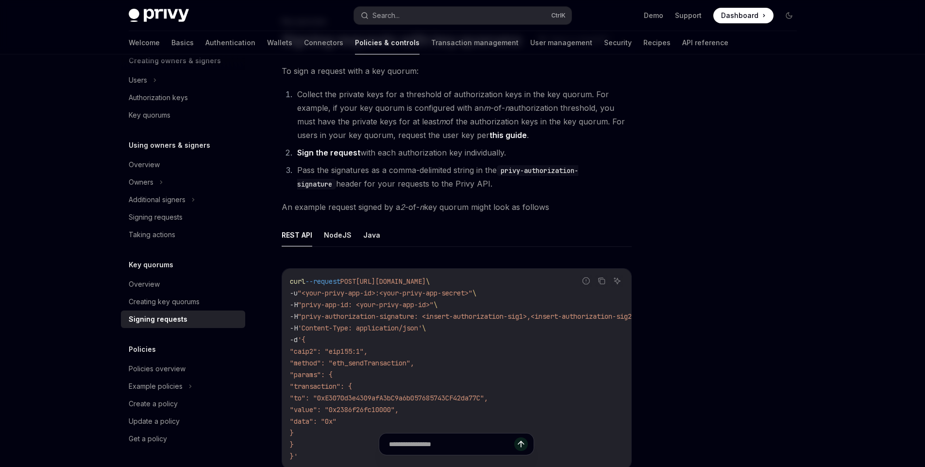
click at [506, 150] on li "Sign the request with each authorization key individually." at bounding box center [462, 153] width 337 height 14
click at [526, 152] on li "Sign the request with each authorization key individually." at bounding box center [462, 153] width 337 height 14
click at [342, 152] on link "Sign the request" at bounding box center [328, 153] width 63 height 10
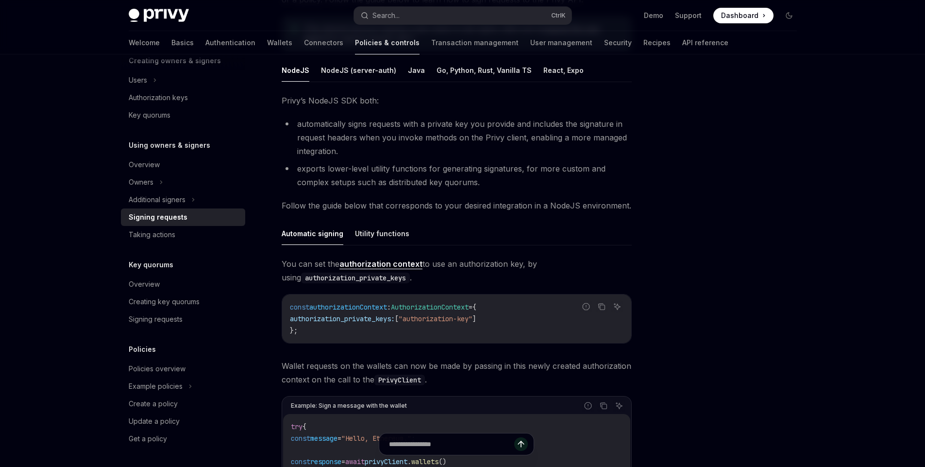
scroll to position [117, 0]
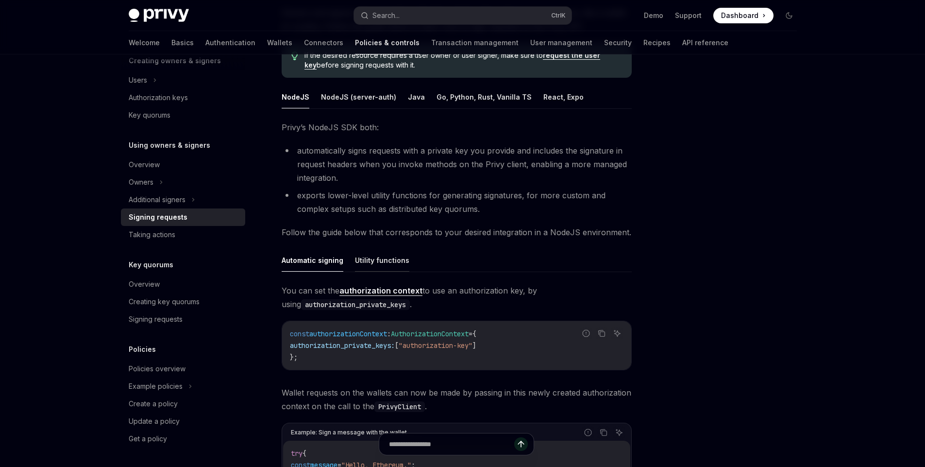
click at [385, 260] on button "Utility functions" at bounding box center [382, 260] width 54 height 23
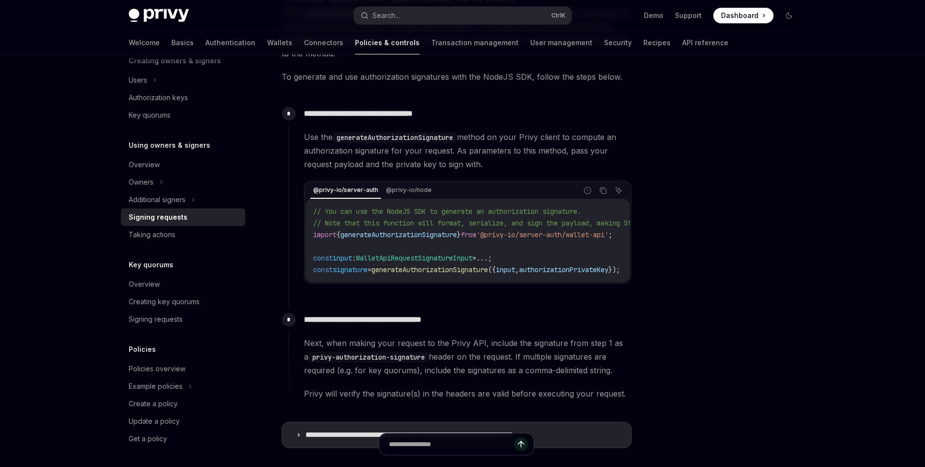
scroll to position [466, 0]
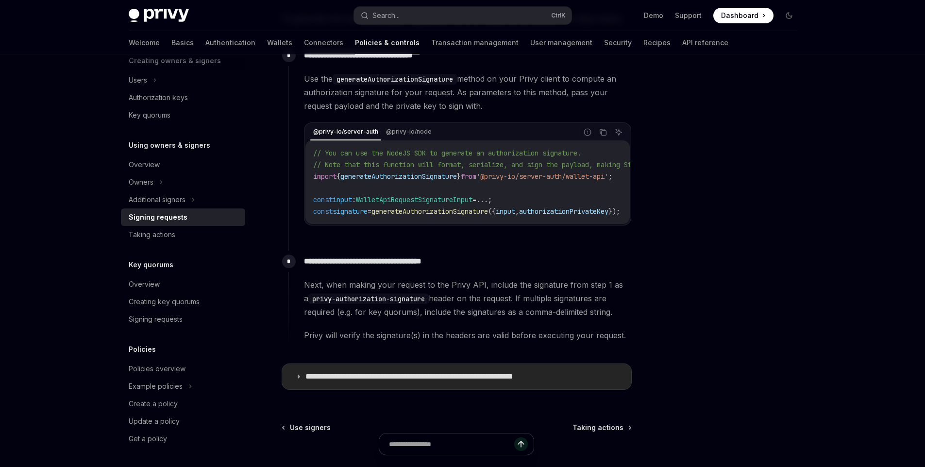
click at [296, 378] on icon at bounding box center [299, 376] width 6 height 6
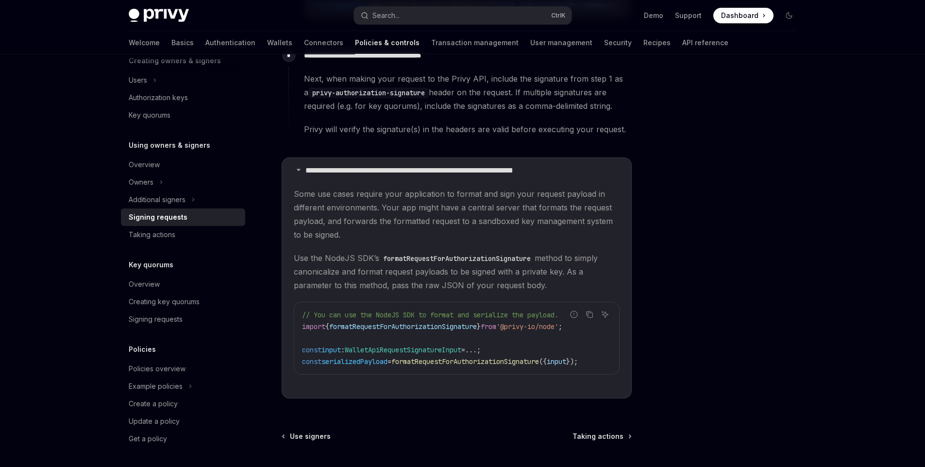
scroll to position [699, 0]
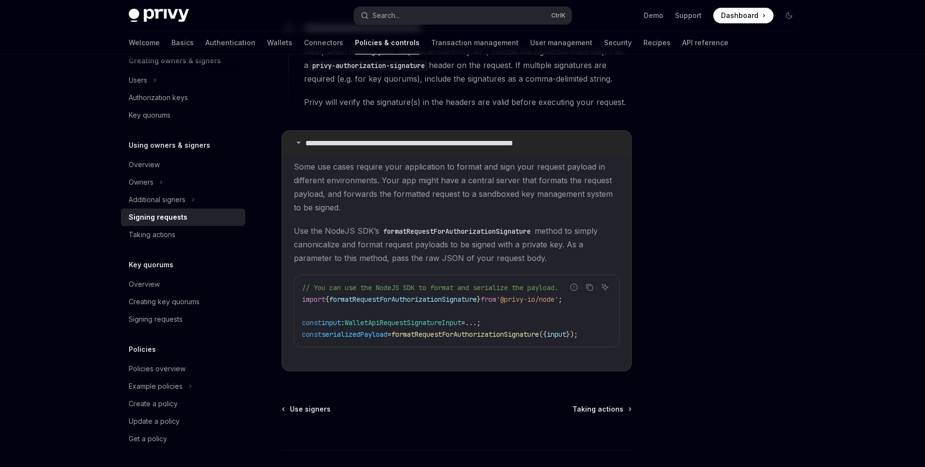
click at [298, 150] on summary "**********" at bounding box center [456, 143] width 349 height 25
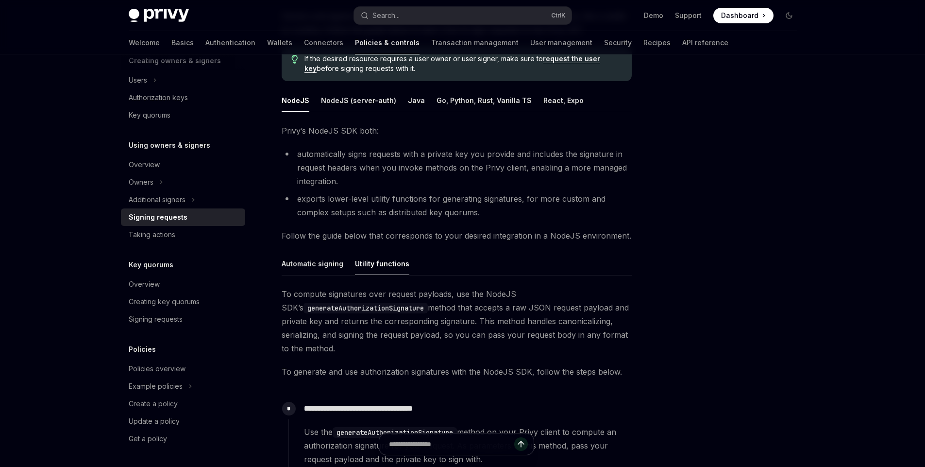
scroll to position [89, 0]
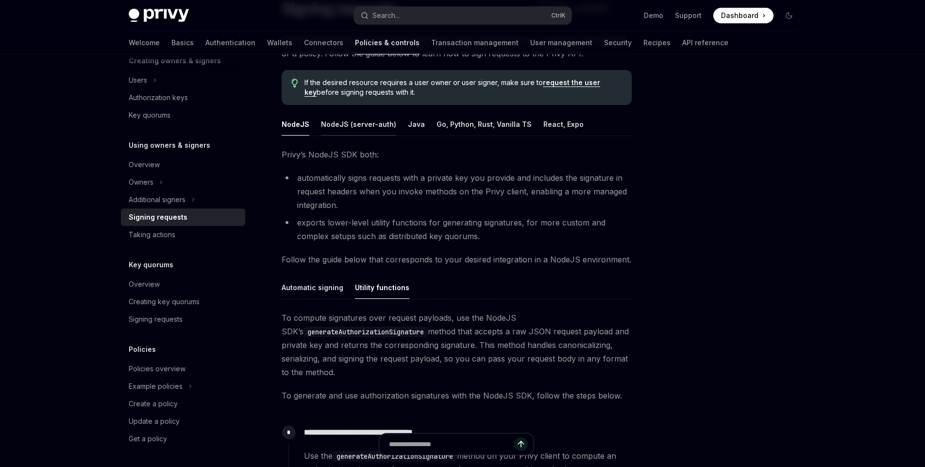
click at [347, 125] on button "NodeJS (server-auth)" at bounding box center [358, 124] width 75 height 23
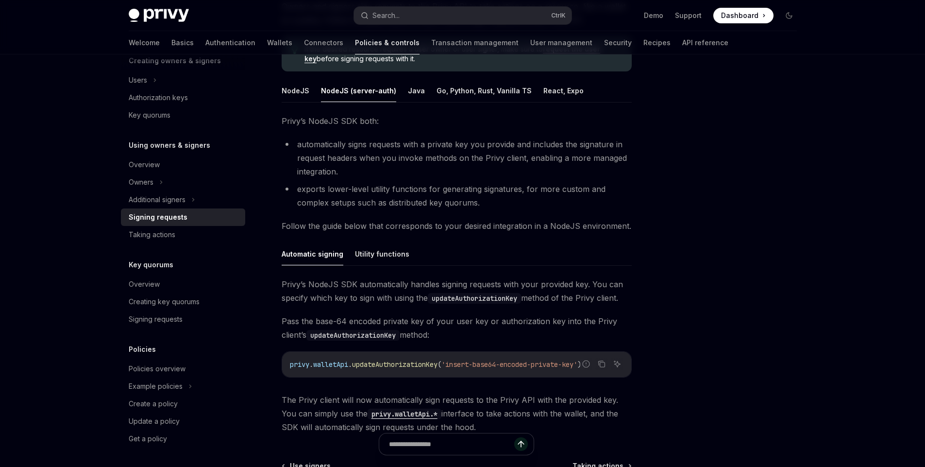
scroll to position [148, 0]
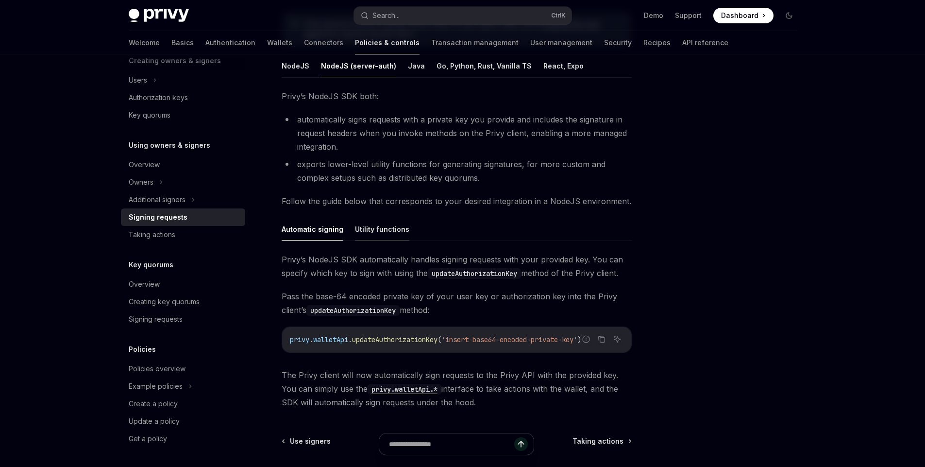
click at [370, 233] on button "Utility functions" at bounding box center [382, 228] width 54 height 23
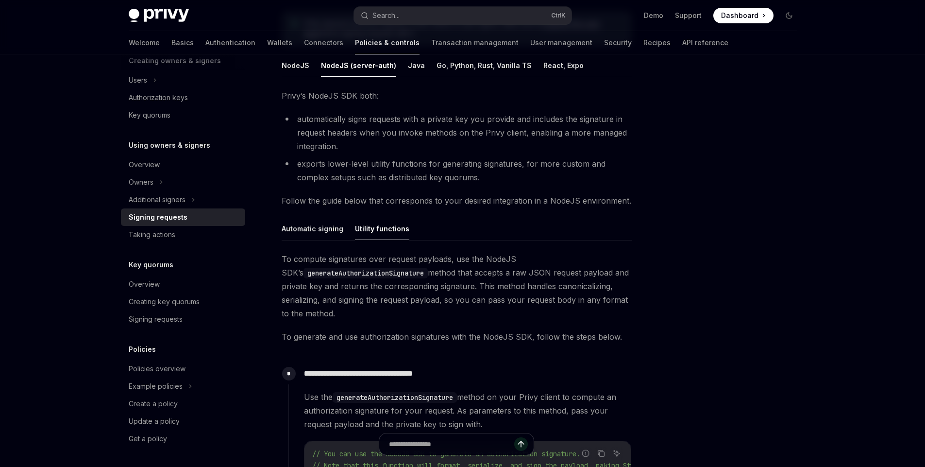
scroll to position [148, 0]
click at [482, 70] on button "Go, Python, Rust, Vanilla TS" at bounding box center [483, 65] width 95 height 23
type textarea "*"
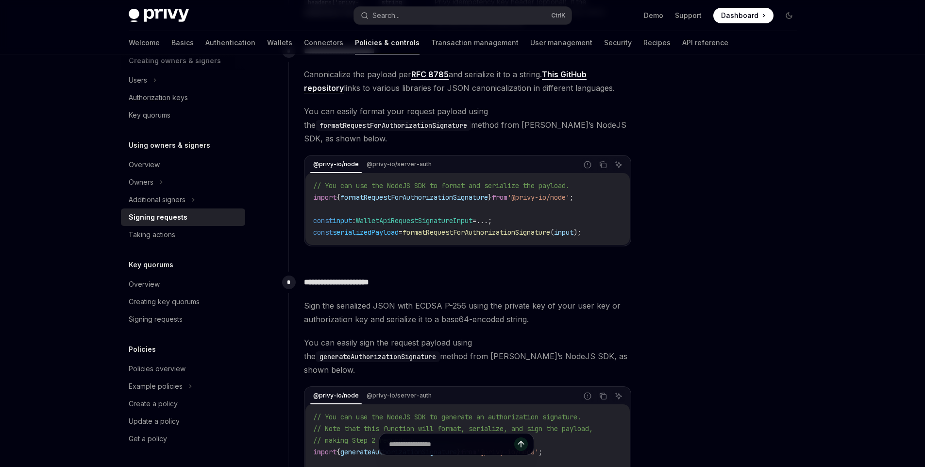
scroll to position [642, 0]
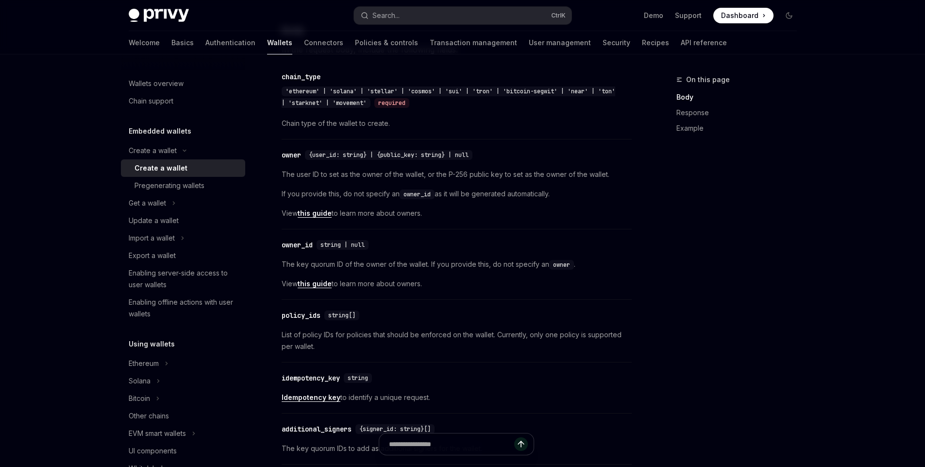
scroll to position [699, 0]
